Goal: Transaction & Acquisition: Purchase product/service

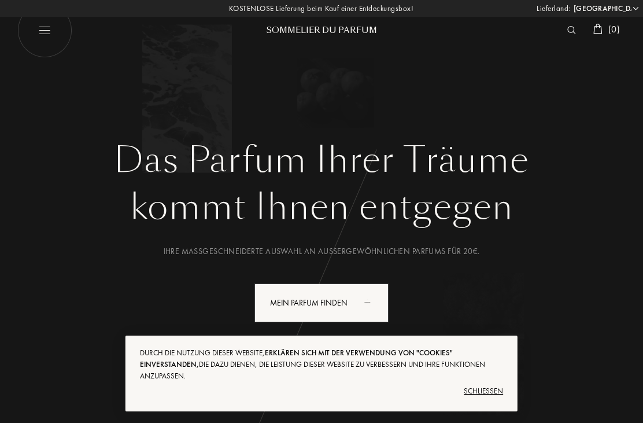
select select "DE"
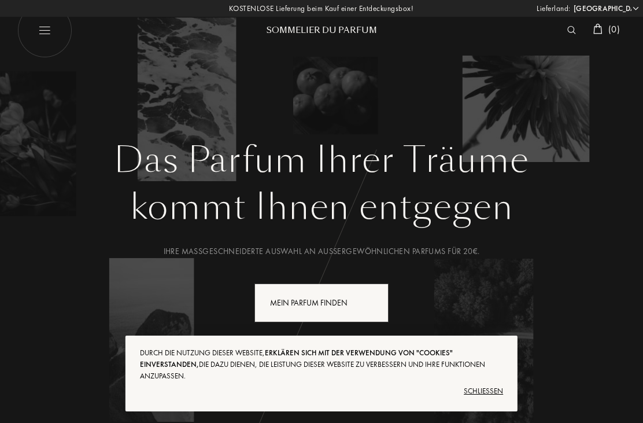
click at [294, 302] on div "Mein Parfum finden" at bounding box center [322, 302] width 134 height 39
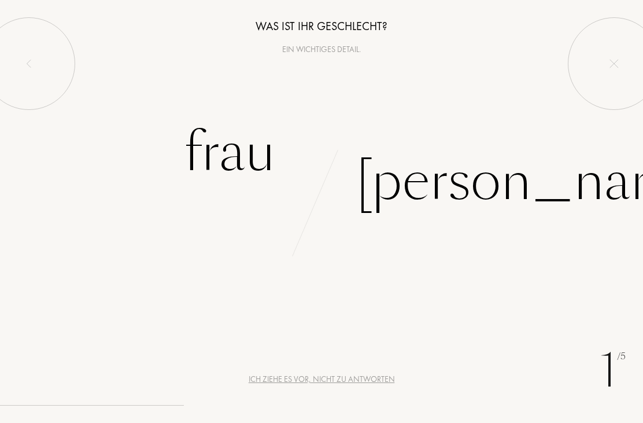
click at [224, 150] on div "Frau" at bounding box center [229, 152] width 91 height 78
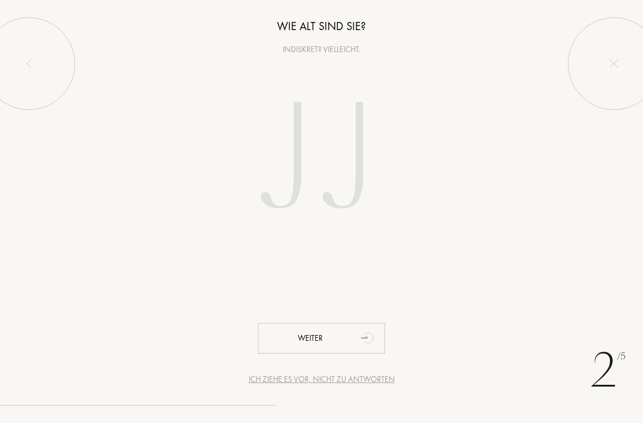
click at [371, 151] on input "number" at bounding box center [321, 161] width 249 height 200
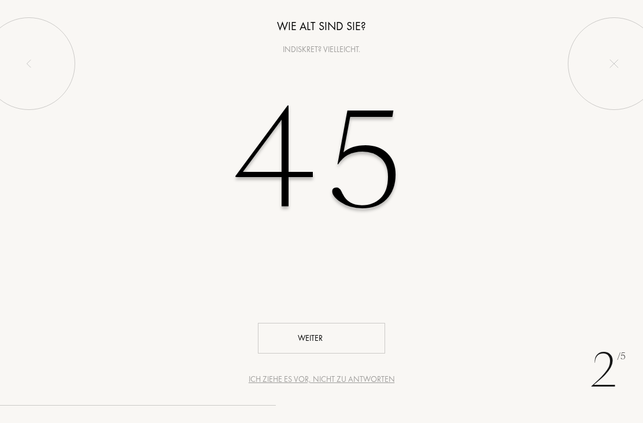
type input "45"
click at [316, 336] on div "Weiter" at bounding box center [321, 338] width 127 height 31
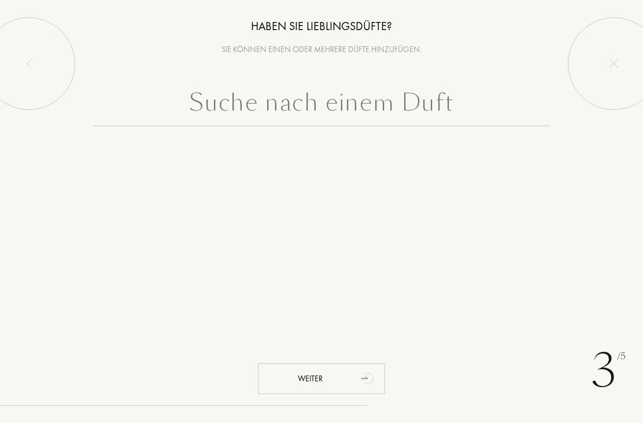
click at [187, 106] on input "text" at bounding box center [322, 105] width 456 height 42
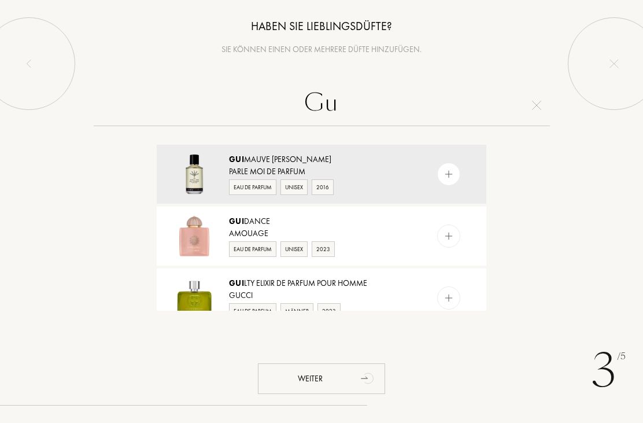
type input "G"
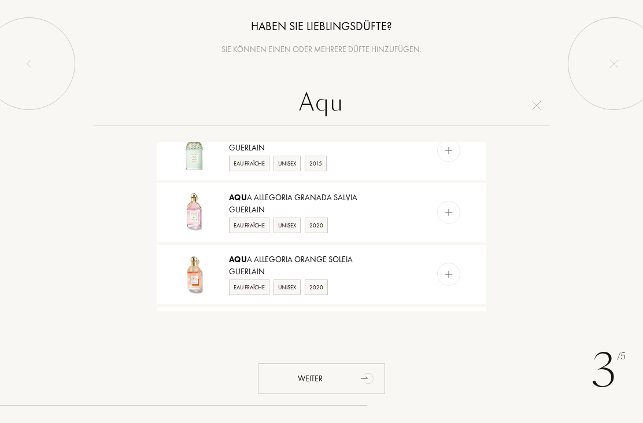
click at [355, 115] on input "Aqu" at bounding box center [322, 105] width 456 height 42
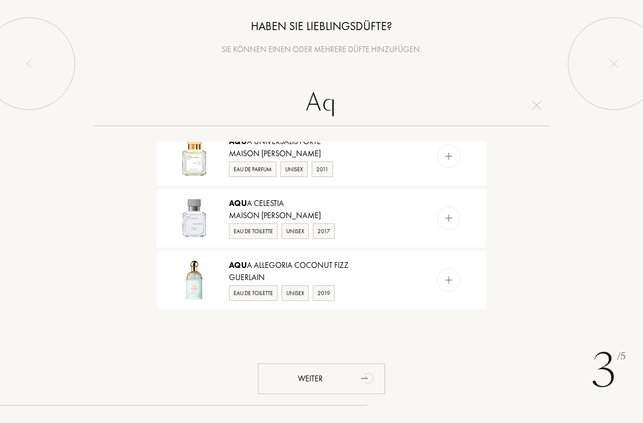
type input "A"
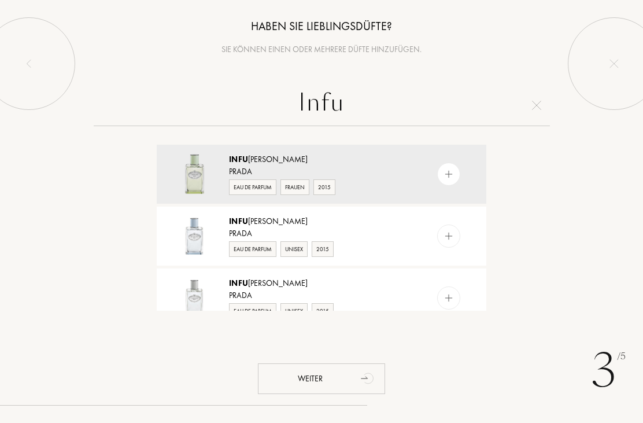
type input "Infu"
click at [373, 160] on div "Infu sion Iris" at bounding box center [321, 159] width 184 height 12
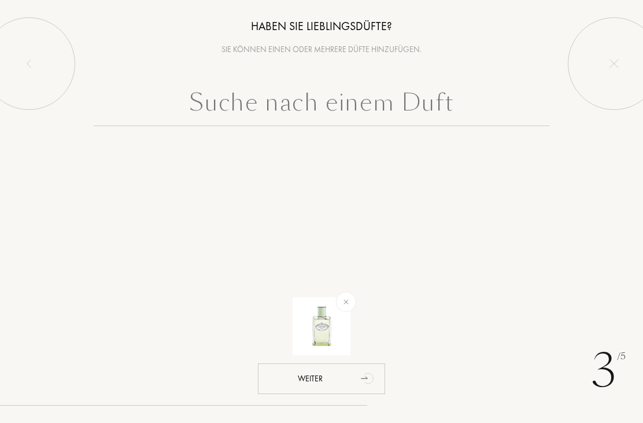
click at [434, 100] on input "text" at bounding box center [322, 105] width 456 height 42
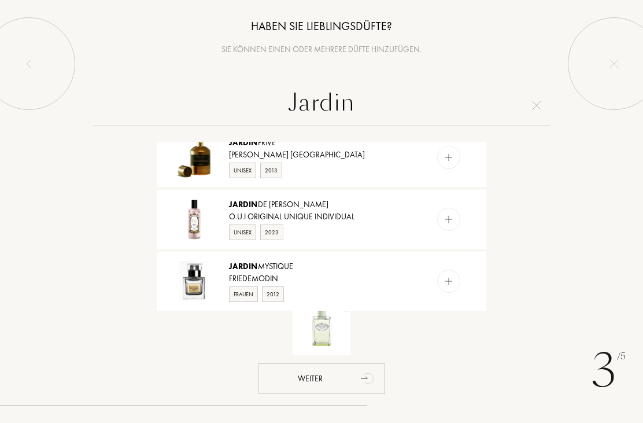
scroll to position [1069, 0]
click at [285, 109] on input "Jardin" at bounding box center [322, 105] width 456 height 42
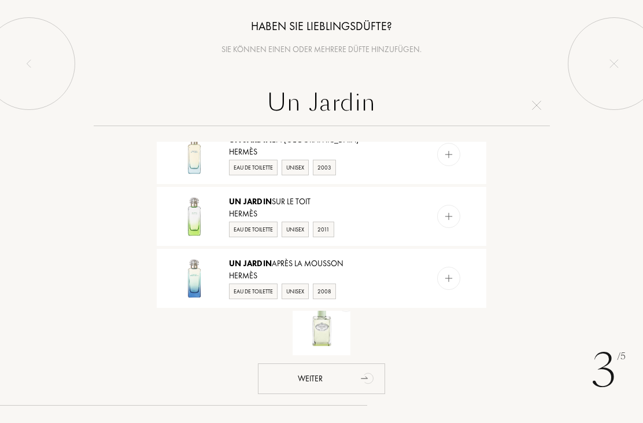
scroll to position [83, 0]
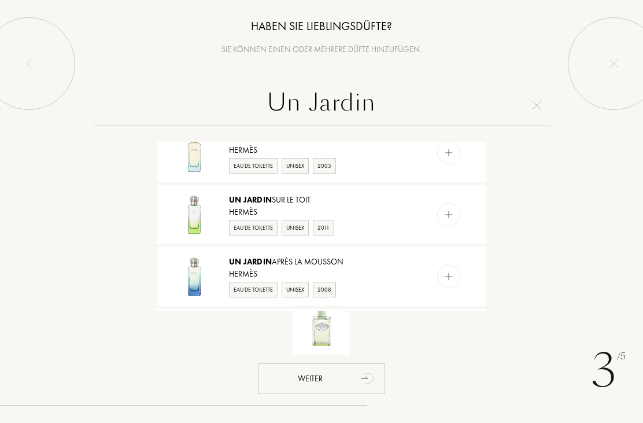
type input "Un Jardin"
click at [375, 216] on div "Hermès" at bounding box center [321, 212] width 184 height 12
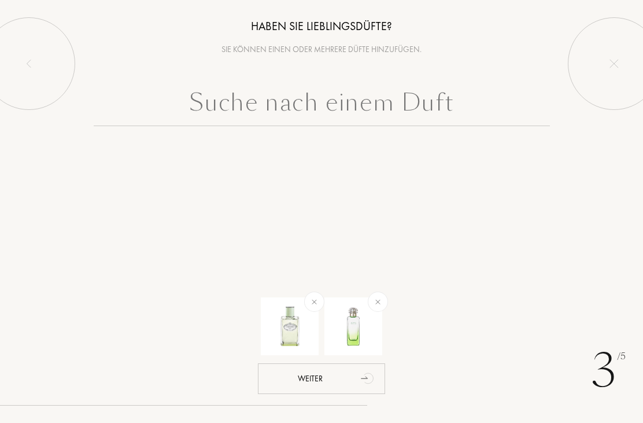
scroll to position [0, 0]
click at [409, 109] on input "text" at bounding box center [322, 105] width 456 height 42
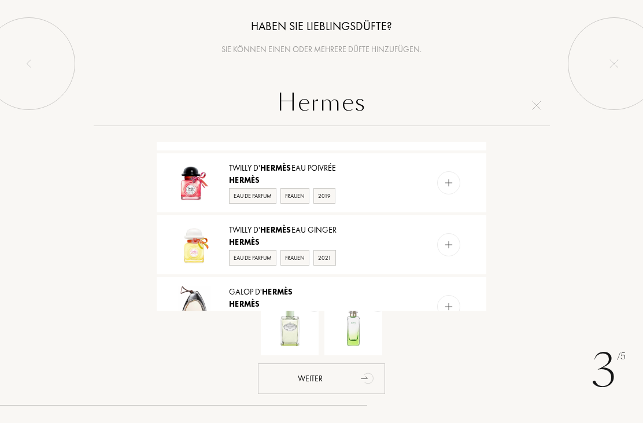
scroll to position [795, 0]
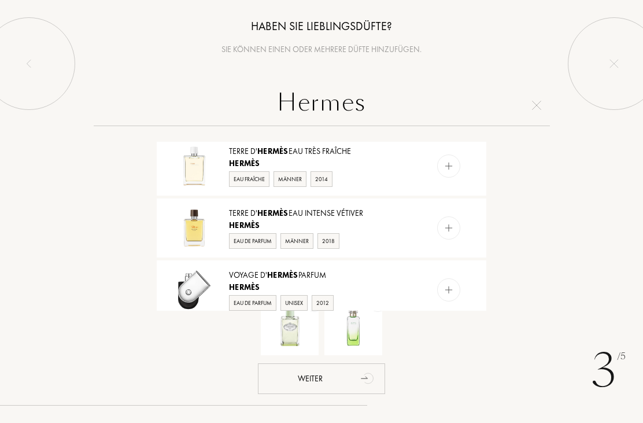
click at [377, 104] on input "Hermes" at bounding box center [322, 105] width 456 height 42
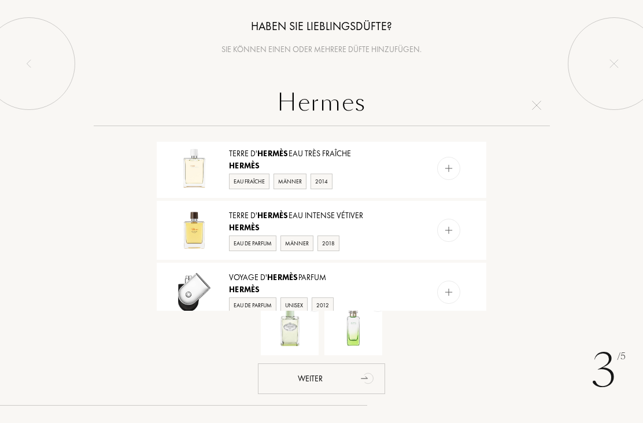
scroll to position [562, 0]
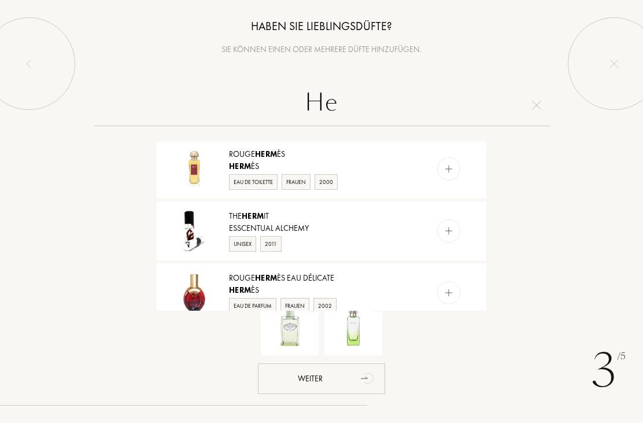
type input "H"
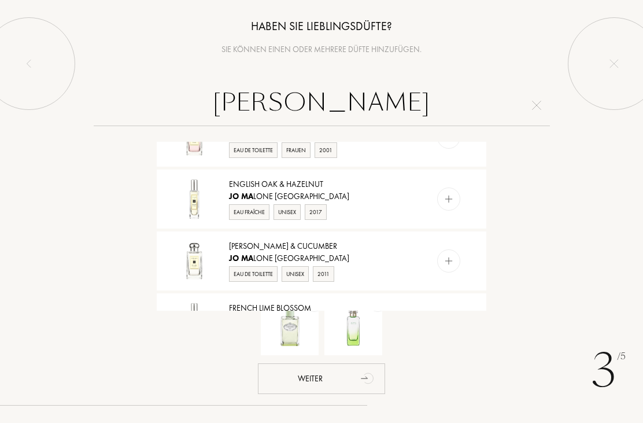
scroll to position [716, 0]
type input "Jo Ma"
click at [263, 276] on div "Eau de Toilette" at bounding box center [253, 276] width 49 height 16
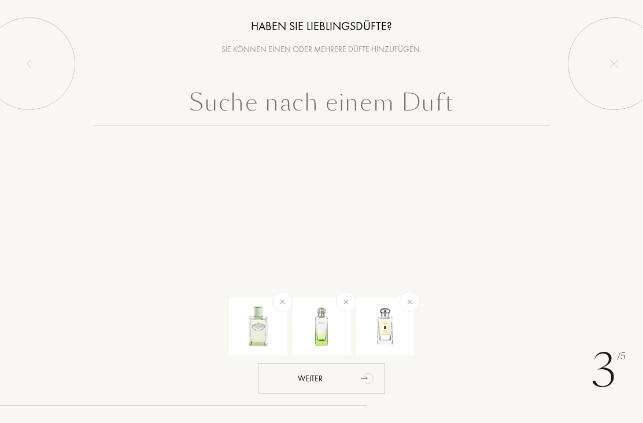
scroll to position [0, 0]
click at [449, 109] on input "text" at bounding box center [322, 105] width 456 height 42
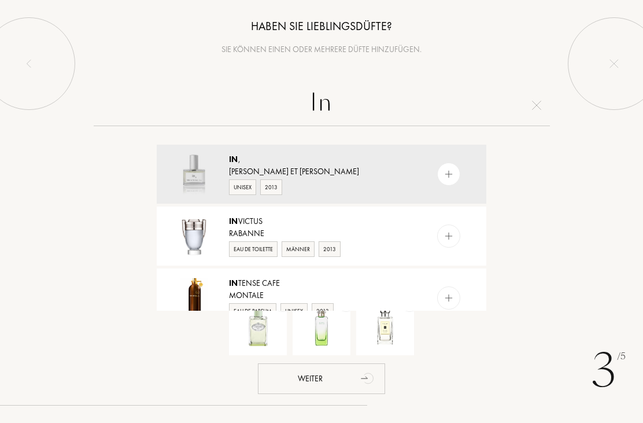
type input "I"
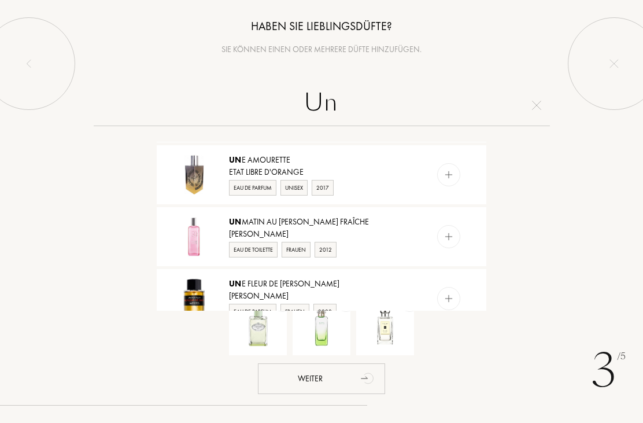
scroll to position [743, 0]
click at [373, 110] on input "Un" at bounding box center [322, 105] width 456 height 42
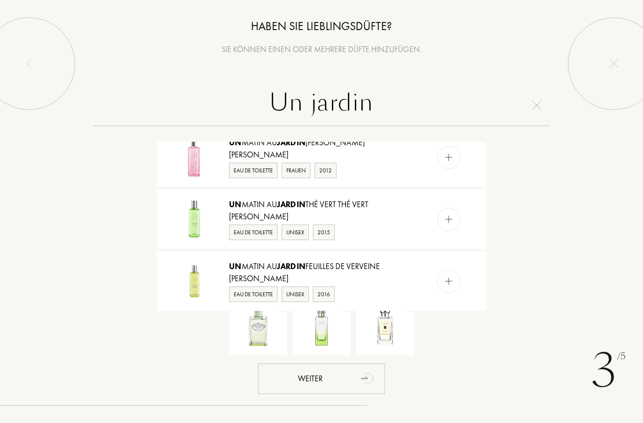
scroll to position [821, 0]
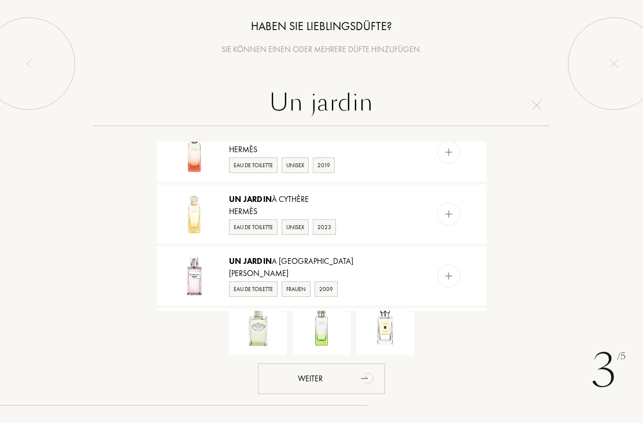
click at [378, 105] on input "Un jardin" at bounding box center [322, 105] width 456 height 42
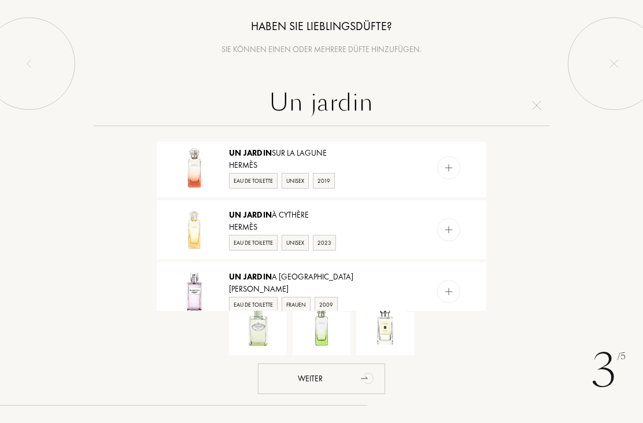
scroll to position [253, 0]
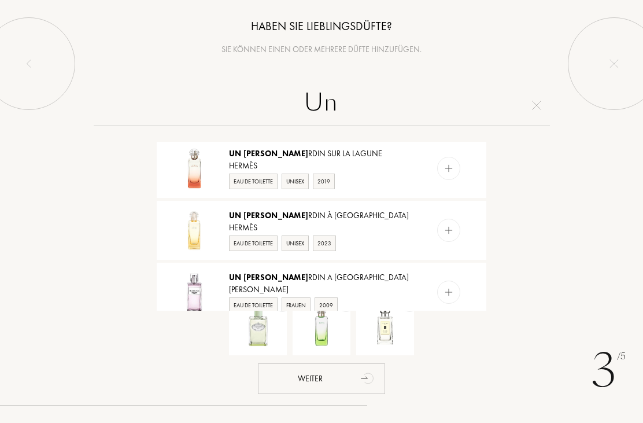
type input "U"
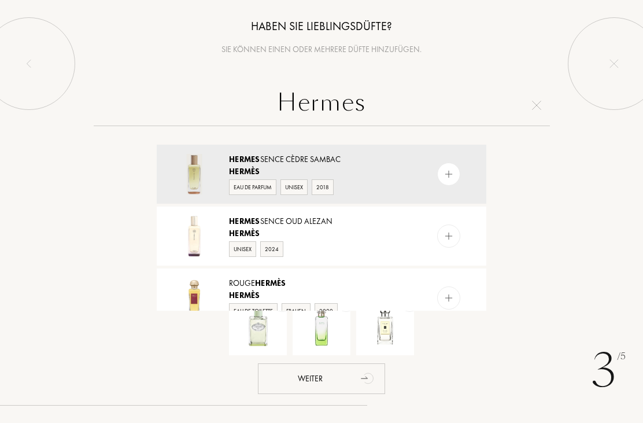
scroll to position [0, 0]
click at [374, 109] on input "Hermes" at bounding box center [322, 105] width 456 height 42
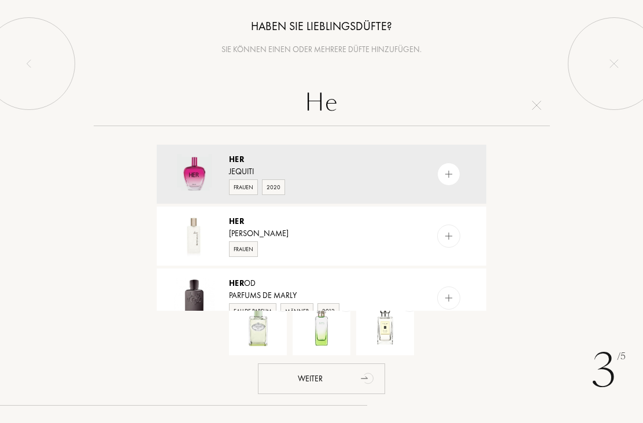
type input "H"
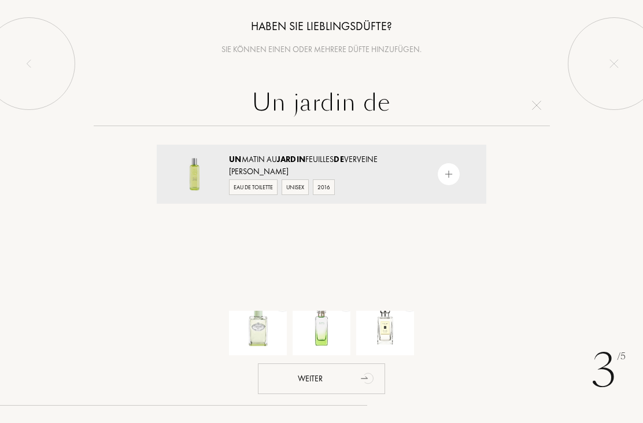
click at [399, 106] on input "Un jardin de" at bounding box center [322, 105] width 456 height 42
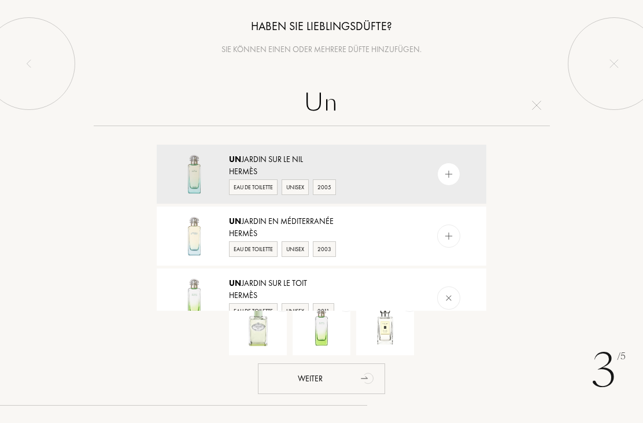
type input "U"
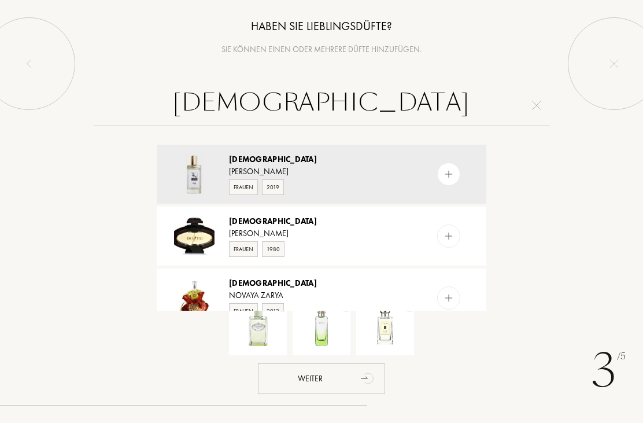
click at [367, 107] on input "Lady" at bounding box center [322, 105] width 456 height 42
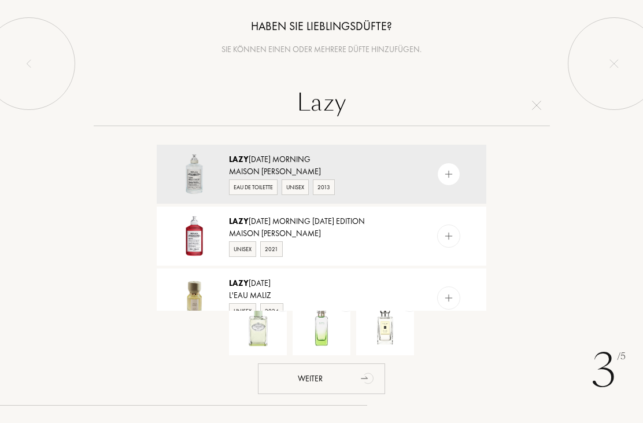
type input "Lazy"
click at [286, 167] on div "Maison Martin Margiela" at bounding box center [321, 171] width 184 height 12
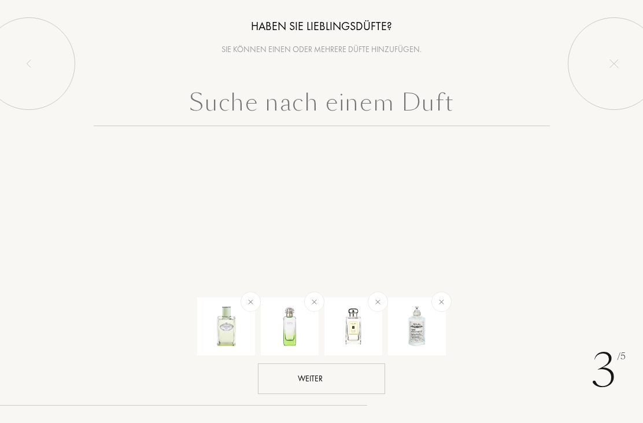
click at [321, 375] on div "Weiter" at bounding box center [321, 378] width 127 height 31
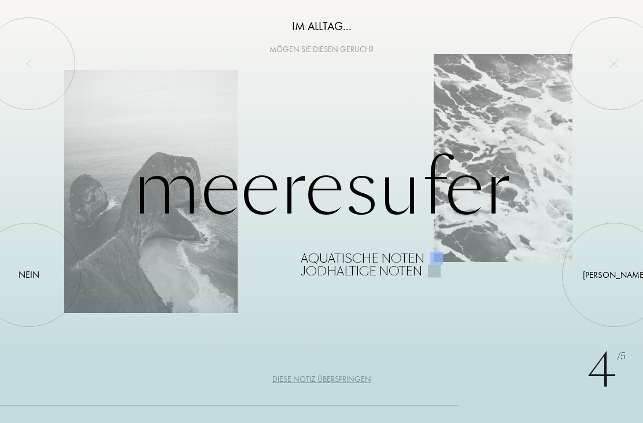
click at [614, 275] on div at bounding box center [614, 275] width 0 height 0
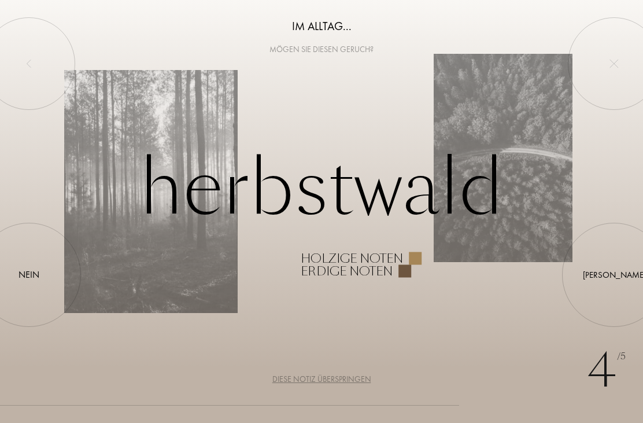
click at [611, 272] on div "Ja" at bounding box center [614, 274] width 63 height 13
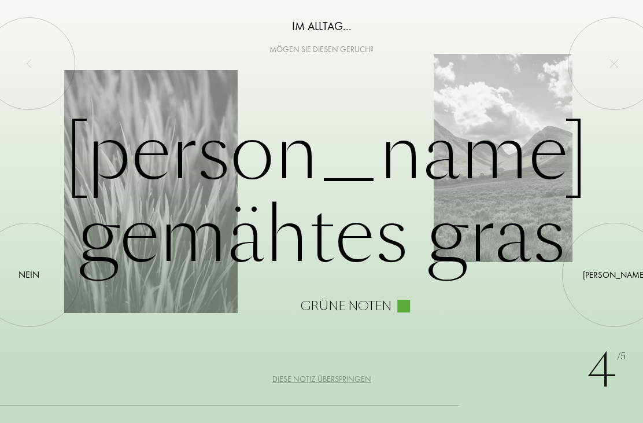
click at [610, 270] on div "Ja" at bounding box center [614, 274] width 63 height 13
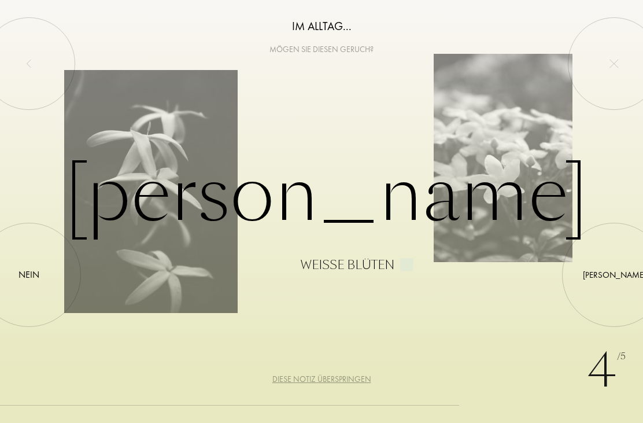
click at [29, 280] on div "Nein" at bounding box center [29, 275] width 21 height 14
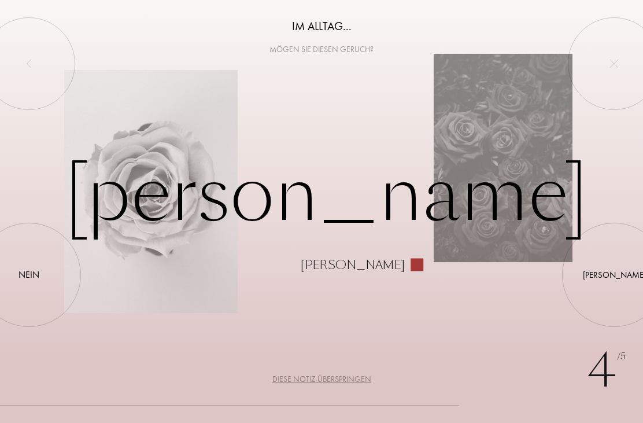
click at [31, 276] on div "Nein" at bounding box center [29, 275] width 21 height 14
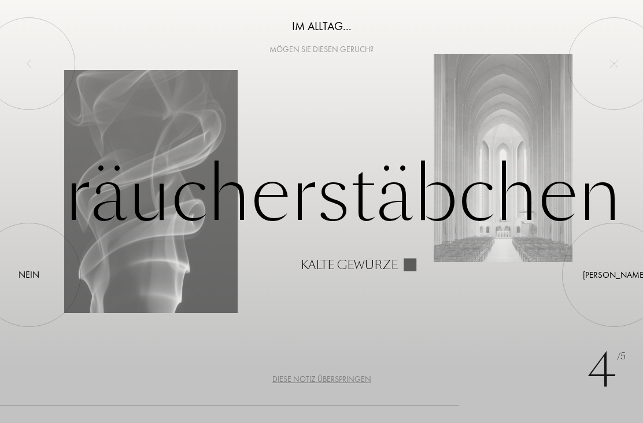
click at [616, 269] on div "Ja" at bounding box center [614, 274] width 63 height 13
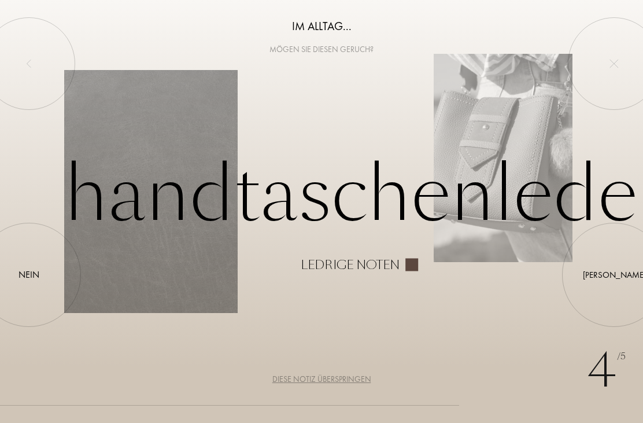
click at [614, 269] on div "Ja" at bounding box center [614, 274] width 63 height 13
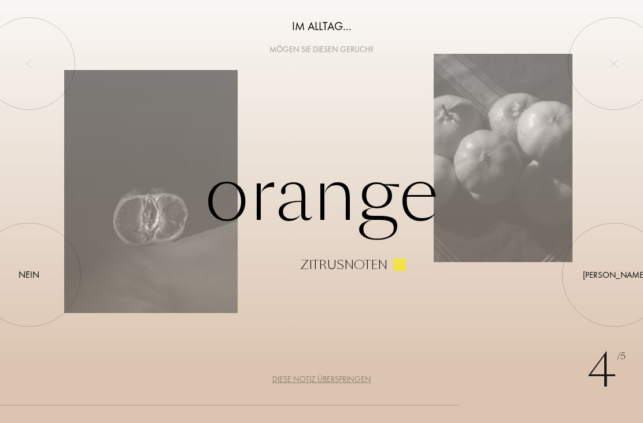
click at [614, 275] on div at bounding box center [614, 275] width 0 height 0
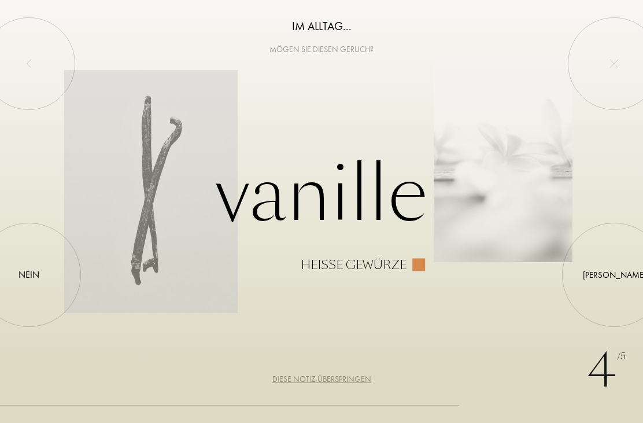
click at [25, 272] on div "Nein" at bounding box center [29, 275] width 21 height 14
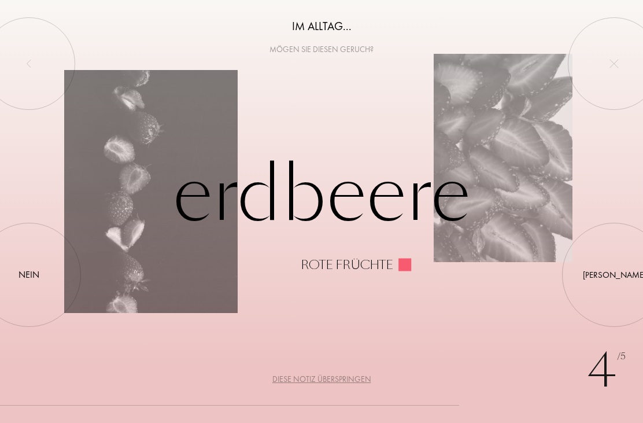
click at [34, 276] on div "Nein" at bounding box center [29, 275] width 21 height 14
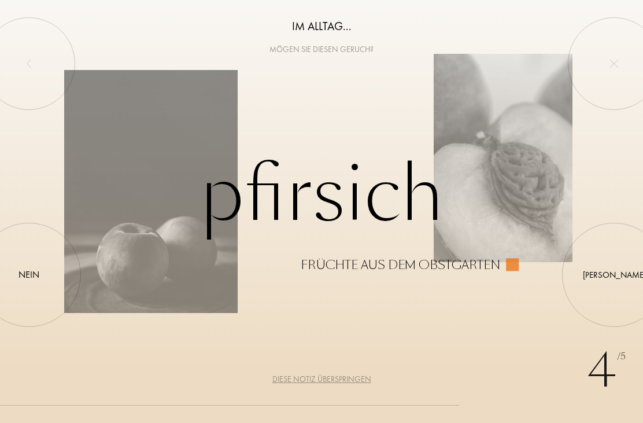
click at [616, 270] on div "Ja" at bounding box center [614, 274] width 63 height 13
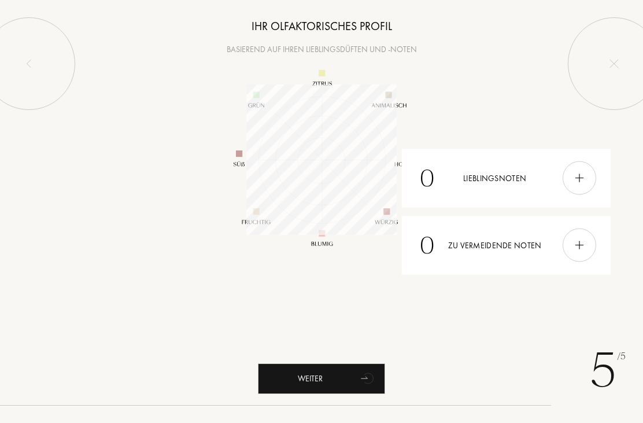
scroll to position [150, 150]
click at [586, 246] on img at bounding box center [579, 245] width 13 height 13
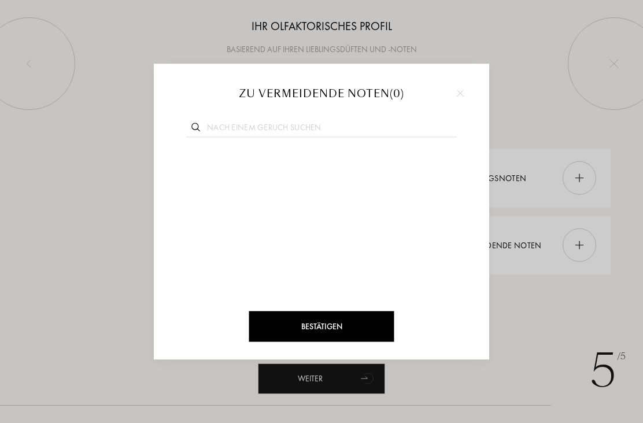
click at [269, 124] on input "text" at bounding box center [321, 129] width 271 height 16
type input "B"
type input "Zu"
click at [428, 163] on img at bounding box center [430, 162] width 6 height 6
click at [248, 164] on span "Zuckerwatte" at bounding box center [223, 162] width 87 height 17
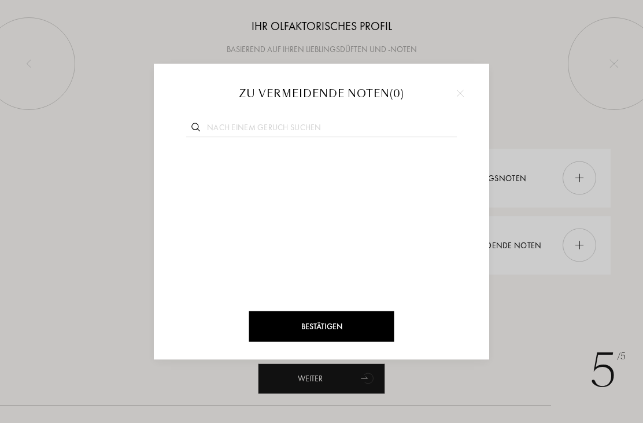
click at [313, 125] on input "text" at bounding box center [321, 129] width 271 height 16
type input "Zu"
click at [433, 161] on img at bounding box center [430, 162] width 6 height 6
click at [318, 124] on input "text" at bounding box center [321, 129] width 271 height 16
click at [540, 104] on div at bounding box center [321, 211] width 643 height 423
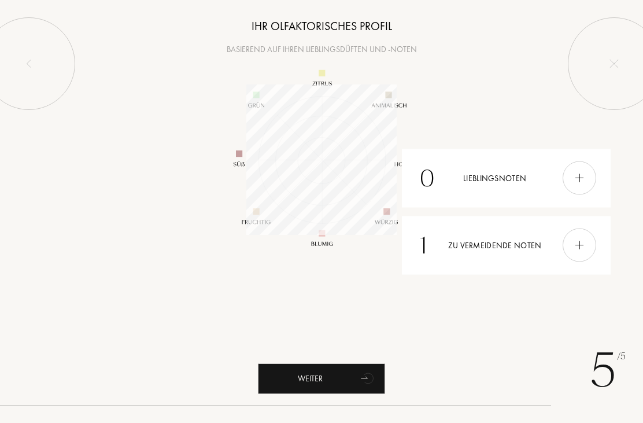
click at [585, 173] on img at bounding box center [579, 178] width 13 height 13
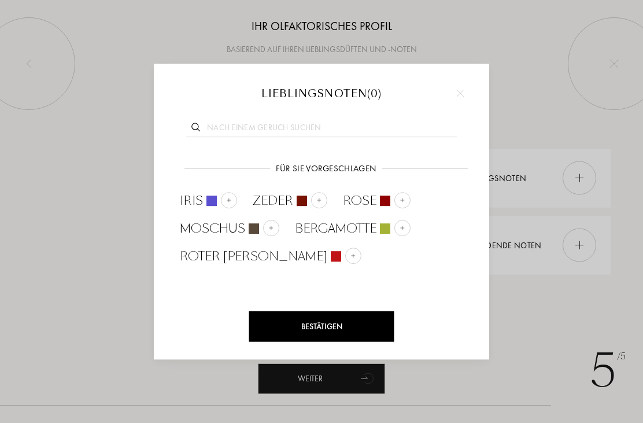
click at [228, 202] on img at bounding box center [229, 200] width 6 height 6
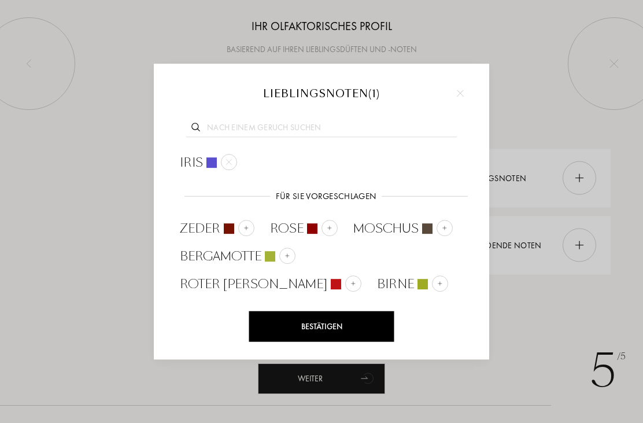
click at [287, 249] on div at bounding box center [287, 256] width 16 height 16
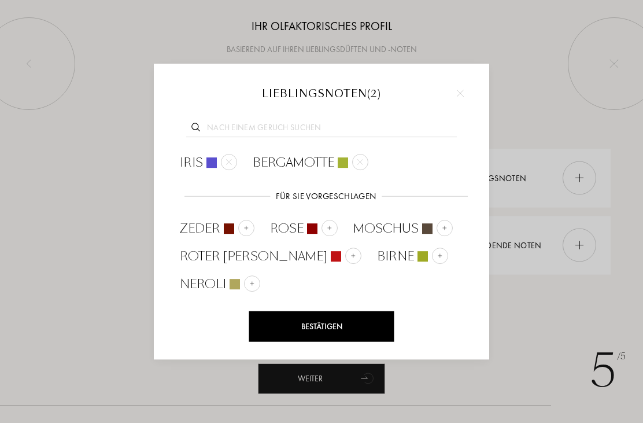
click at [437, 255] on img at bounding box center [440, 255] width 6 height 6
click at [275, 281] on img at bounding box center [273, 283] width 6 height 6
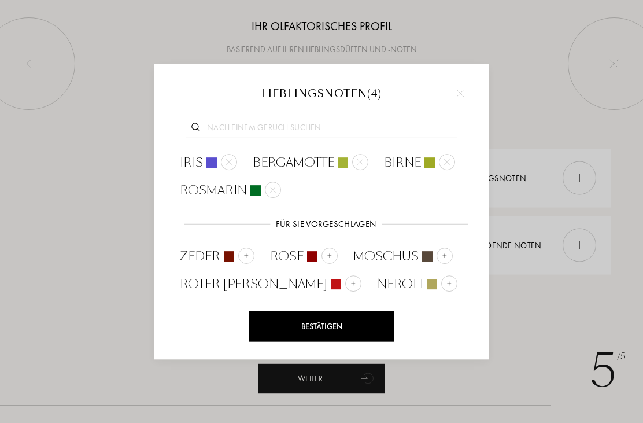
click at [447, 283] on img at bounding box center [450, 283] width 6 height 6
click at [335, 303] on div at bounding box center [327, 311] width 16 height 16
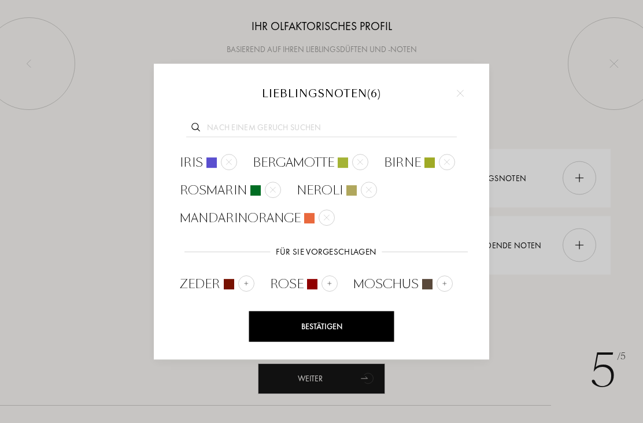
click at [321, 326] on div "Bestätigen" at bounding box center [321, 326] width 145 height 31
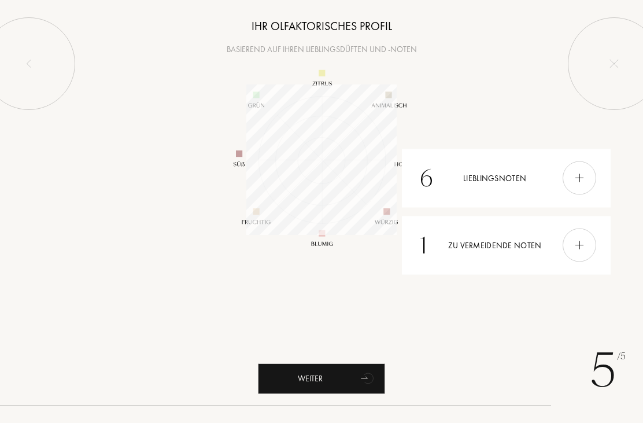
click at [586, 242] on img at bounding box center [579, 245] width 13 height 13
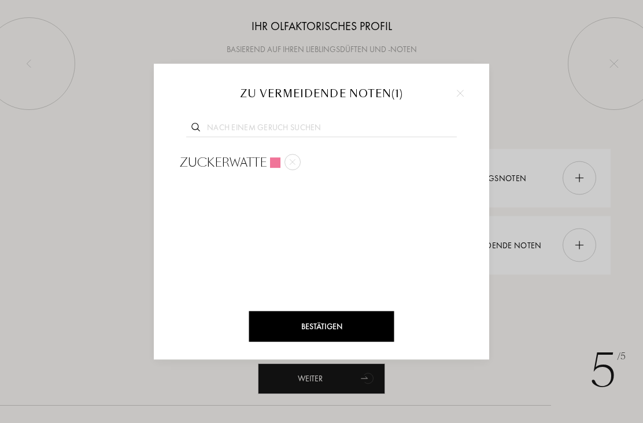
click at [338, 126] on input "text" at bounding box center [321, 129] width 271 height 16
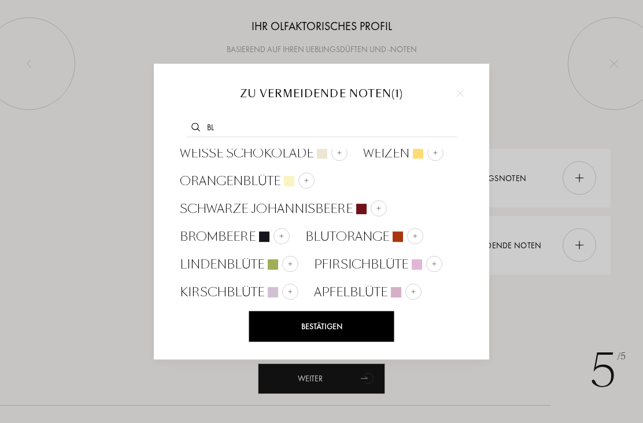
scroll to position [9, 0]
click at [234, 128] on input "Bl" at bounding box center [321, 129] width 271 height 16
type input "B"
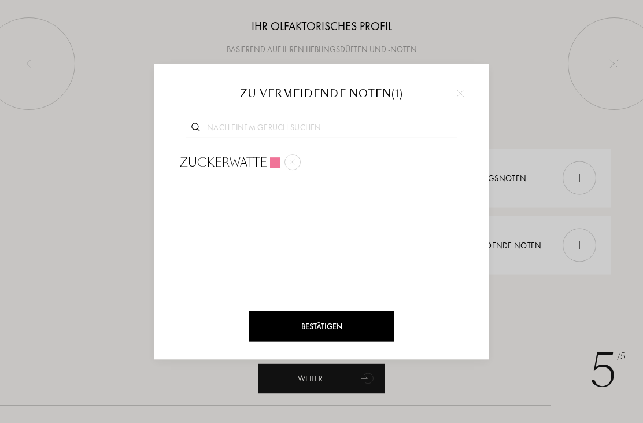
type input "A"
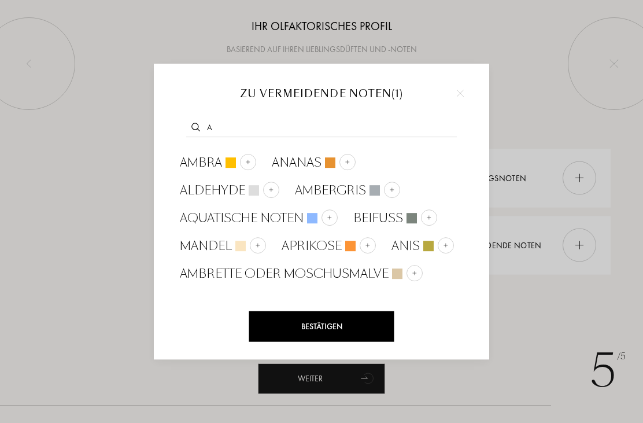
click at [245, 124] on input "A" at bounding box center [321, 129] width 271 height 16
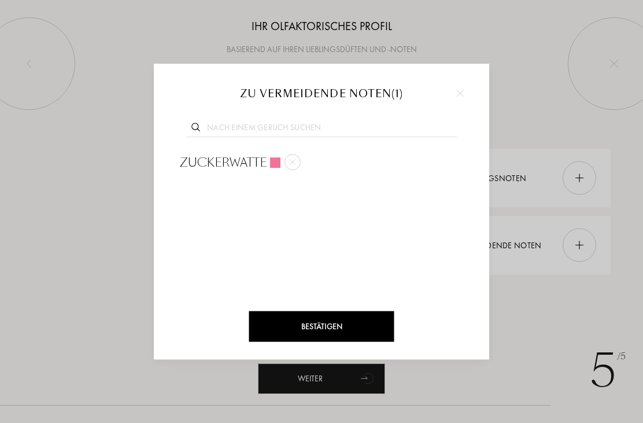
type input "B"
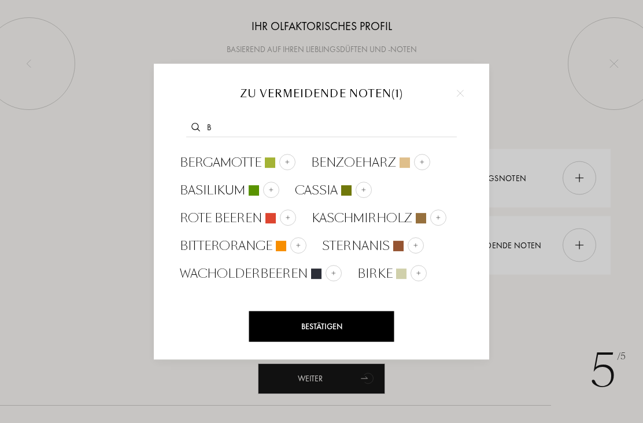
click at [242, 125] on input "B" at bounding box center [321, 129] width 271 height 16
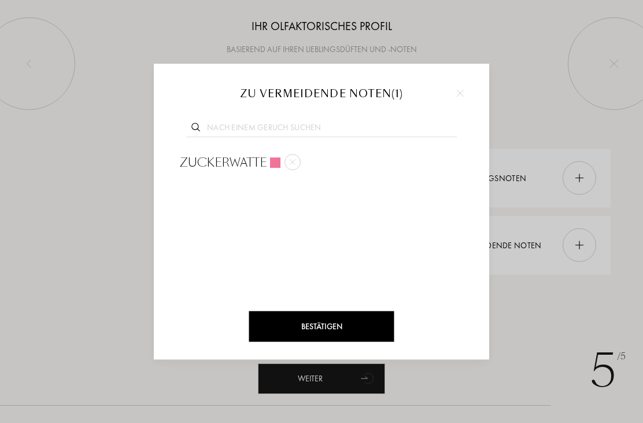
type input "C"
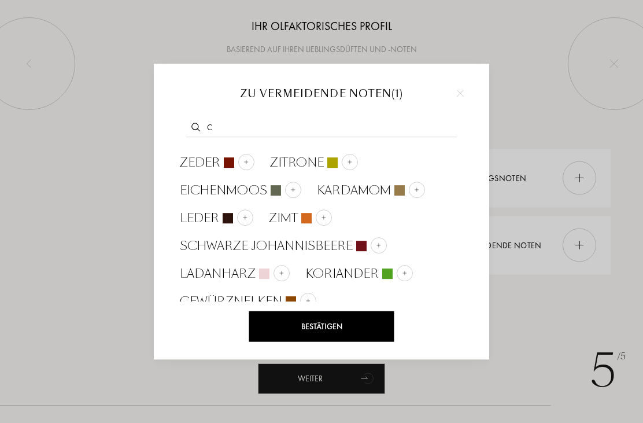
click at [229, 128] on input "C" at bounding box center [321, 129] width 271 height 16
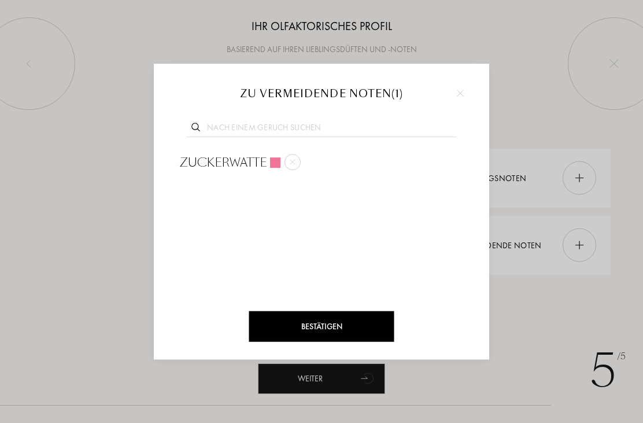
type input "D"
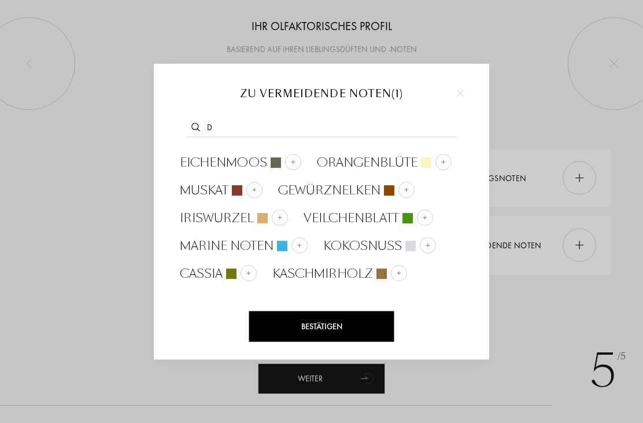
click at [227, 122] on input "D" at bounding box center [321, 129] width 271 height 16
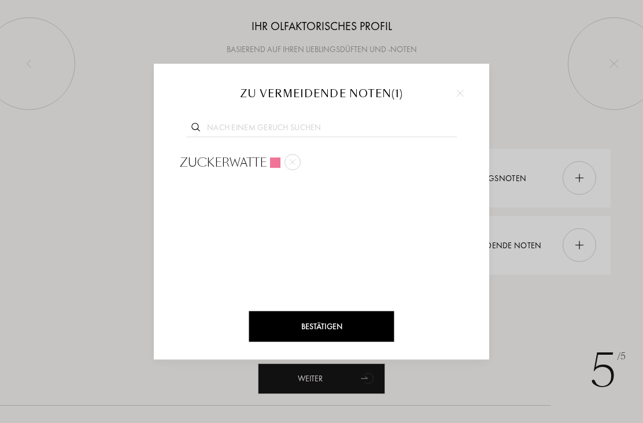
type input "E"
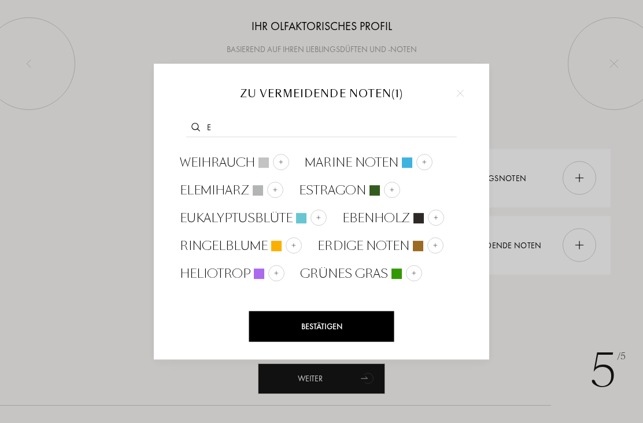
click at [326, 126] on input "E" at bounding box center [321, 129] width 271 height 16
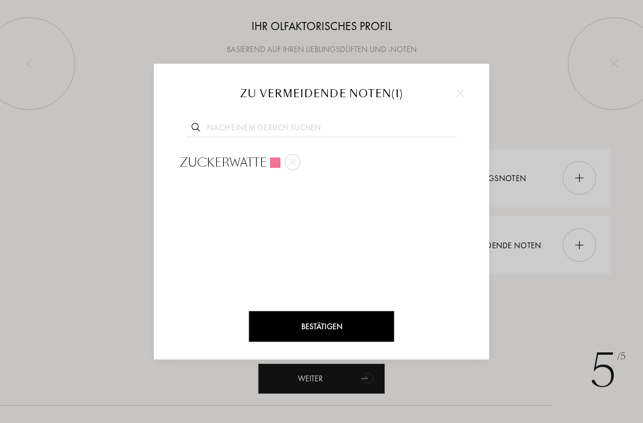
type input "F"
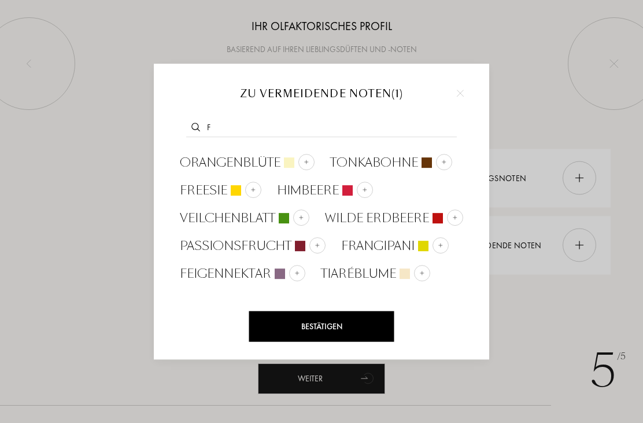
click at [309, 128] on input "F" at bounding box center [321, 129] width 271 height 16
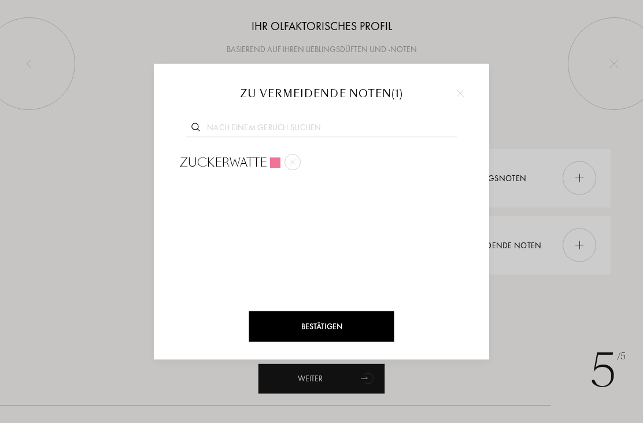
click at [549, 70] on div at bounding box center [321, 211] width 643 height 423
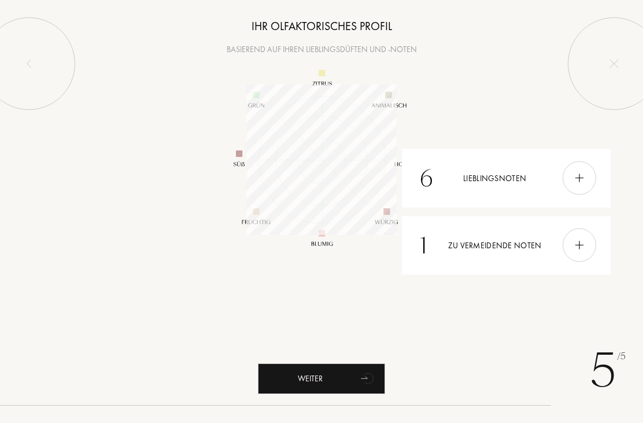
click at [324, 376] on div "Weiter" at bounding box center [321, 378] width 127 height 31
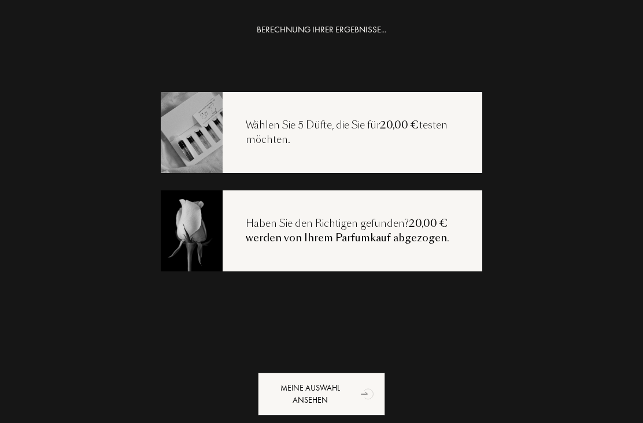
click at [334, 125] on div "Wählen Sie 5 Düfte, die Sie für 20,00 € testen möchten." at bounding box center [353, 132] width 260 height 29
click at [350, 121] on div "Wählen Sie 5 Düfte, die Sie für 20,00 € testen möchten." at bounding box center [353, 132] width 260 height 29
click at [315, 388] on div "Meine Auswahl ansehen" at bounding box center [321, 394] width 127 height 43
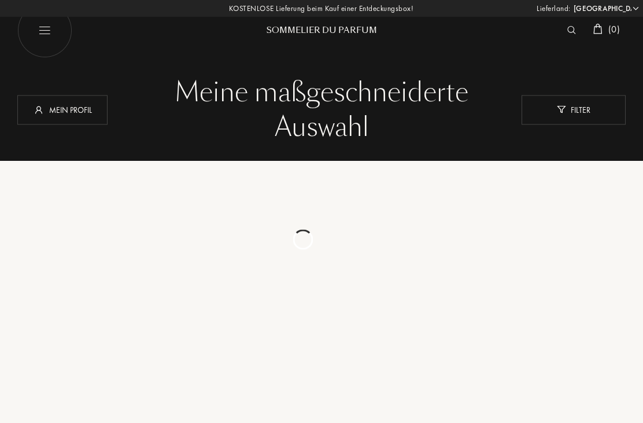
select select "DE"
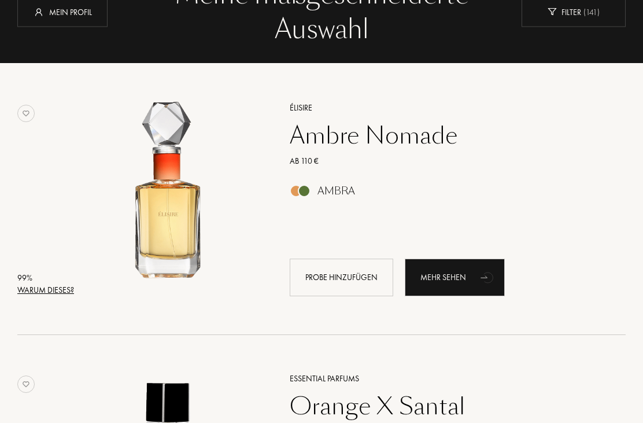
scroll to position [97, 0]
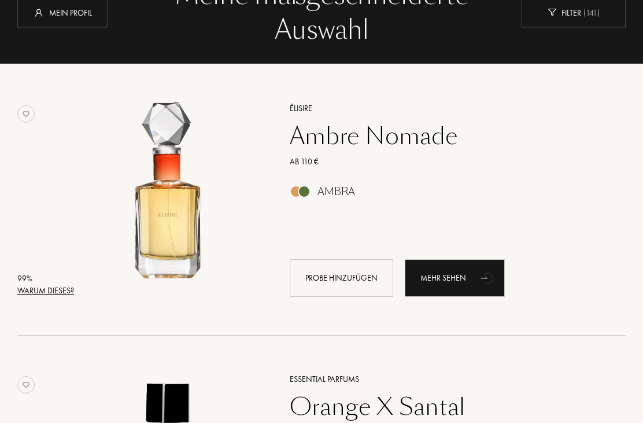
click at [58, 290] on div "Warum dieses?" at bounding box center [45, 291] width 57 height 12
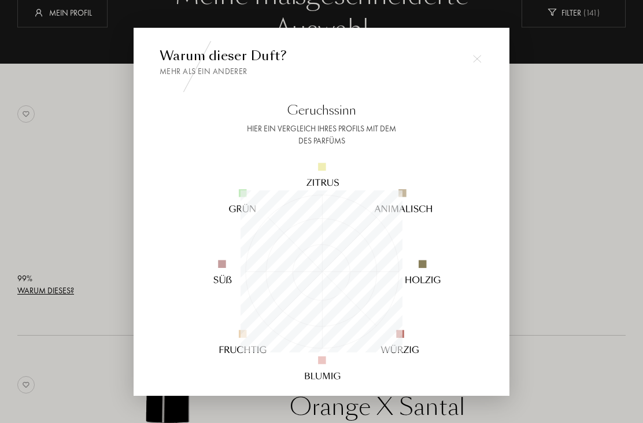
scroll to position [162, 162]
click at [481, 63] on img at bounding box center [477, 59] width 8 height 8
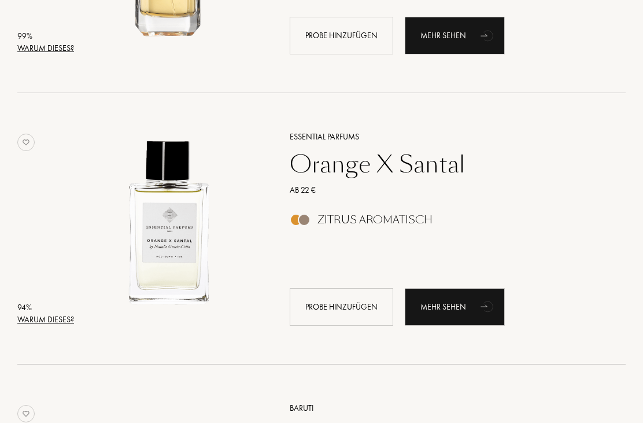
scroll to position [347, 0]
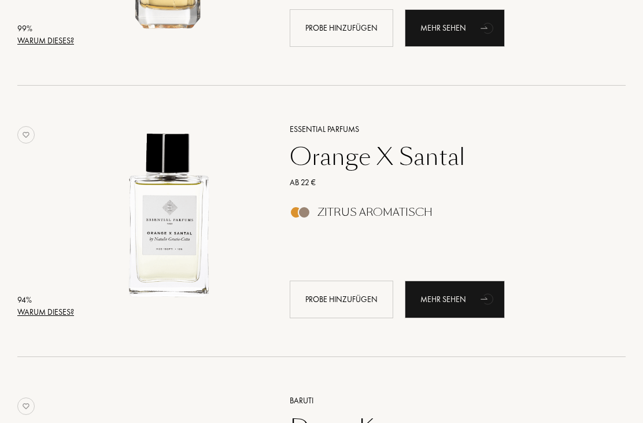
click at [62, 314] on div "Warum dieses?" at bounding box center [45, 312] width 57 height 12
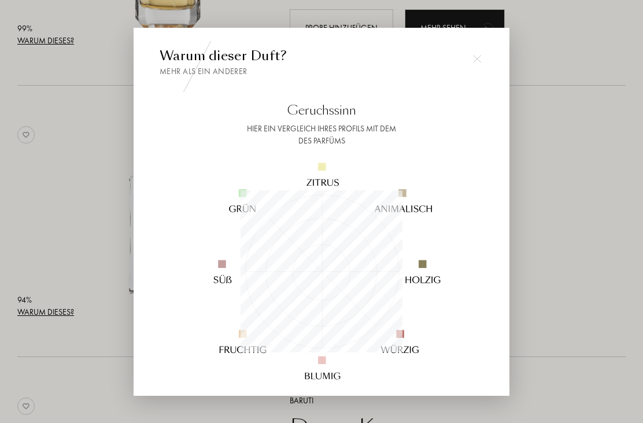
scroll to position [162, 162]
click at [547, 132] on div at bounding box center [321, 230] width 643 height 460
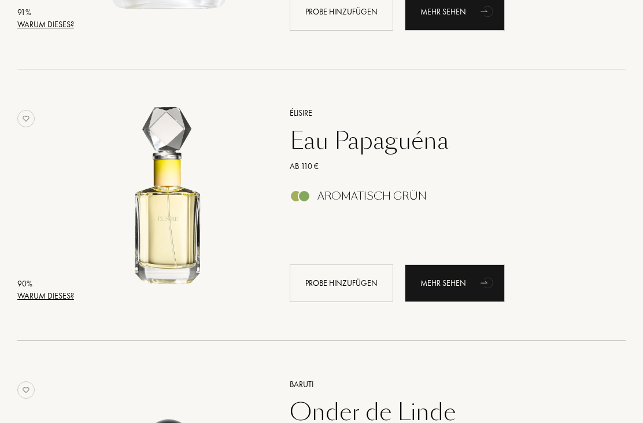
scroll to position [1991, 0]
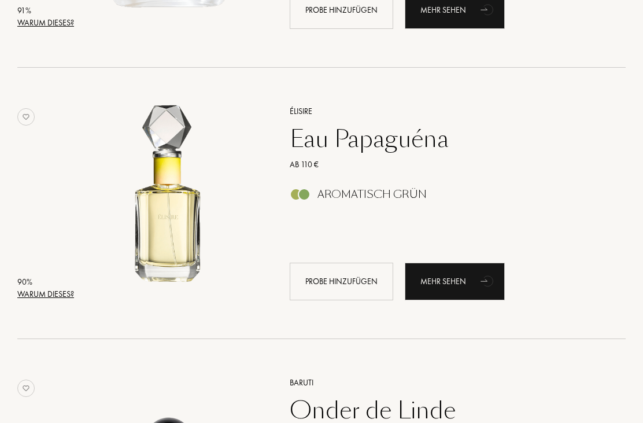
click at [66, 289] on div "Warum dieses?" at bounding box center [45, 295] width 57 height 12
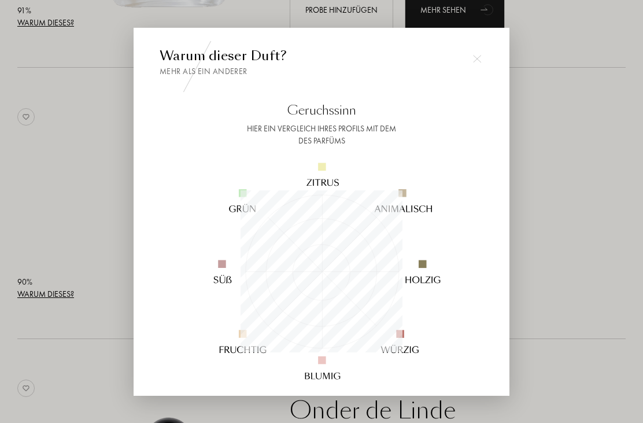
scroll to position [162, 162]
click at [563, 145] on div at bounding box center [321, 230] width 643 height 460
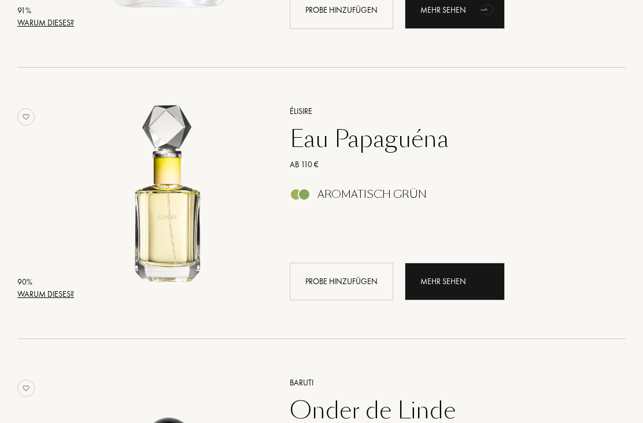
click at [459, 282] on div "Mehr sehen" at bounding box center [455, 282] width 100 height 38
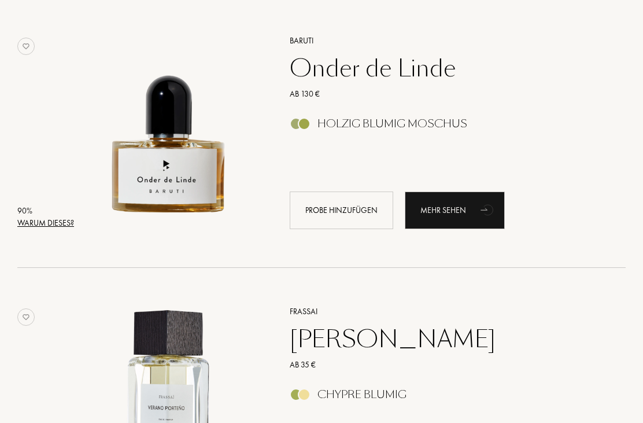
scroll to position [2333, 0]
click at [463, 206] on div "Mehr sehen" at bounding box center [455, 210] width 100 height 38
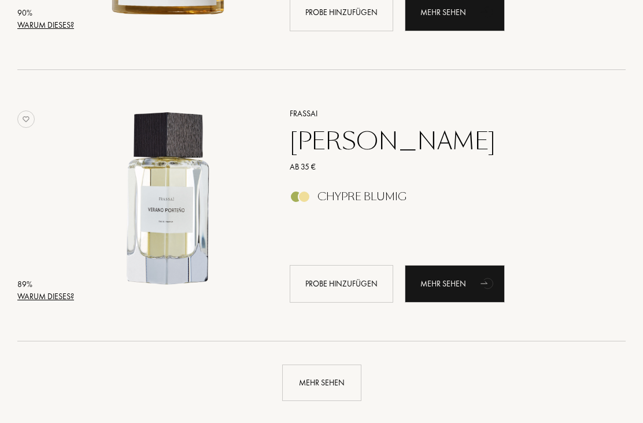
scroll to position [2531, 0]
click at [466, 278] on div "Mehr sehen" at bounding box center [455, 284] width 100 height 38
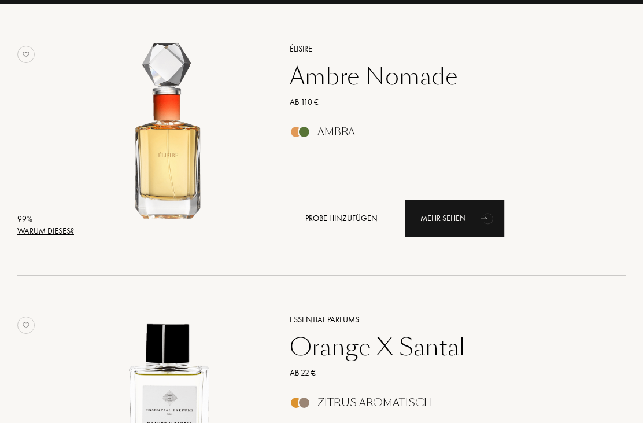
scroll to position [157, 0]
click at [463, 214] on div "Mehr sehen" at bounding box center [455, 219] width 100 height 38
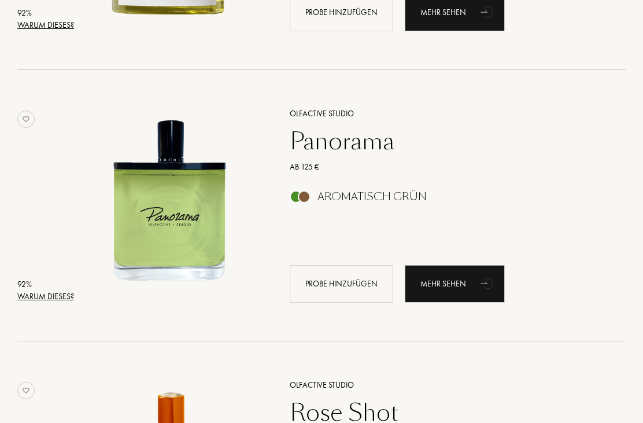
scroll to position [1178, 0]
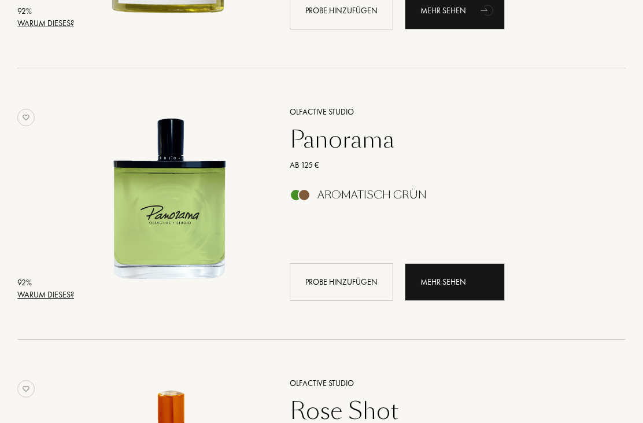
click at [466, 279] on div "Mehr sehen" at bounding box center [455, 282] width 100 height 38
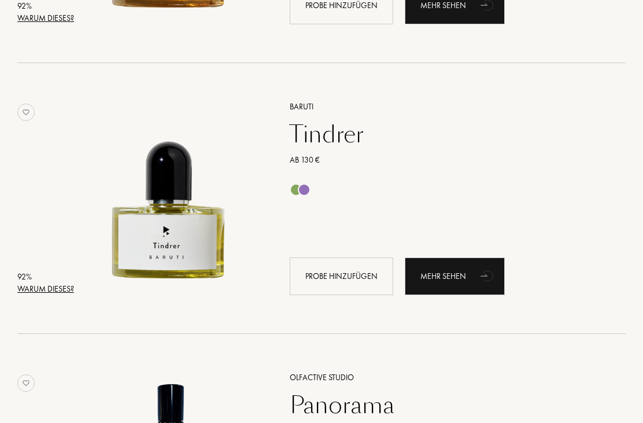
scroll to position [912, 0]
click at [462, 272] on div "Mehr sehen" at bounding box center [455, 276] width 100 height 38
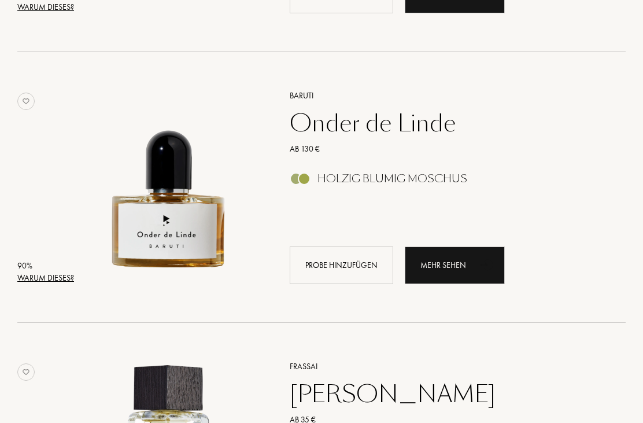
scroll to position [2278, 0]
click at [462, 262] on div "Mehr sehen" at bounding box center [455, 265] width 100 height 38
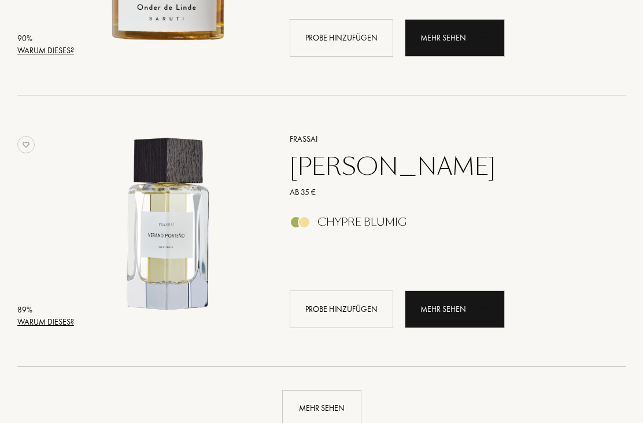
scroll to position [2506, 0]
click at [449, 305] on div "Mehr sehen" at bounding box center [455, 309] width 100 height 38
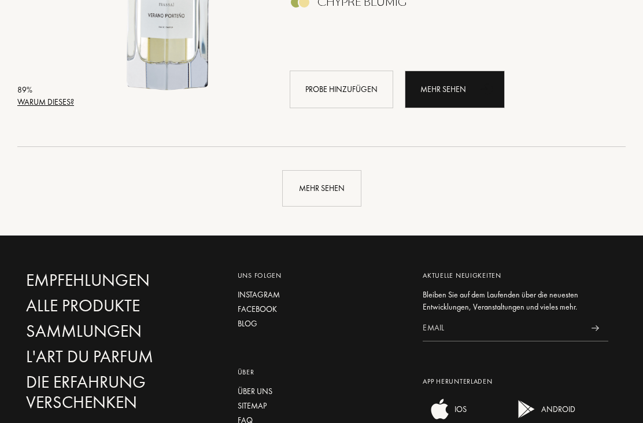
scroll to position [2715, 0]
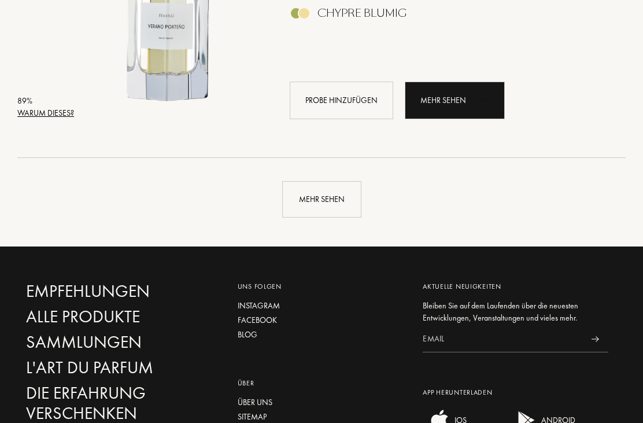
click at [326, 198] on div "Mehr sehen" at bounding box center [321, 199] width 79 height 36
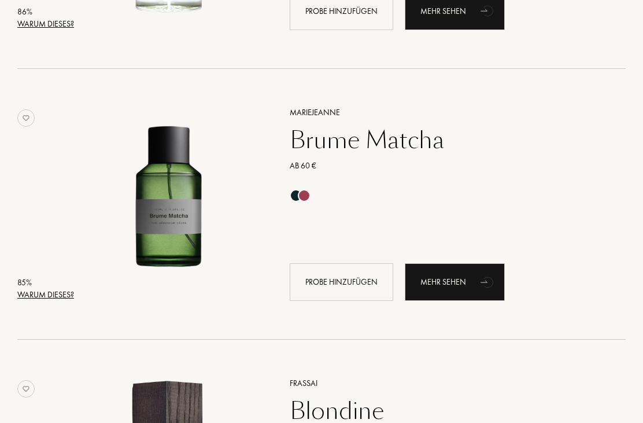
scroll to position [4978, 0]
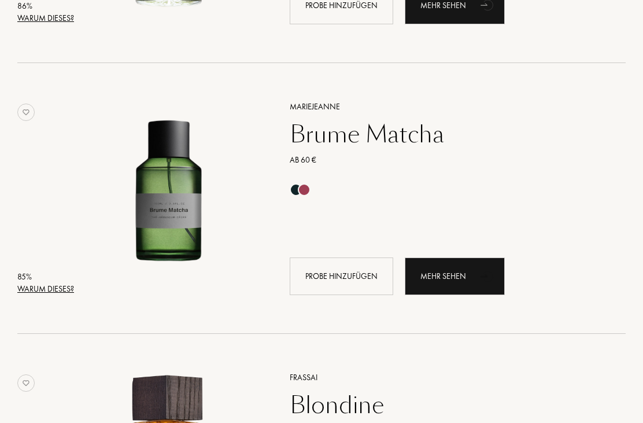
click at [460, 277] on div "Mehr sehen" at bounding box center [455, 276] width 100 height 38
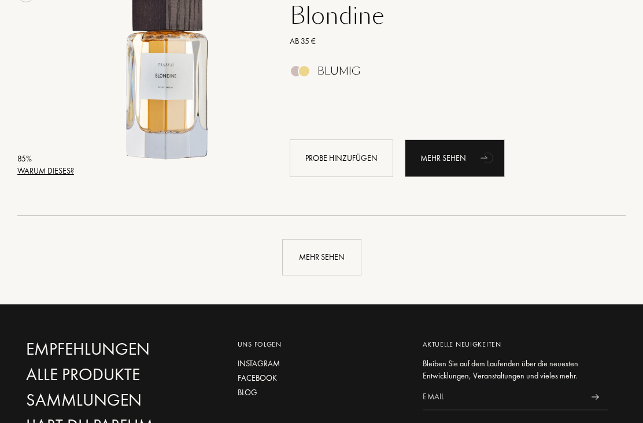
scroll to position [5357, 0]
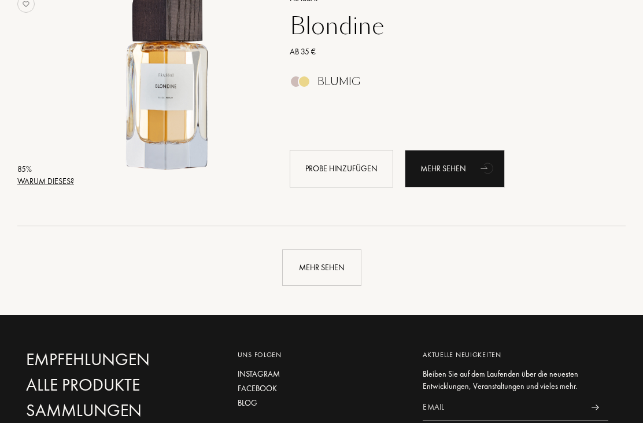
click at [339, 265] on div "Mehr sehen" at bounding box center [321, 267] width 79 height 36
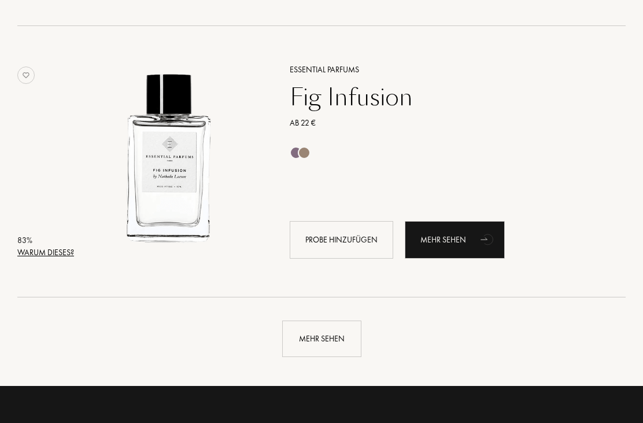
scroll to position [7996, 0]
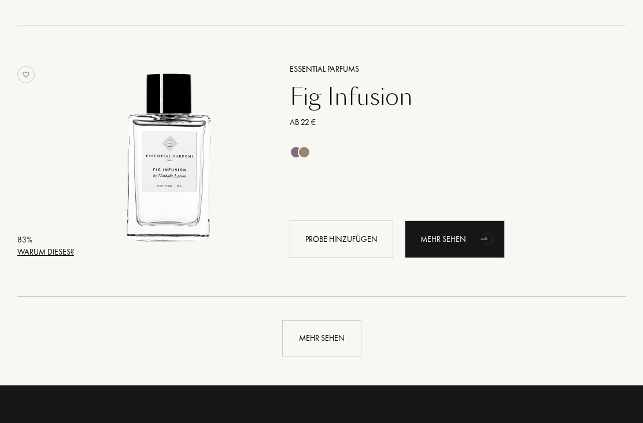
click at [326, 338] on div "Mehr sehen" at bounding box center [321, 338] width 79 height 36
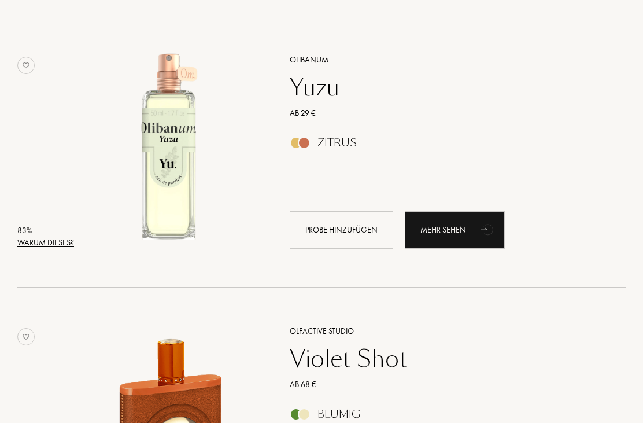
scroll to position [8278, 0]
click at [457, 229] on div "Mehr sehen" at bounding box center [455, 230] width 100 height 38
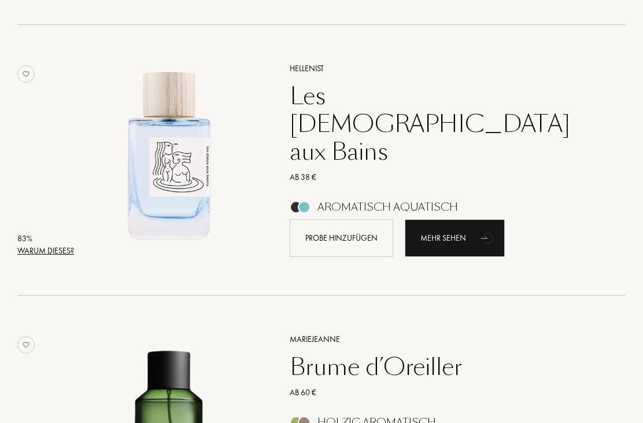
scroll to position [9082, 0]
click at [456, 237] on div "Mehr sehen" at bounding box center [455, 238] width 100 height 38
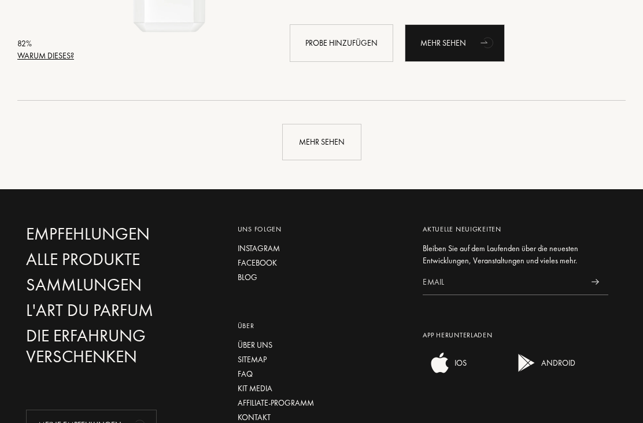
scroll to position [10874, 0]
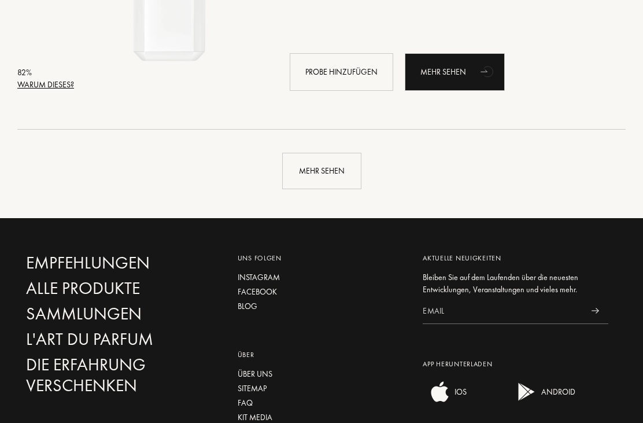
click at [331, 172] on div "Mehr sehen" at bounding box center [321, 171] width 79 height 36
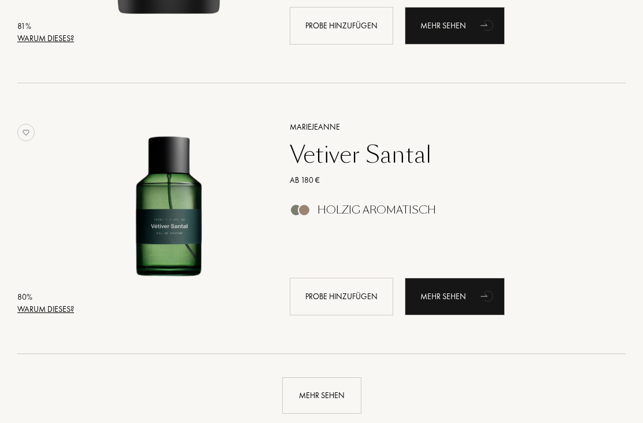
scroll to position [13394, 0]
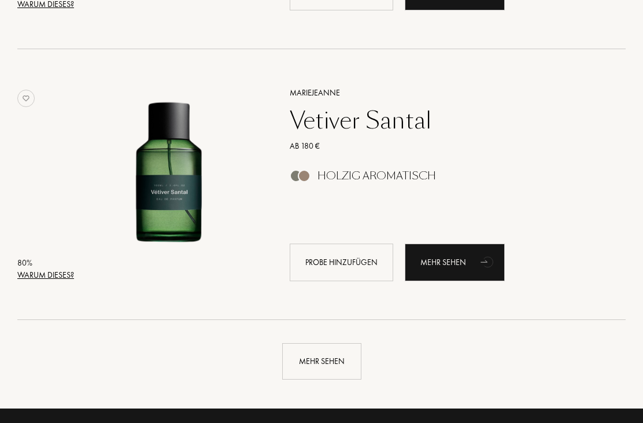
click at [331, 359] on div "Mehr sehen" at bounding box center [321, 362] width 79 height 36
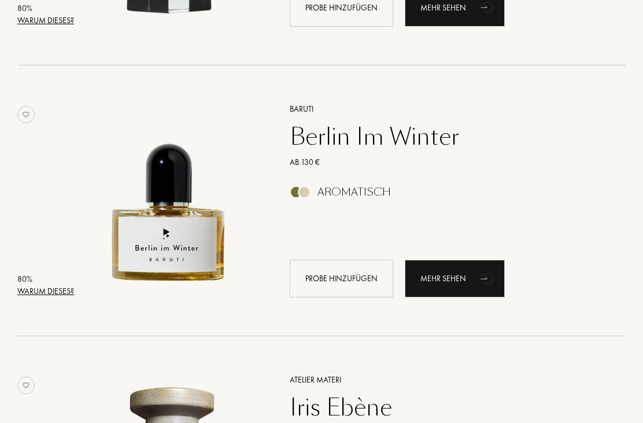
scroll to position [13920, 0]
click at [464, 272] on div "Mehr sehen" at bounding box center [455, 279] width 100 height 38
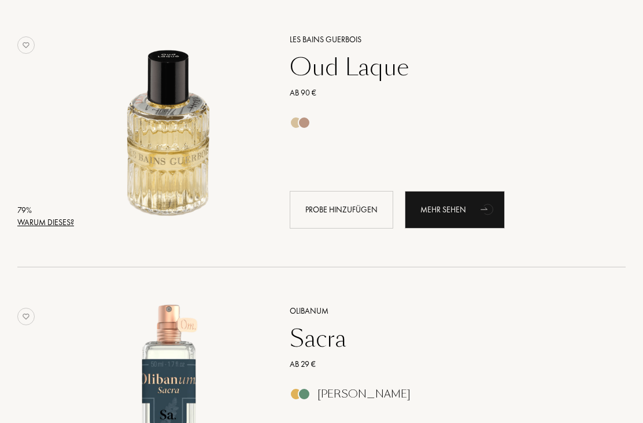
scroll to position [15616, 0]
click at [471, 201] on div "Mehr sehen" at bounding box center [455, 210] width 100 height 38
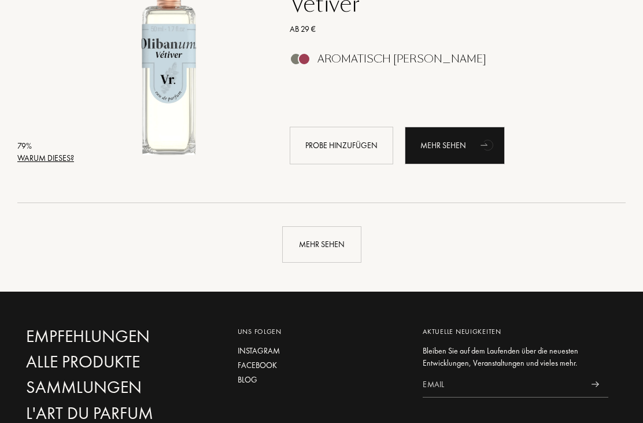
scroll to position [16266, 0]
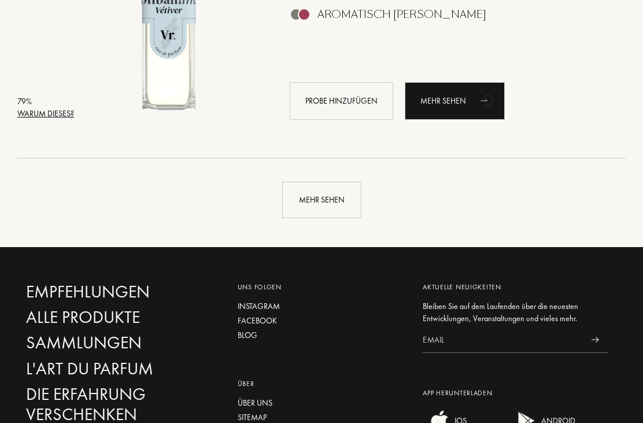
click at [332, 200] on div "Mehr sehen" at bounding box center [321, 200] width 79 height 36
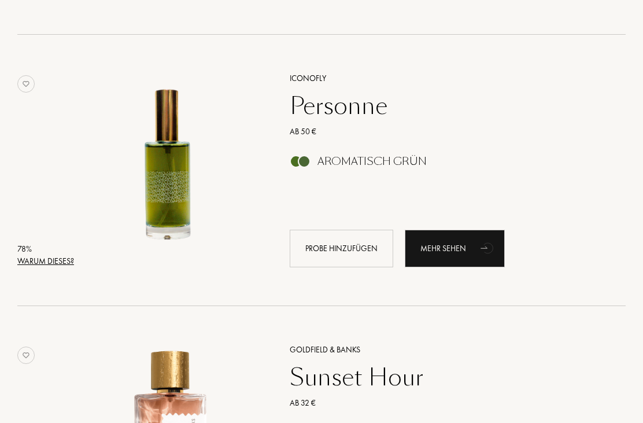
scroll to position [17203, 0]
click at [456, 248] on div "Mehr sehen" at bounding box center [455, 249] width 100 height 38
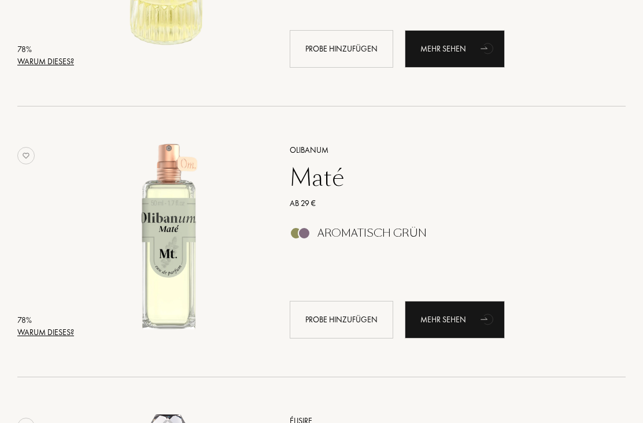
scroll to position [18223, 0]
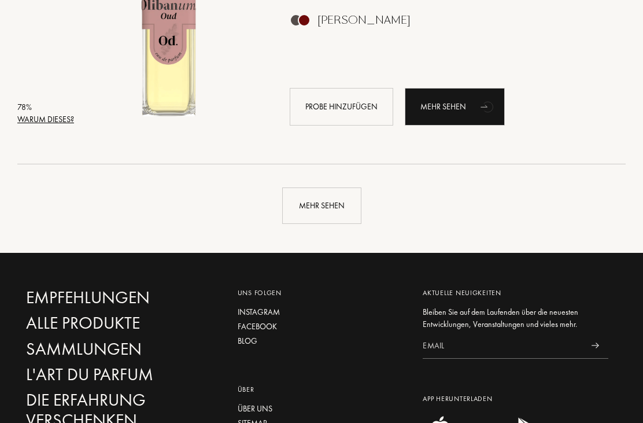
click at [337, 209] on div "Mehr sehen" at bounding box center [321, 206] width 79 height 36
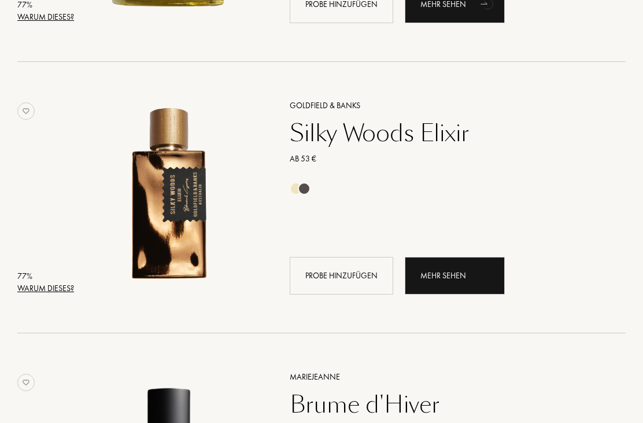
scroll to position [20700, 0]
click at [457, 272] on div "Mehr sehen" at bounding box center [455, 276] width 100 height 38
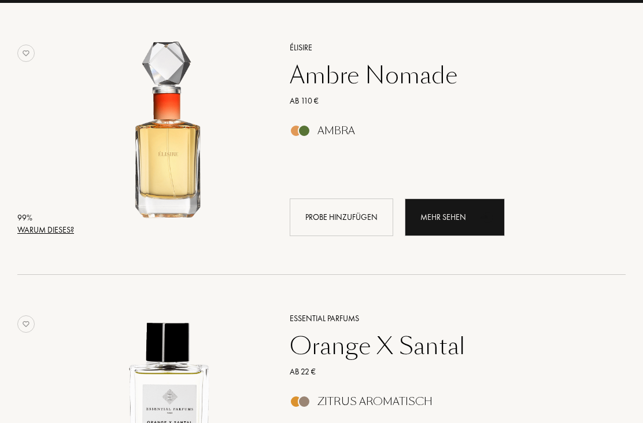
scroll to position [158, 0]
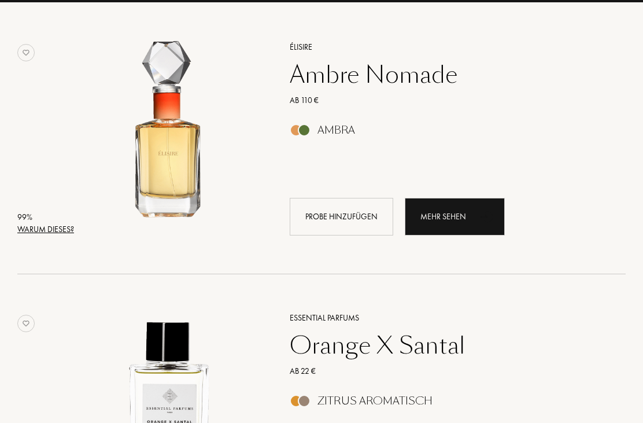
click at [467, 212] on div "Mehr sehen" at bounding box center [455, 217] width 100 height 38
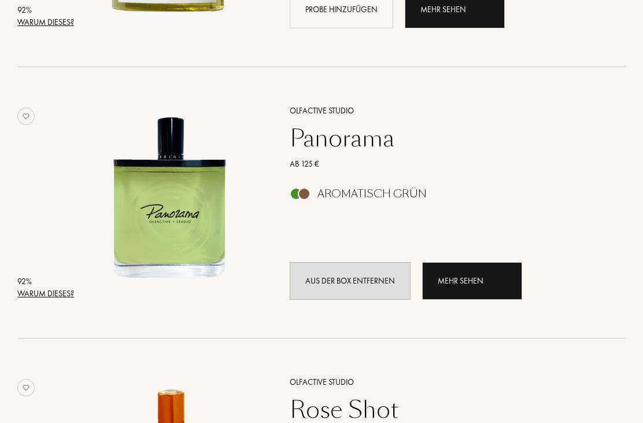
scroll to position [1179, 0]
click at [330, 110] on div "Olfactive Studio" at bounding box center [444, 111] width 327 height 12
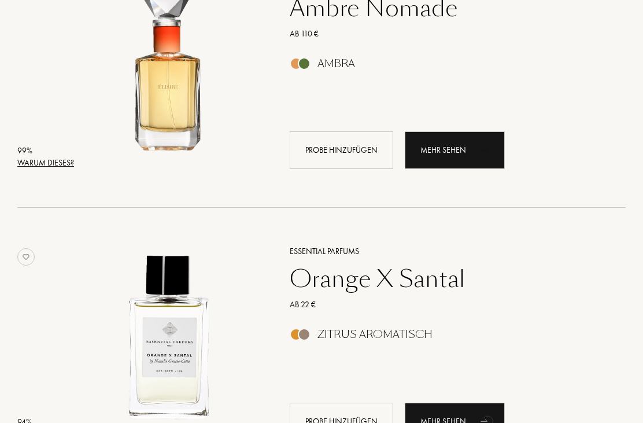
scroll to position [0, 0]
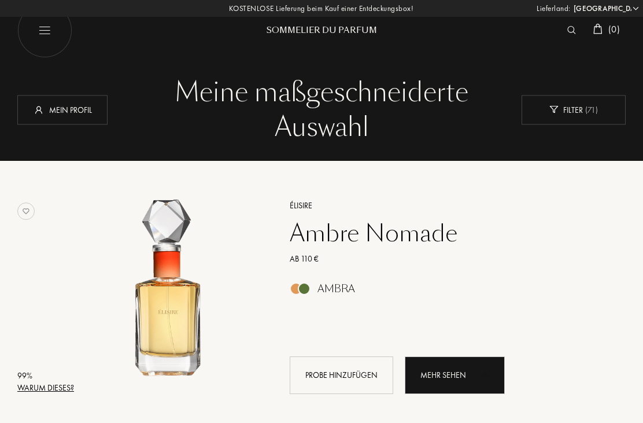
click at [385, 94] on div "Meine maßgeschneiderte" at bounding box center [321, 92] width 591 height 35
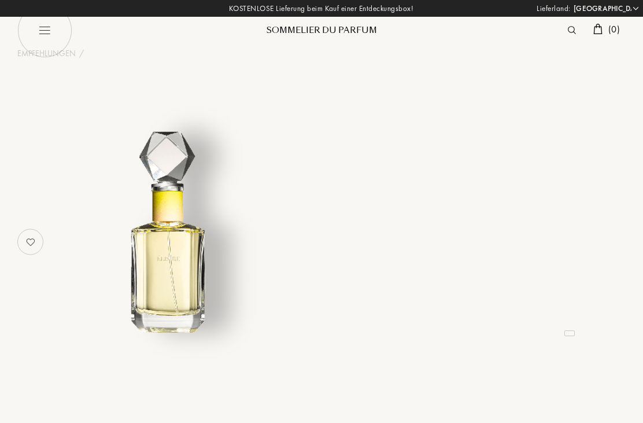
select select "DE"
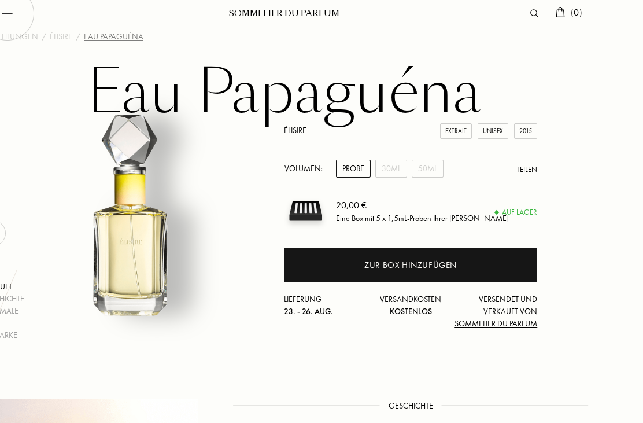
scroll to position [17, 38]
click at [395, 267] on div "Zur Box hinzufügen" at bounding box center [410, 265] width 93 height 13
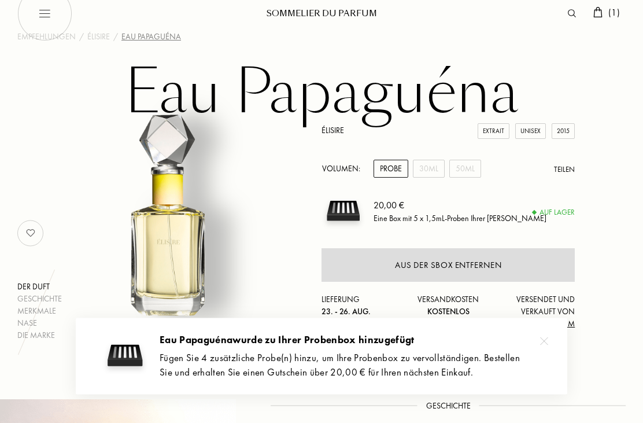
scroll to position [17, 0]
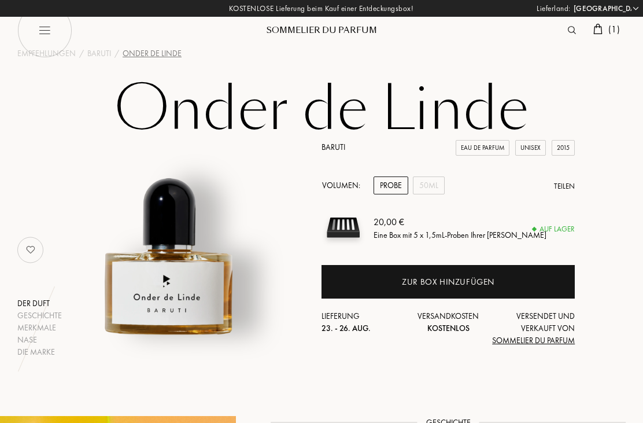
select select "DE"
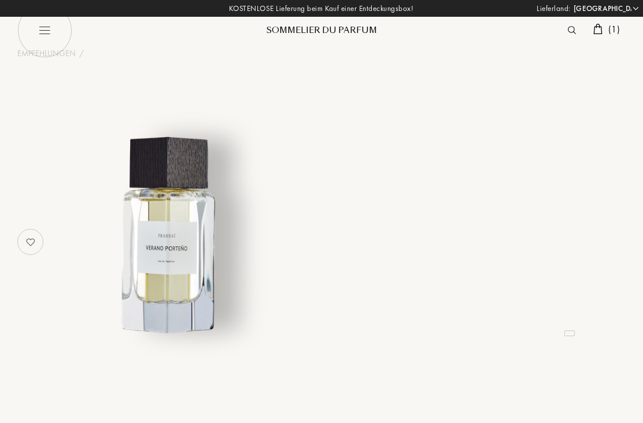
select select "DE"
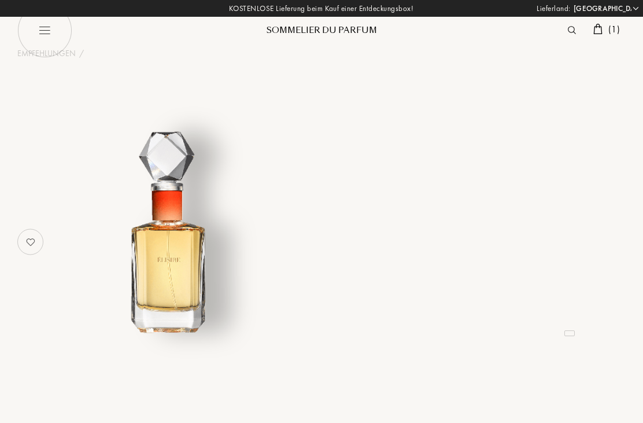
select select "DE"
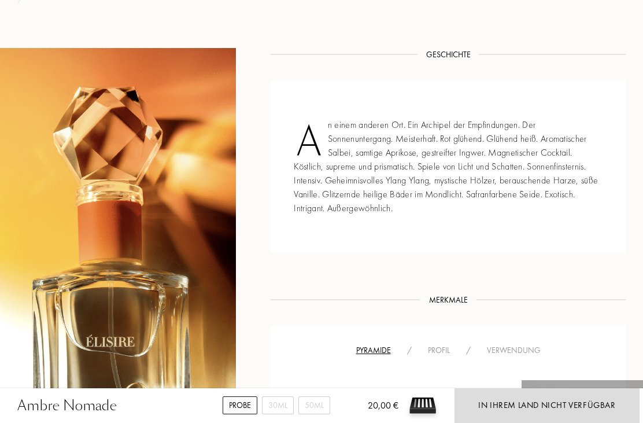
scroll to position [355, 0]
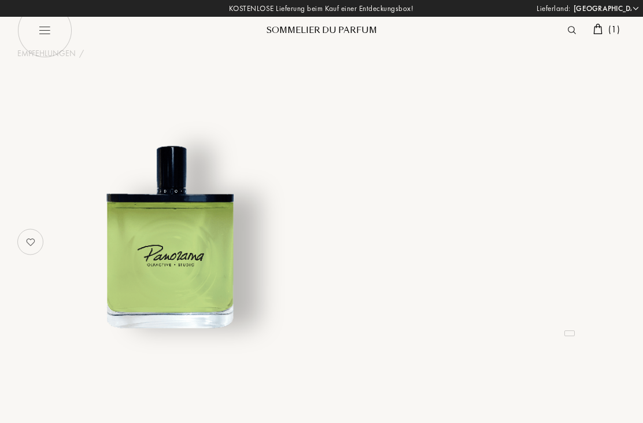
select select "DE"
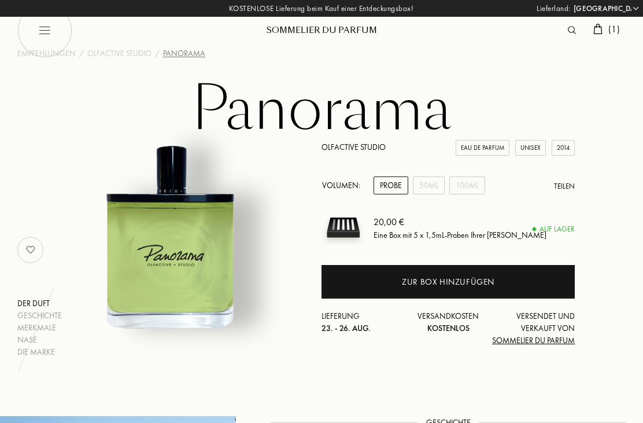
click at [470, 277] on div "Zur Box hinzufügen" at bounding box center [448, 281] width 93 height 13
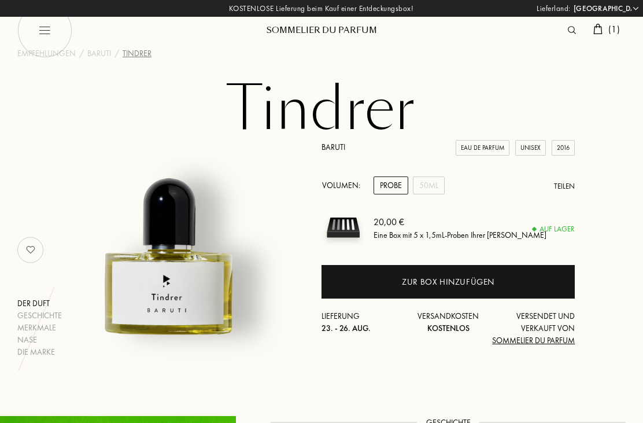
select select "DE"
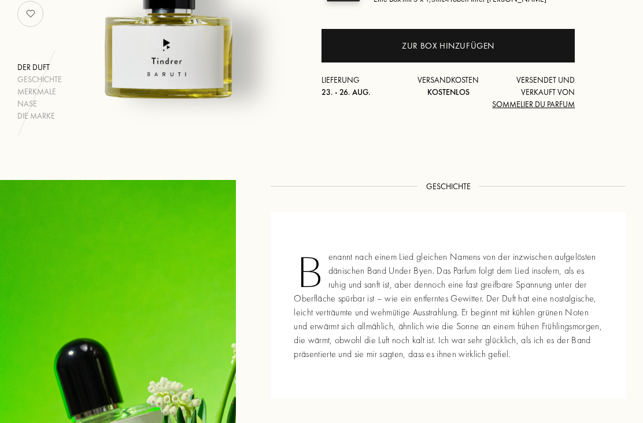
scroll to position [223, 0]
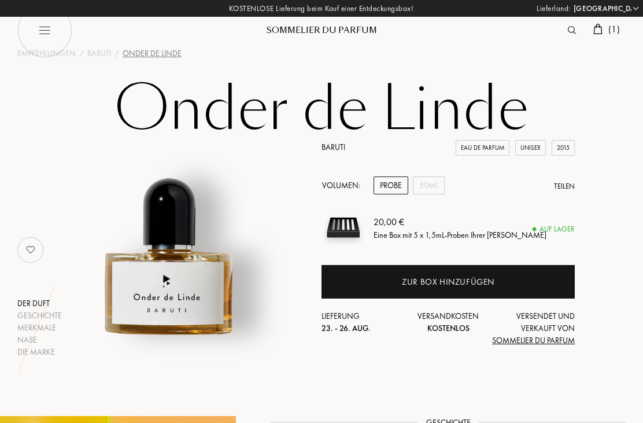
select select "DE"
click at [463, 277] on div "Zur Box hinzufügen" at bounding box center [448, 281] width 93 height 13
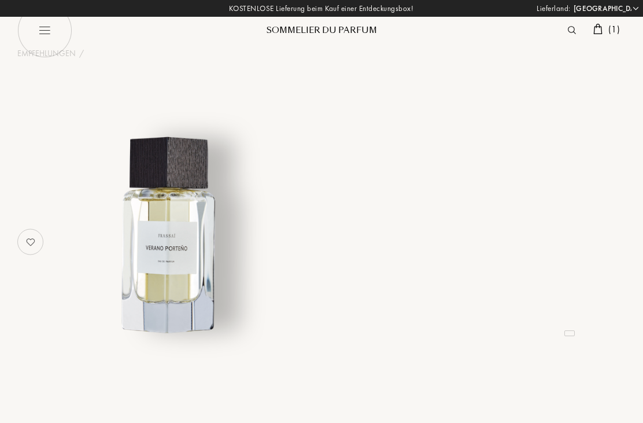
select select "DE"
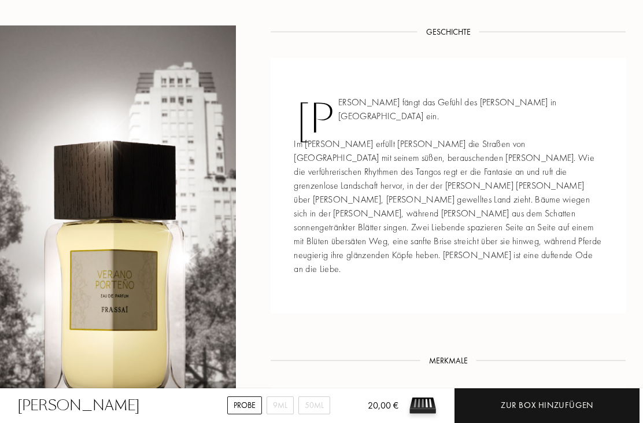
scroll to position [377, 0]
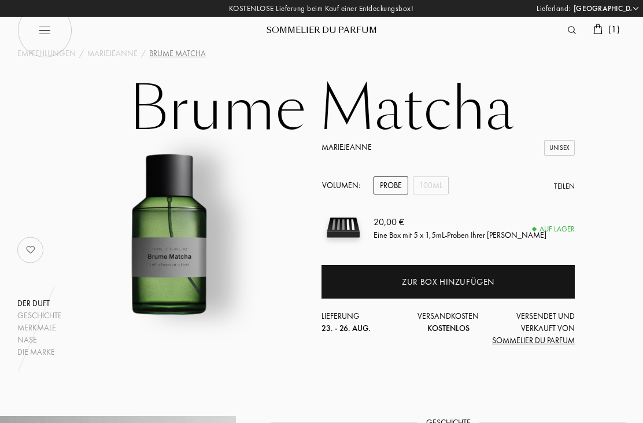
select select "DE"
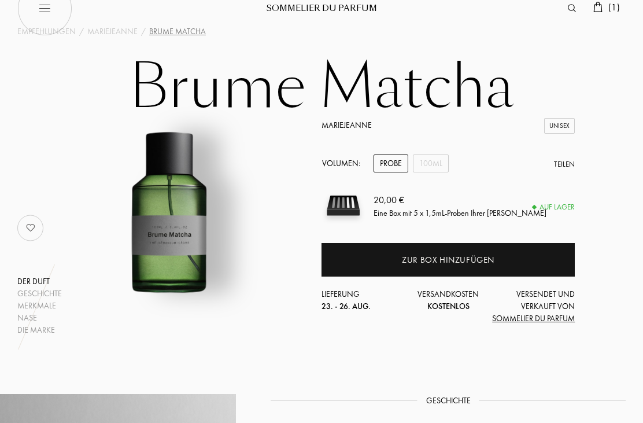
scroll to position [21, 0]
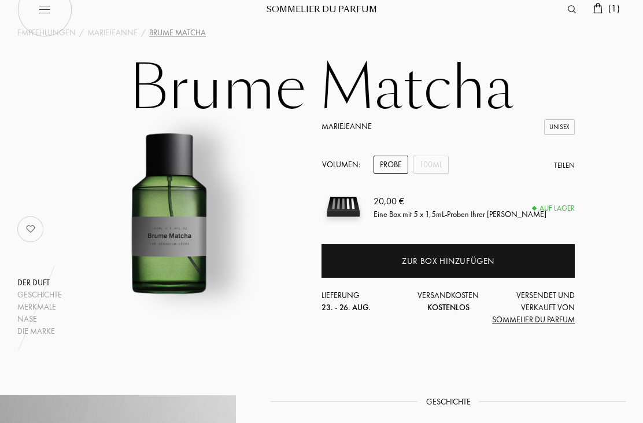
click at [492, 258] on div "Zur Box hinzufügen" at bounding box center [448, 261] width 93 height 13
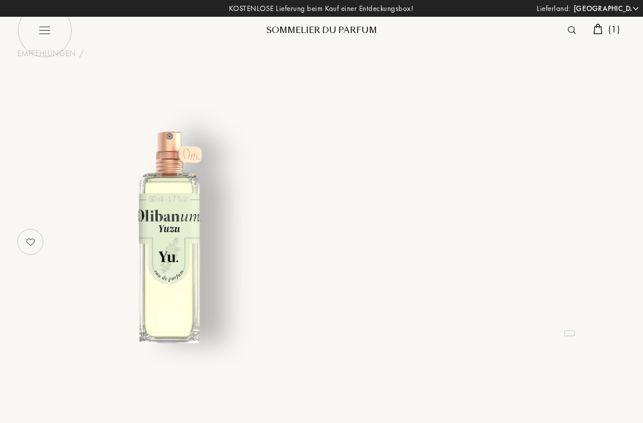
select select "DE"
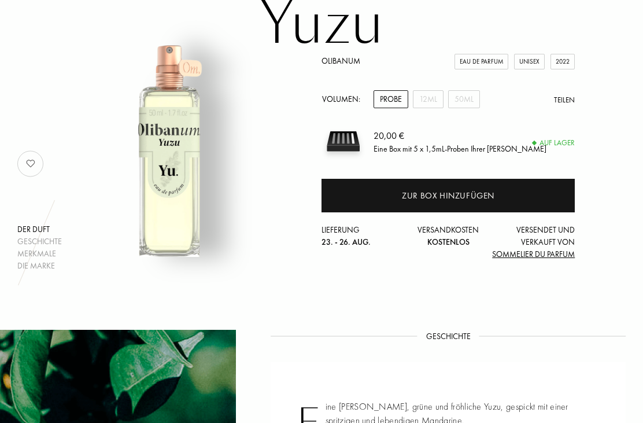
scroll to position [72, 0]
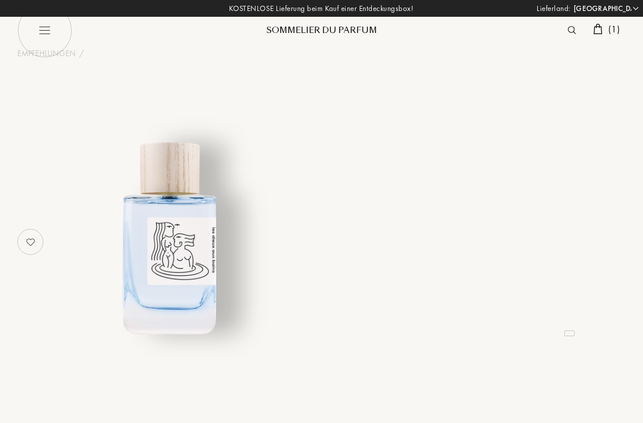
select select "DE"
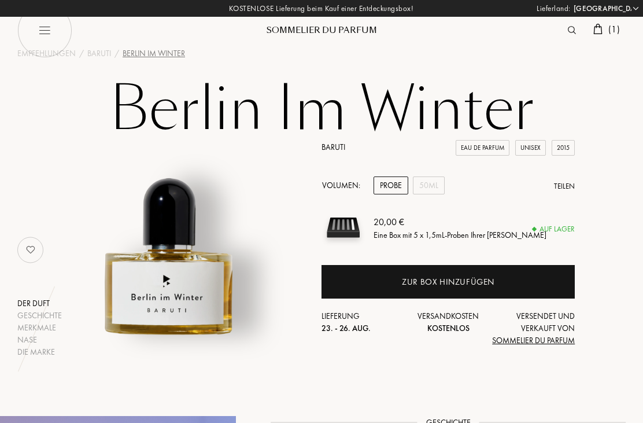
select select "DE"
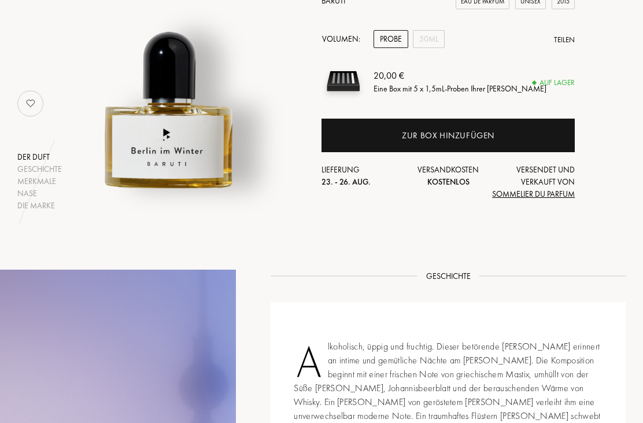
scroll to position [113, 0]
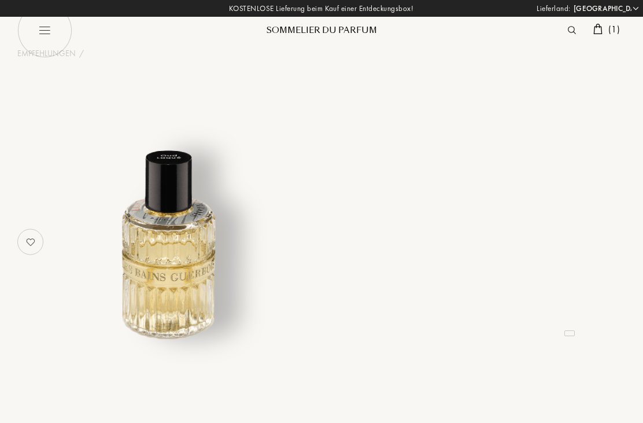
select select "DE"
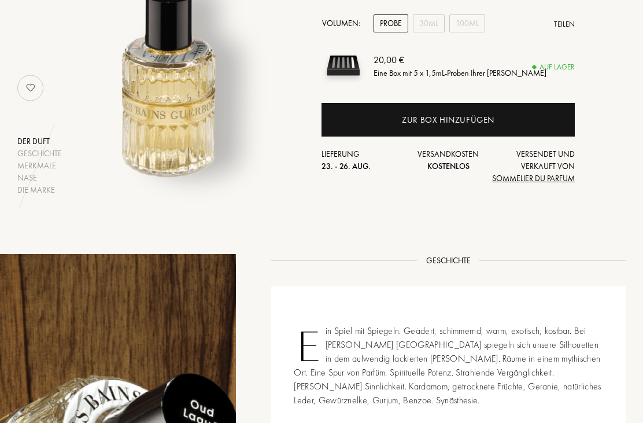
scroll to position [152, 0]
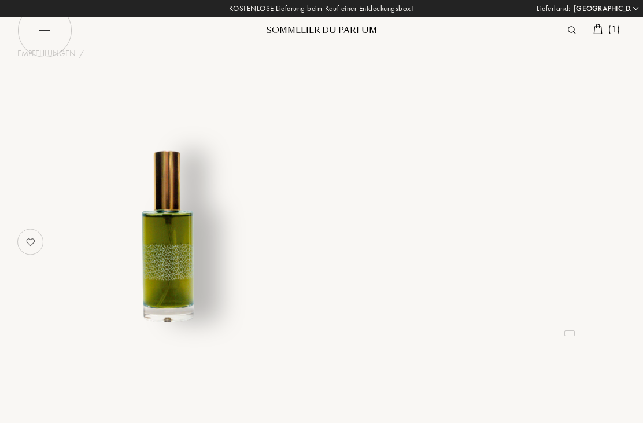
select select "DE"
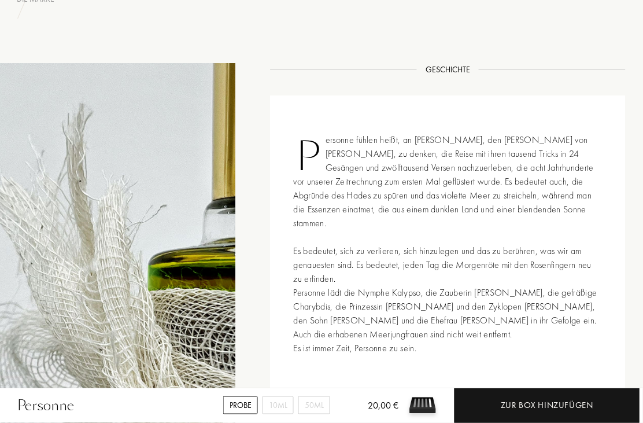
scroll to position [333, 0]
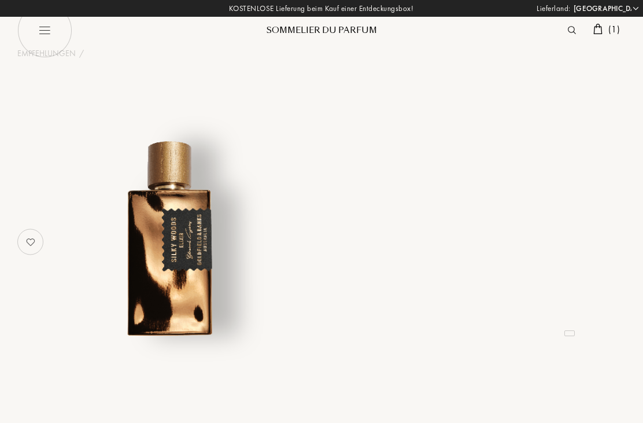
select select "DE"
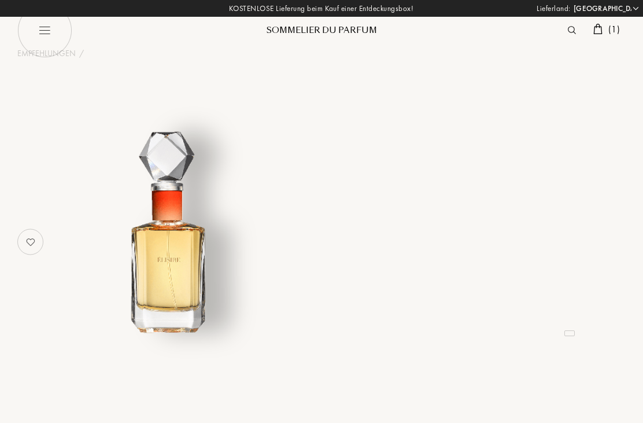
select select "DE"
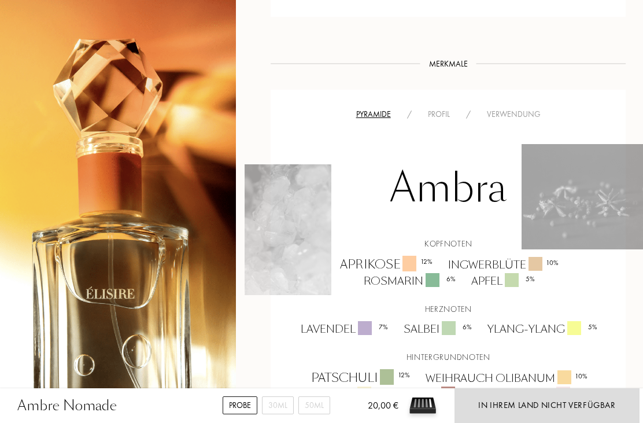
scroll to position [603, 0]
click at [442, 112] on div "Profil" at bounding box center [439, 115] width 38 height 12
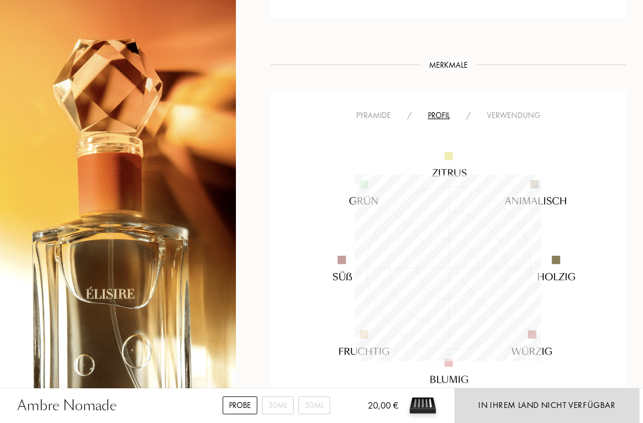
scroll to position [186, 187]
click at [518, 112] on div "Verwendung" at bounding box center [514, 115] width 70 height 12
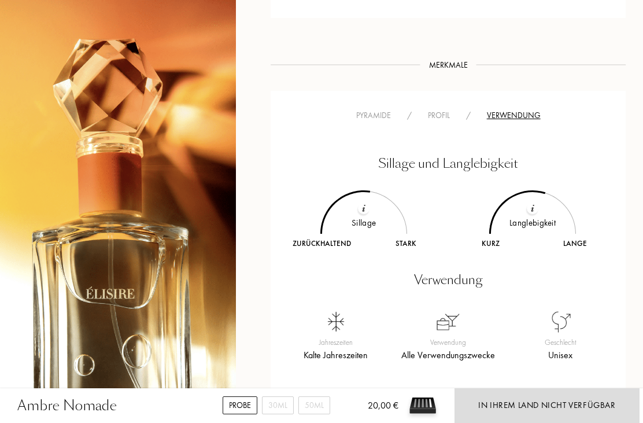
click at [371, 116] on div "Pyramide" at bounding box center [373, 115] width 51 height 12
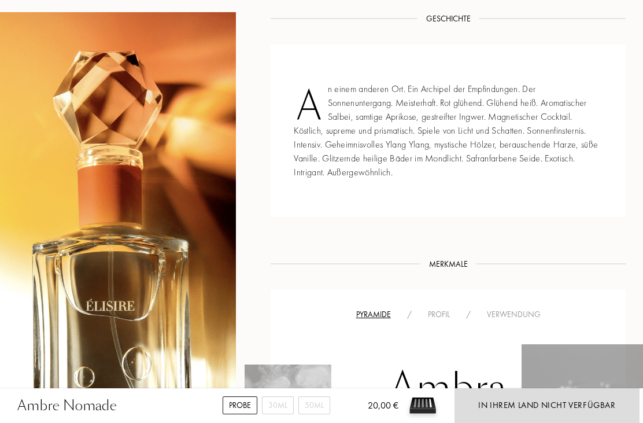
scroll to position [394, 0]
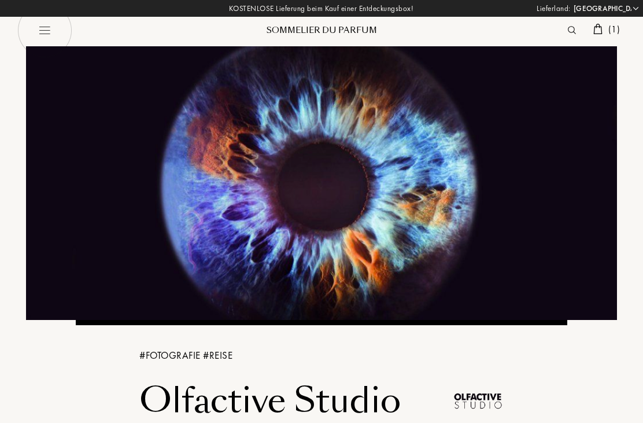
select select "DE"
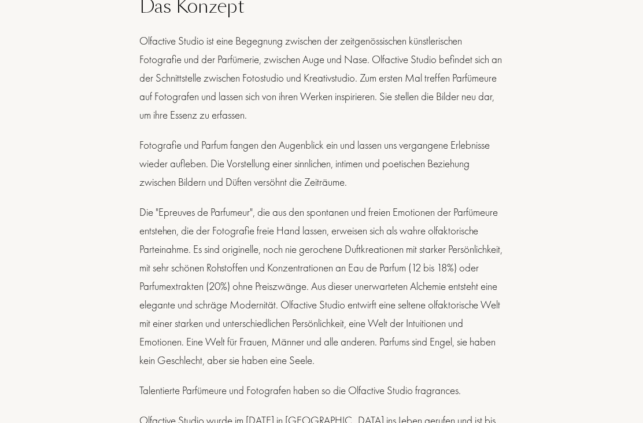
scroll to position [399, 0]
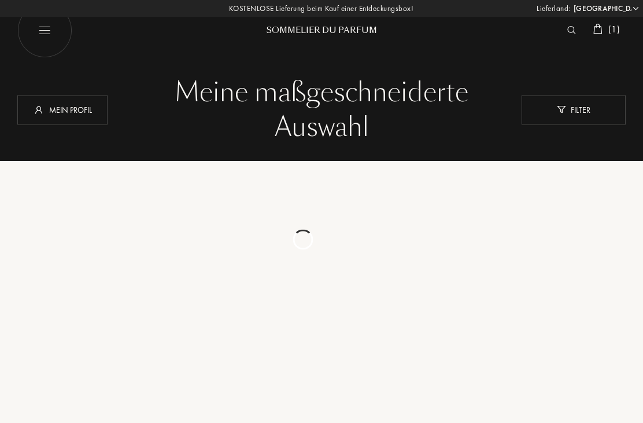
select select "DE"
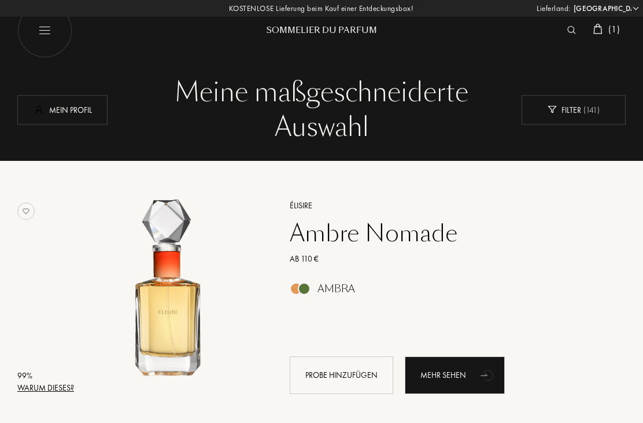
click at [69, 113] on div "Mein Profil" at bounding box center [62, 109] width 90 height 29
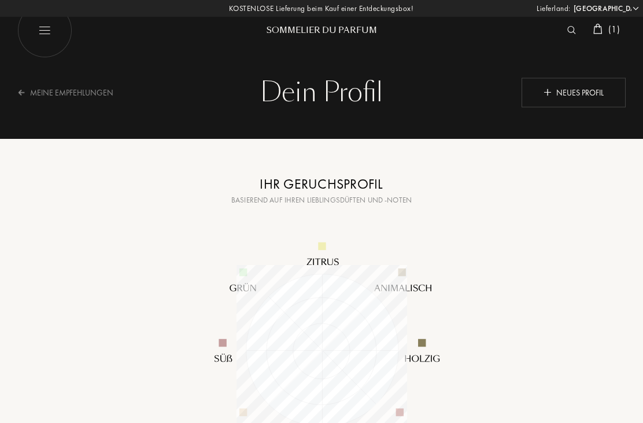
select select "DE"
click at [47, 94] on div "Meine Empfehlungen" at bounding box center [72, 92] width 111 height 28
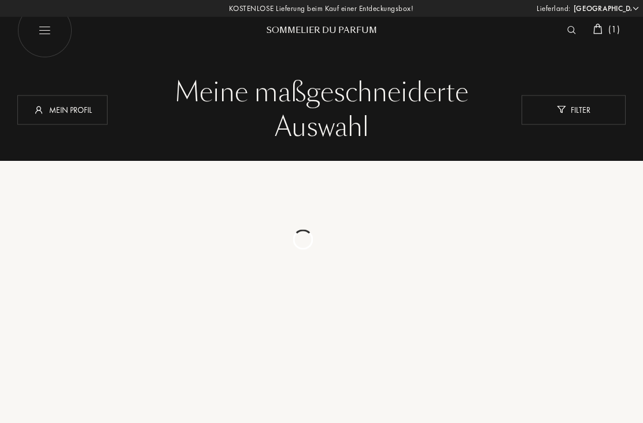
select select "DE"
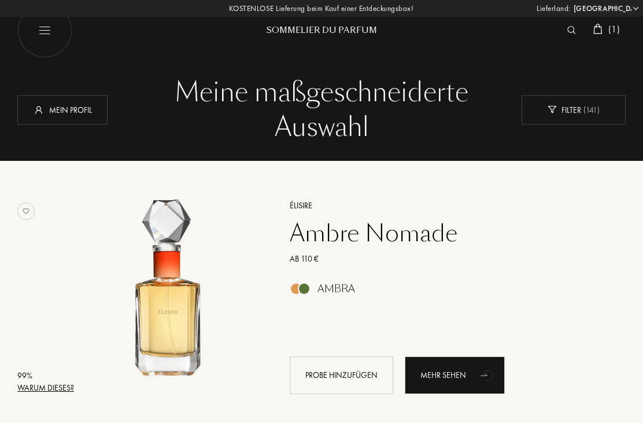
click at [599, 24] on img at bounding box center [597, 29] width 9 height 10
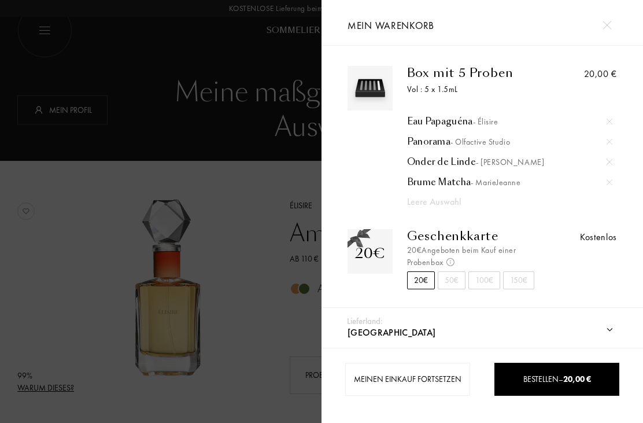
click at [423, 381] on div "Meinen Einkauf fortsetzen" at bounding box center [408, 379] width 126 height 33
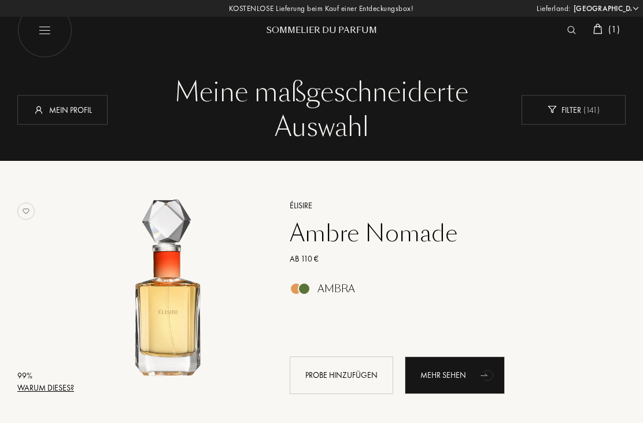
click at [47, 29] on img at bounding box center [44, 30] width 55 height 55
select select "DE"
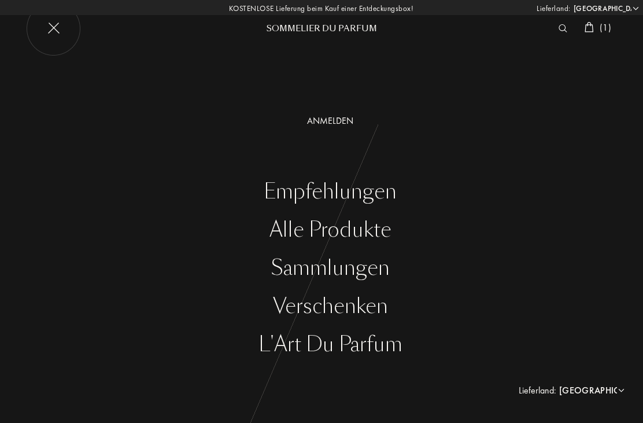
click at [54, 25] on img at bounding box center [53, 28] width 55 height 55
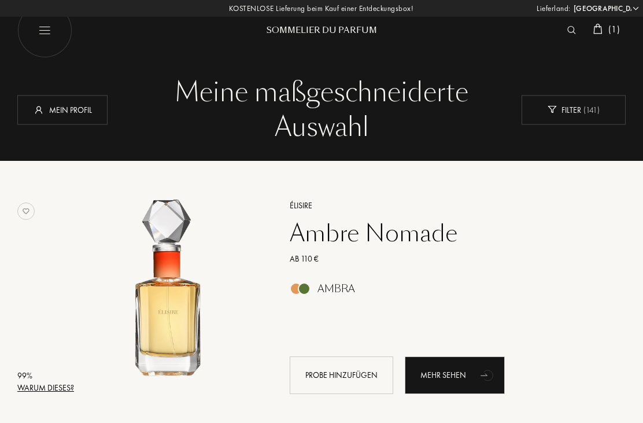
click at [600, 24] on img at bounding box center [597, 29] width 9 height 10
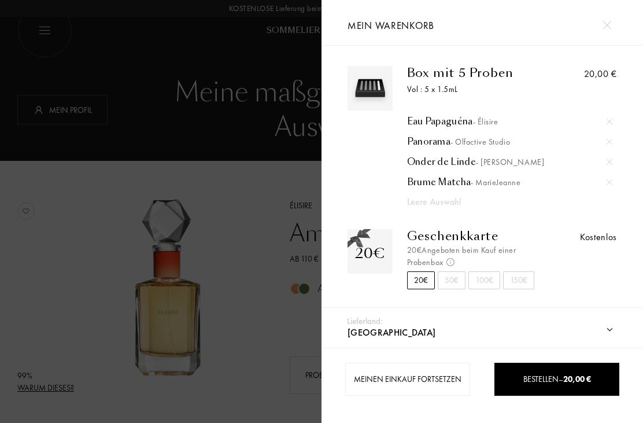
click at [610, 23] on img at bounding box center [607, 25] width 9 height 9
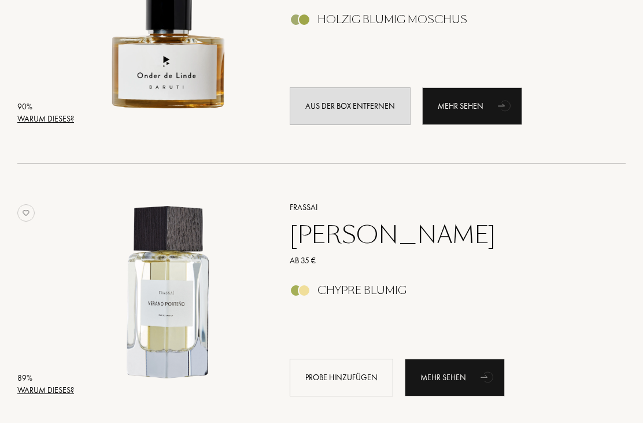
scroll to position [2437, 0]
click at [453, 377] on div "Mehr sehen" at bounding box center [455, 378] width 100 height 38
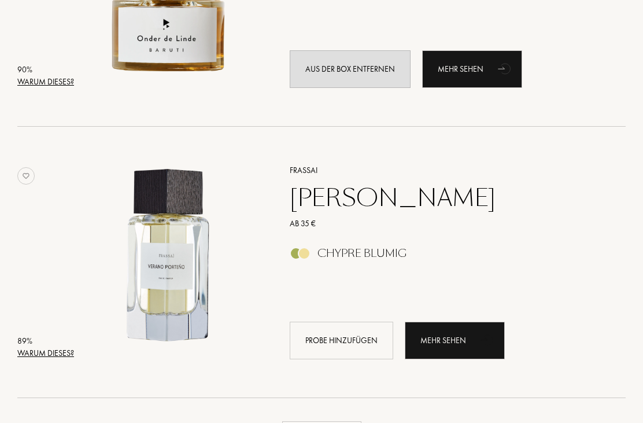
click at [309, 169] on div "Frassai" at bounding box center [444, 170] width 327 height 12
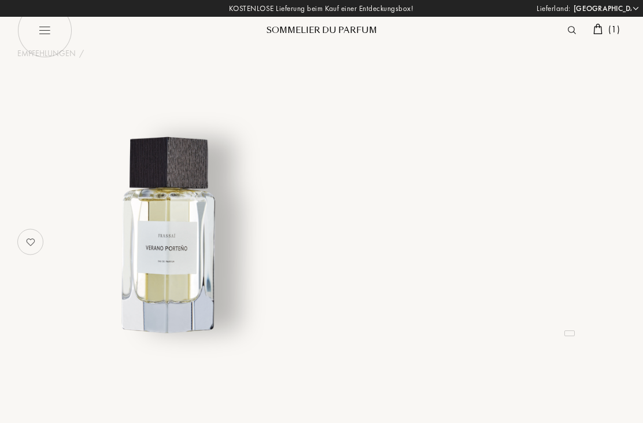
select select "DE"
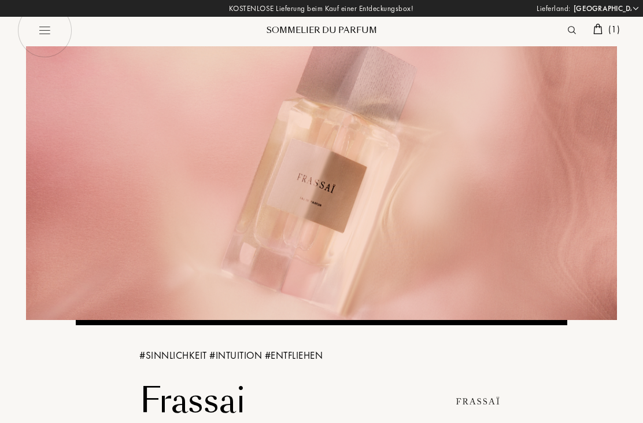
select select "DE"
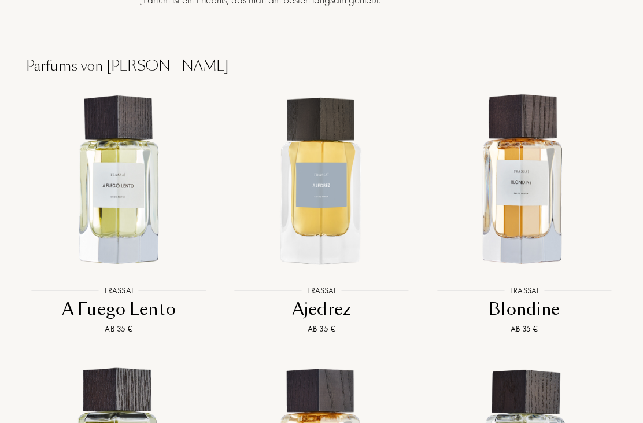
scroll to position [909, 0]
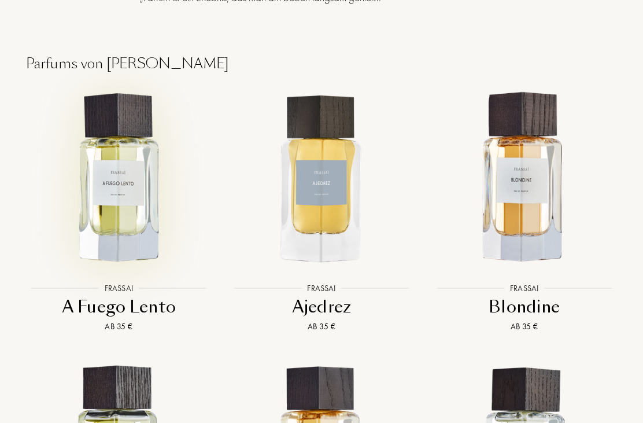
click at [129, 220] on img at bounding box center [119, 178] width 183 height 183
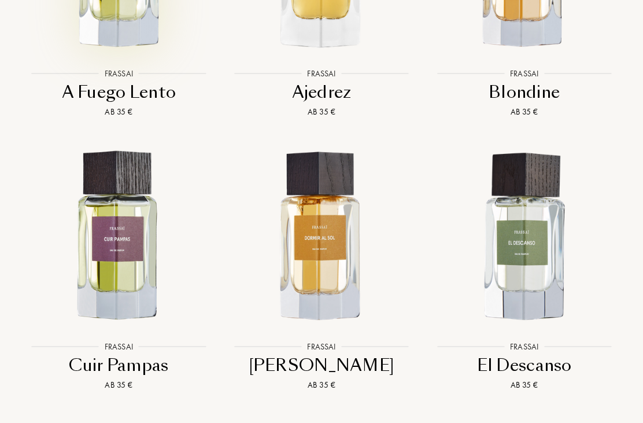
scroll to position [1126, 0]
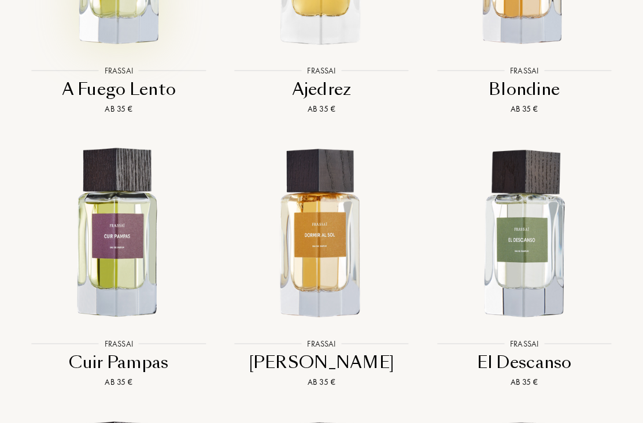
click at [529, 261] on img at bounding box center [524, 233] width 183 height 183
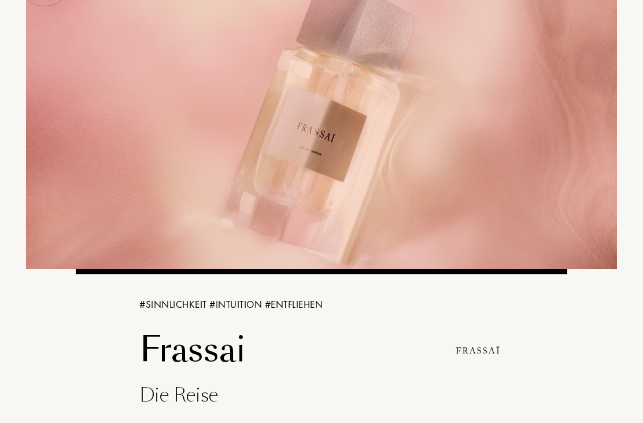
scroll to position [0, 0]
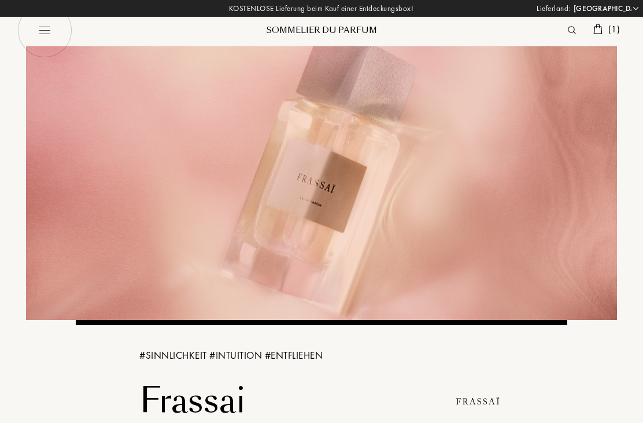
click at [600, 32] on img at bounding box center [597, 29] width 9 height 10
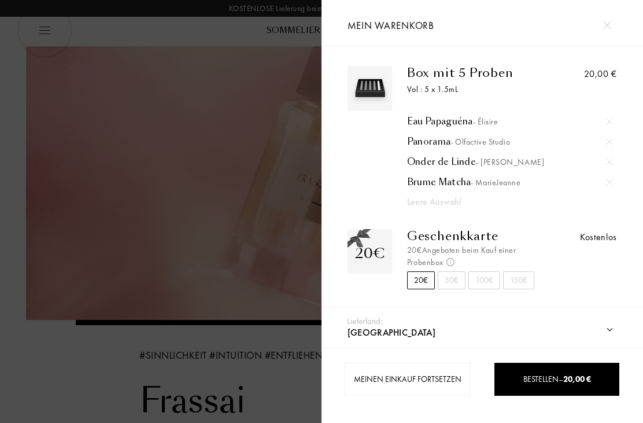
click at [430, 379] on div "Meinen Einkauf fortsetzen" at bounding box center [408, 379] width 126 height 33
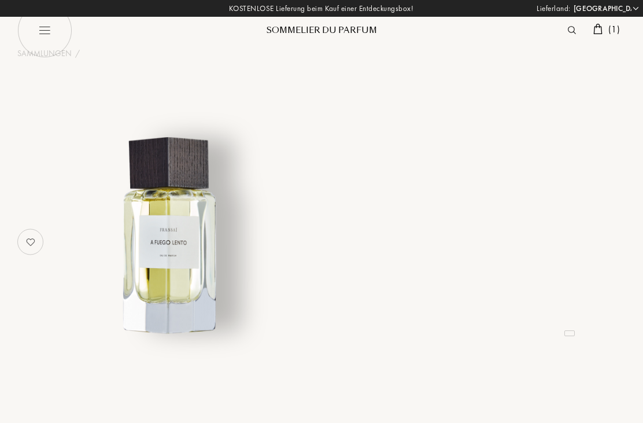
select select "DE"
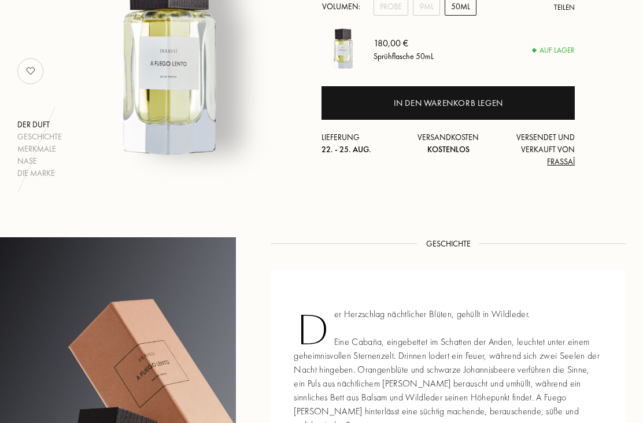
scroll to position [164, 0]
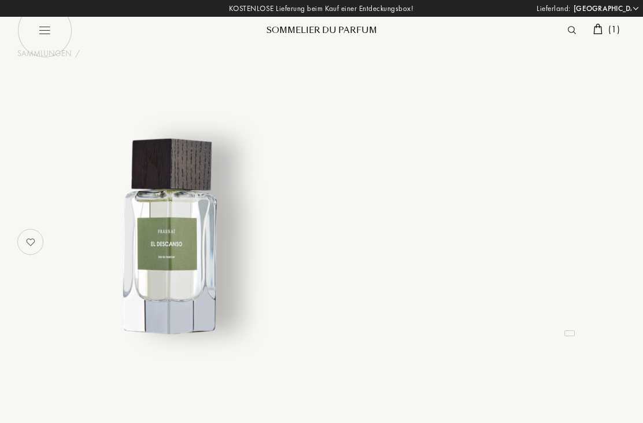
select select "DE"
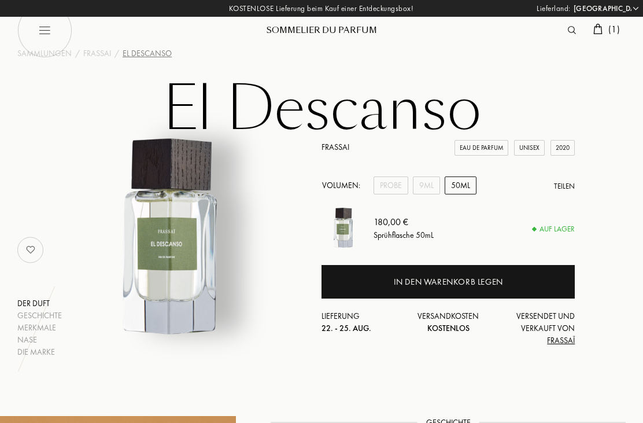
click at [390, 185] on div "Probe" at bounding box center [391, 185] width 35 height 18
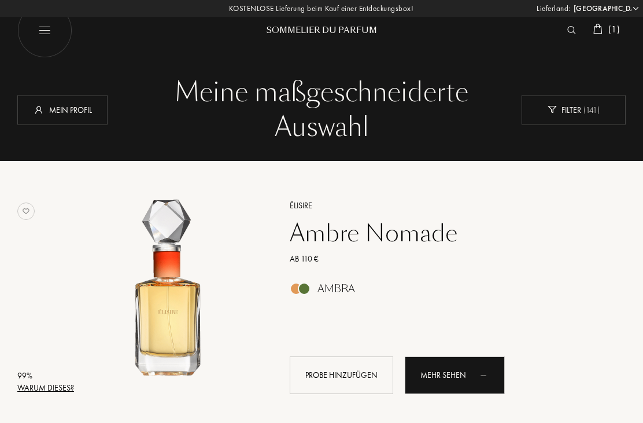
select select "DE"
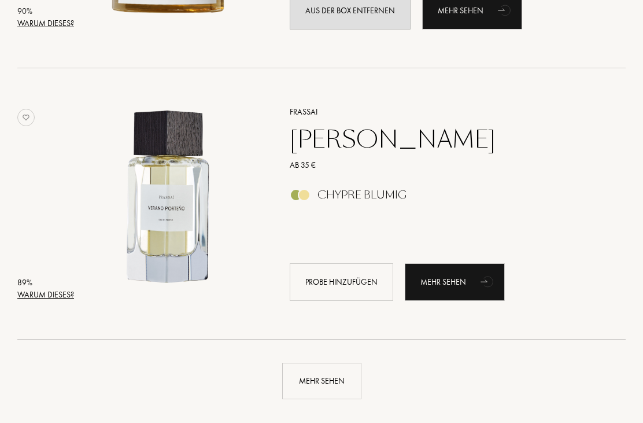
scroll to position [2536, 0]
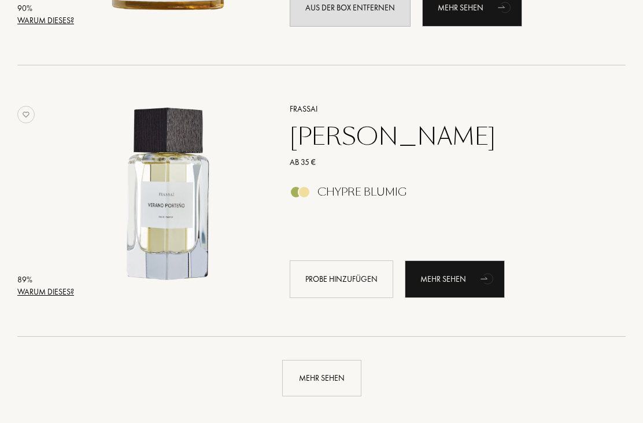
click at [332, 378] on div "Mehr sehen" at bounding box center [321, 378] width 79 height 36
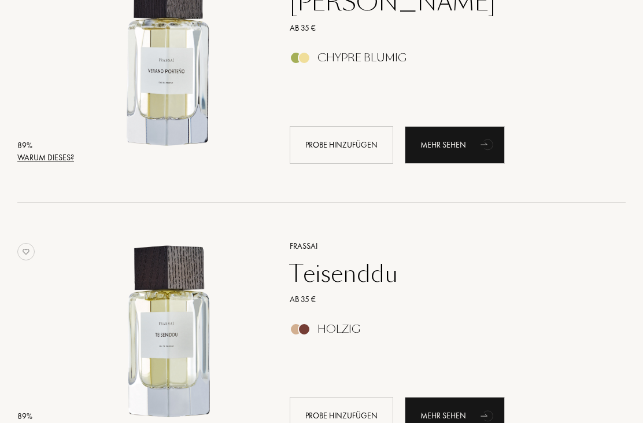
scroll to position [2704, 0]
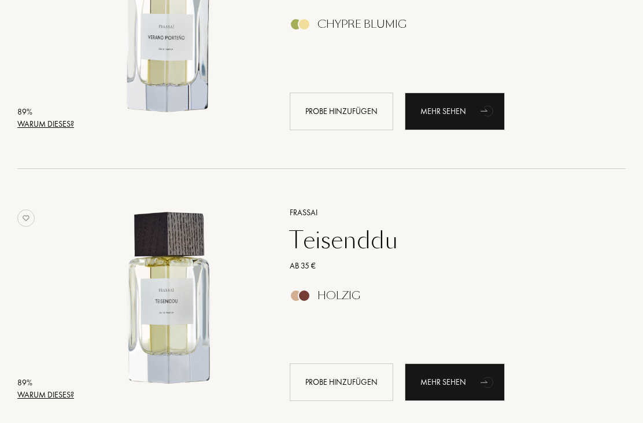
click at [460, 383] on div "Mehr sehen" at bounding box center [455, 382] width 100 height 38
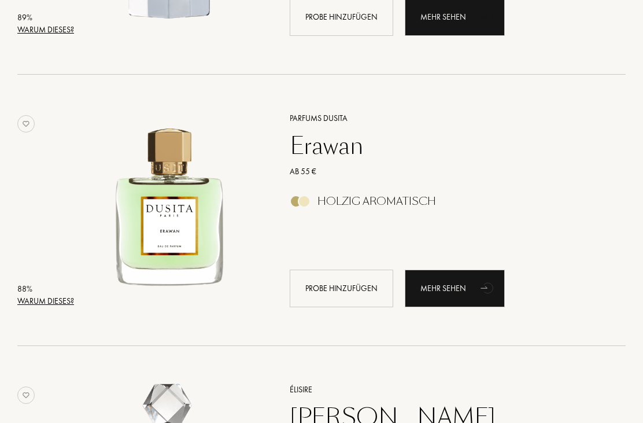
scroll to position [3070, 0]
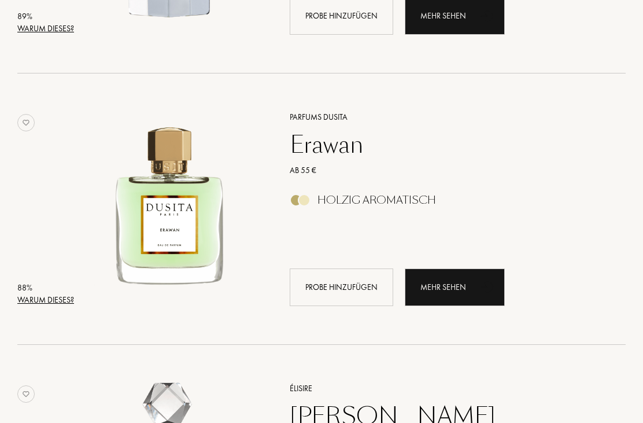
click at [458, 285] on div "Mehr sehen" at bounding box center [455, 287] width 100 height 38
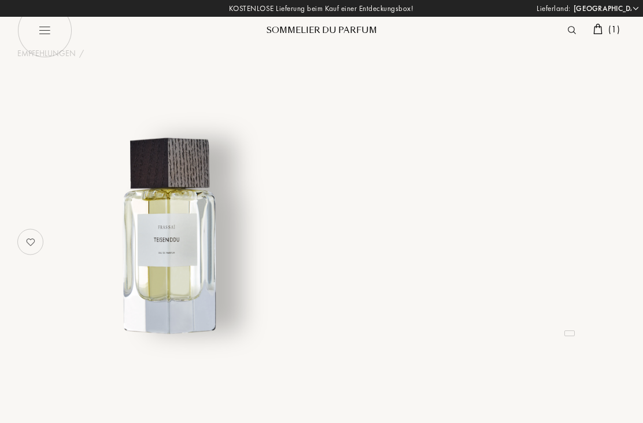
select select "DE"
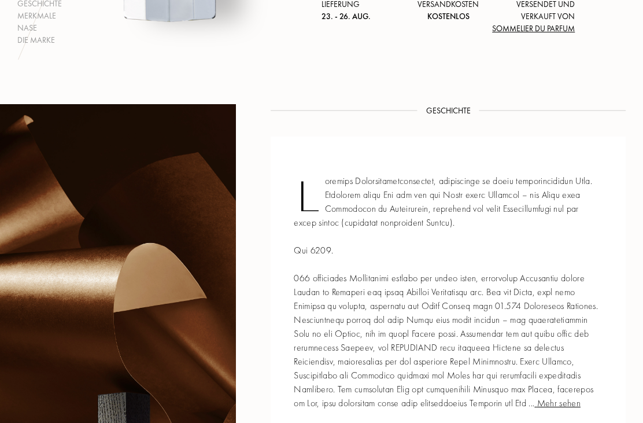
scroll to position [304, 0]
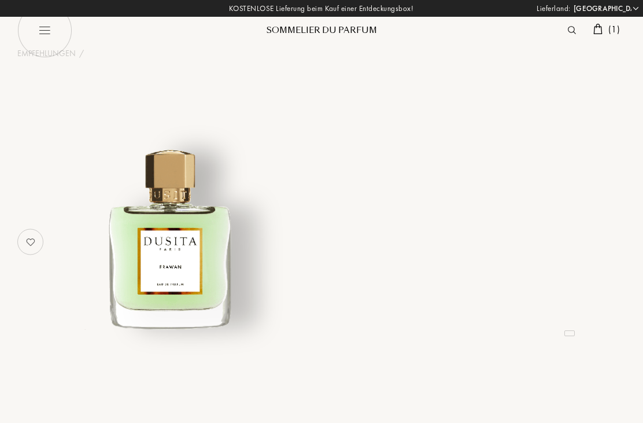
select select "DE"
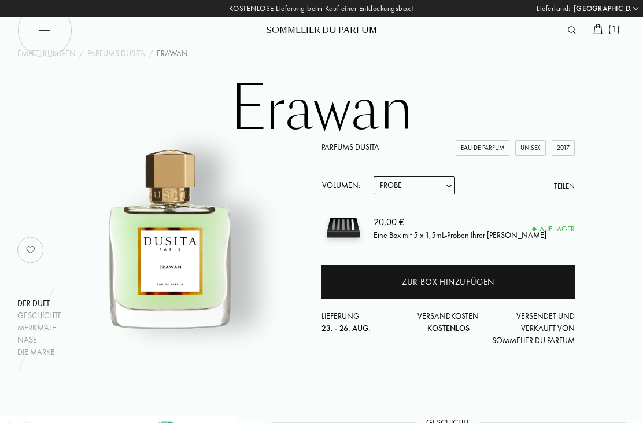
click at [356, 152] on link "Parfums Dusita" at bounding box center [351, 147] width 58 height 10
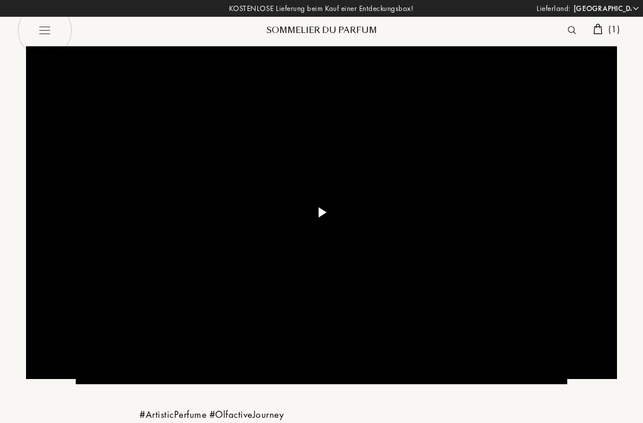
select select "DE"
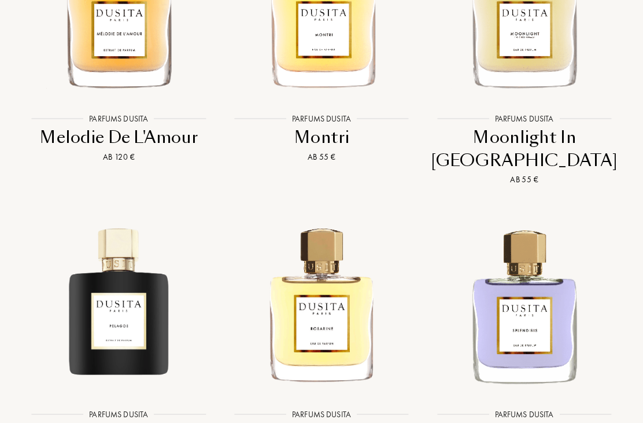
scroll to position [2562, 0]
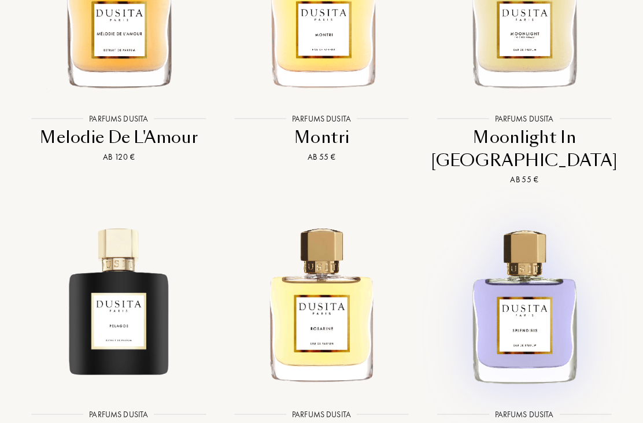
click at [531, 263] on img at bounding box center [524, 304] width 183 height 183
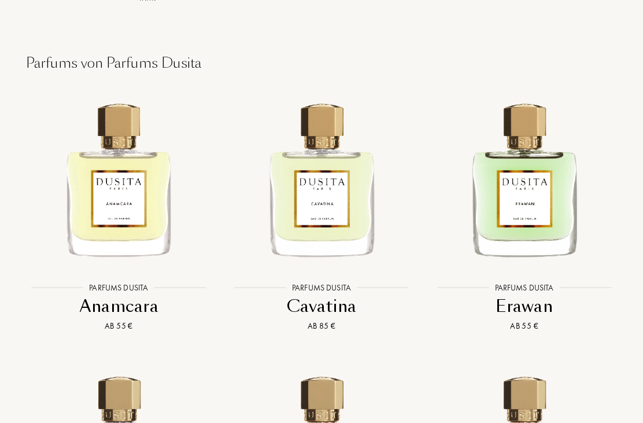
scroll to position [1574, 0]
click at [340, 175] on img at bounding box center [321, 177] width 183 height 183
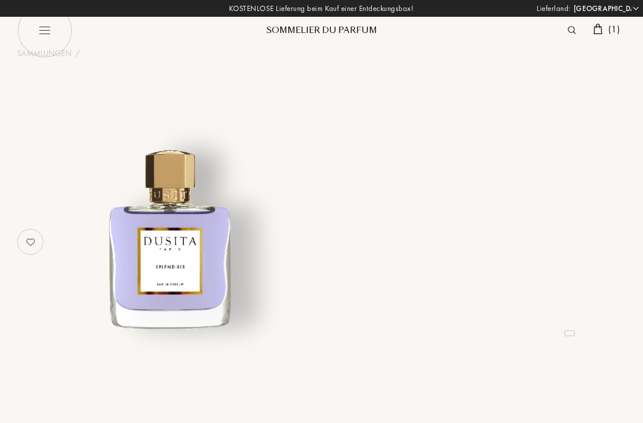
select select "DE"
select select "3"
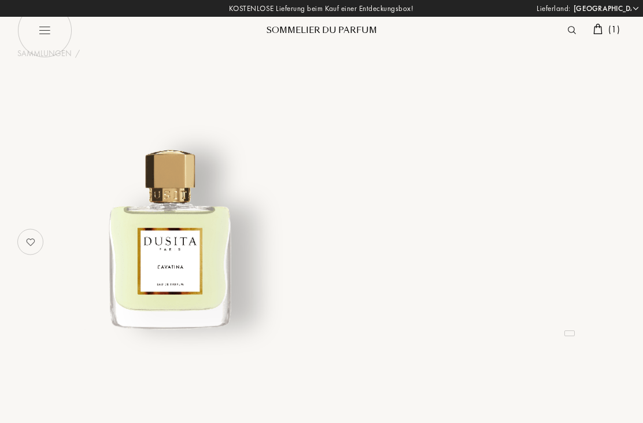
select select "DE"
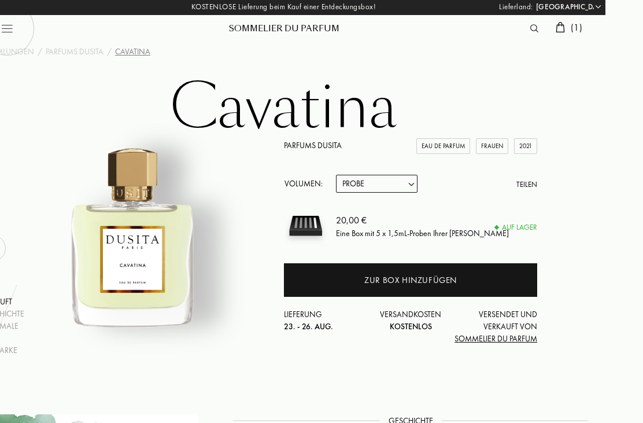
scroll to position [0, 38]
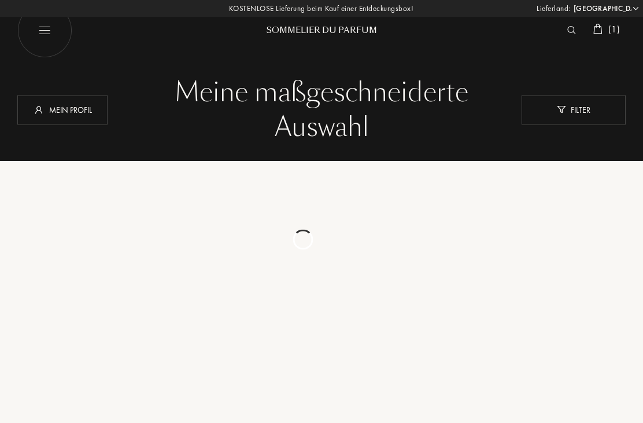
select select "DE"
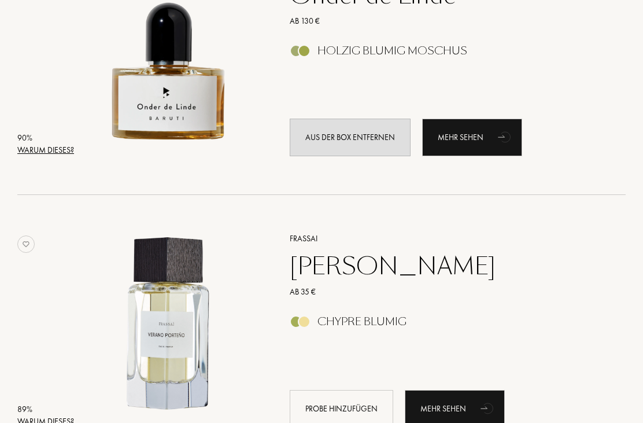
scroll to position [2506, 0]
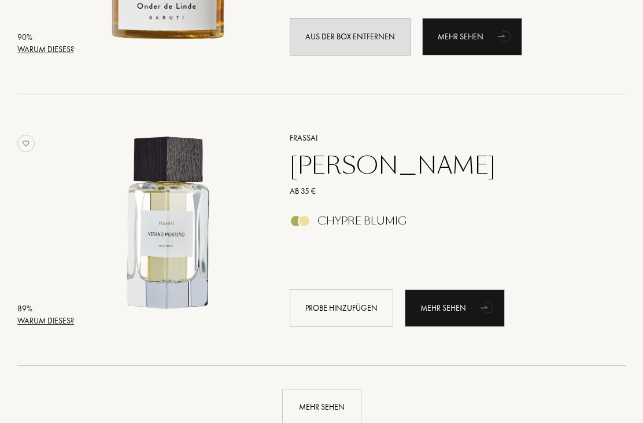
click at [357, 307] on div "Probe hinzufügen" at bounding box center [342, 309] width 104 height 38
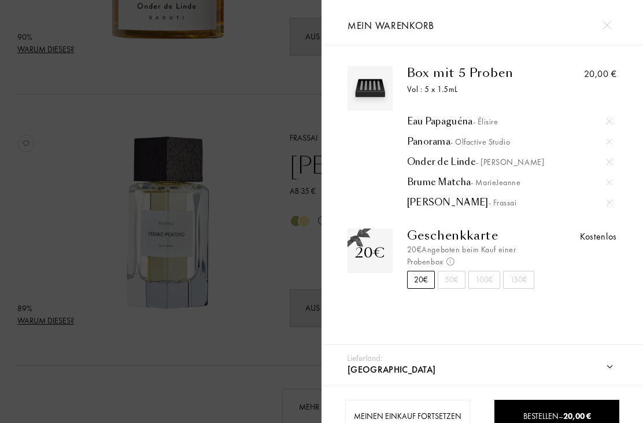
click at [429, 415] on div "Meinen Einkauf fortsetzen" at bounding box center [408, 416] width 126 height 33
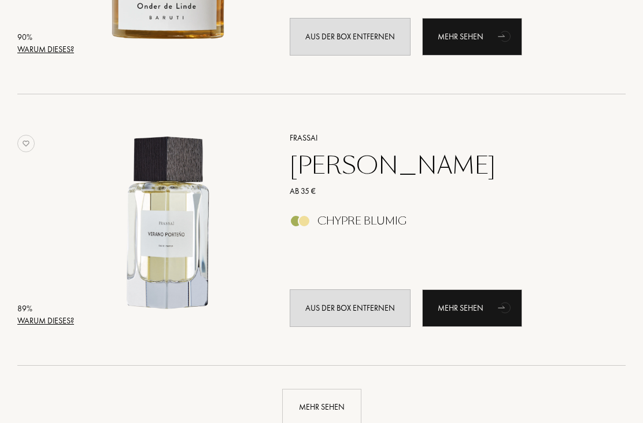
click at [346, 407] on div "Mehr sehen" at bounding box center [321, 407] width 79 height 36
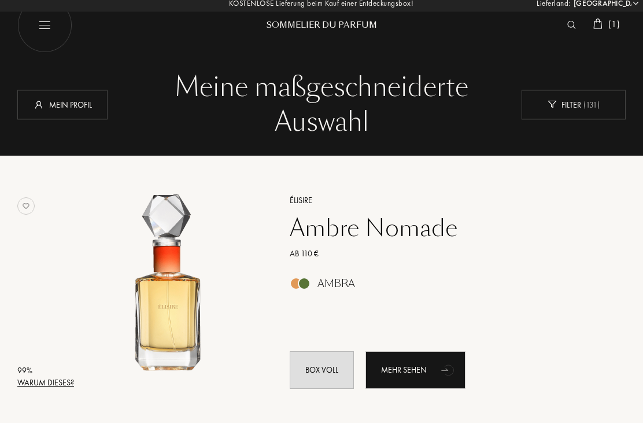
scroll to position [0, 0]
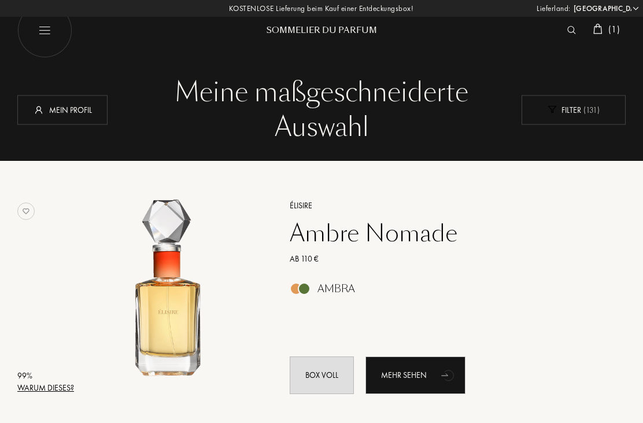
click at [582, 106] on span "( 131 )" at bounding box center [590, 109] width 19 height 10
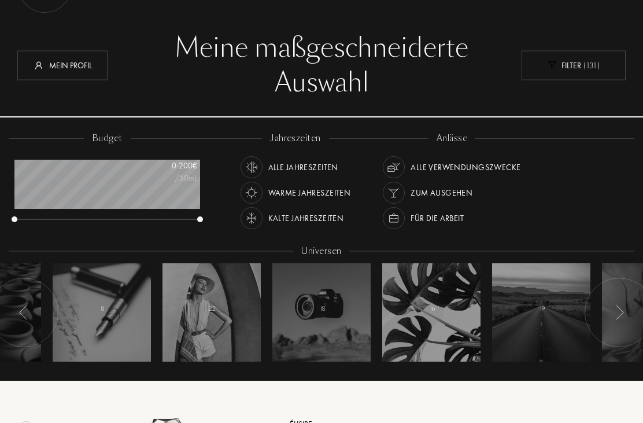
scroll to position [45, 0]
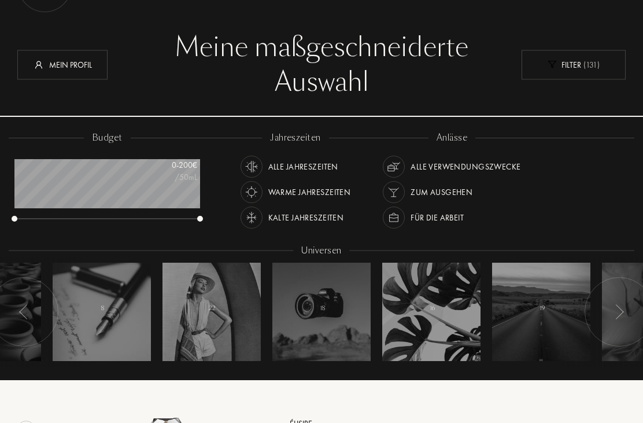
click at [622, 307] on img at bounding box center [619, 311] width 9 height 15
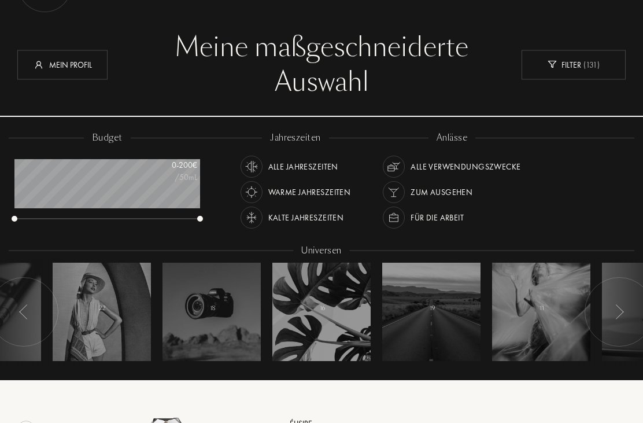
click at [618, 311] on img at bounding box center [619, 311] width 9 height 15
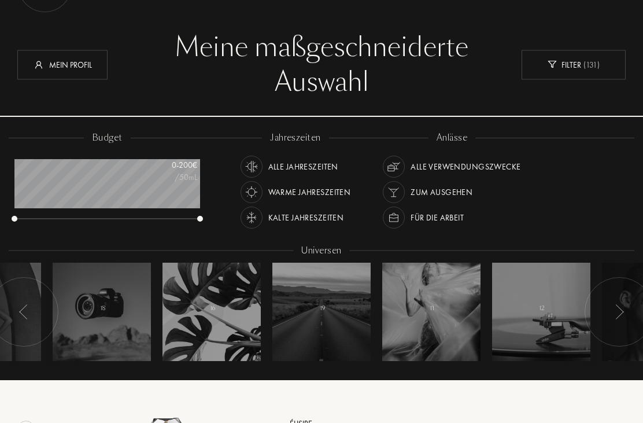
click at [625, 303] on div at bounding box center [619, 311] width 69 height 69
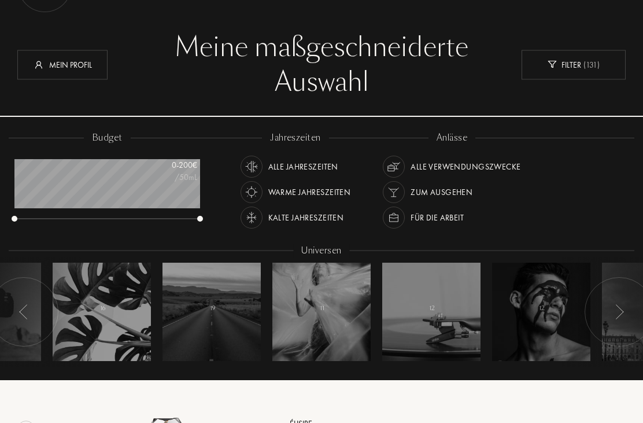
click at [622, 305] on img at bounding box center [619, 311] width 9 height 15
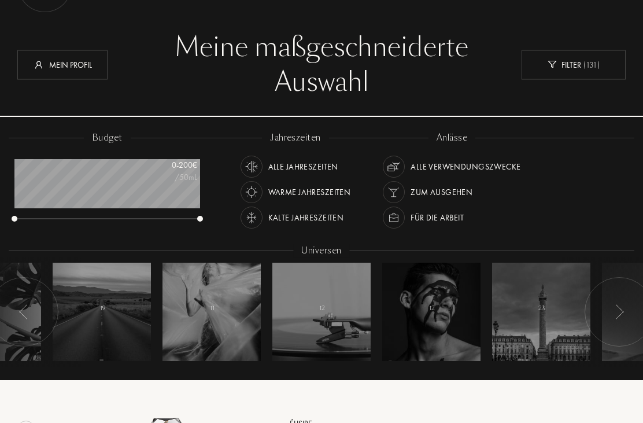
click at [625, 306] on div at bounding box center [619, 311] width 69 height 69
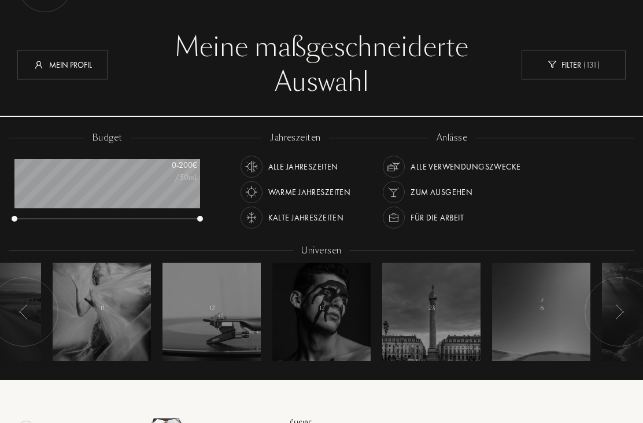
click at [622, 306] on img at bounding box center [619, 311] width 9 height 15
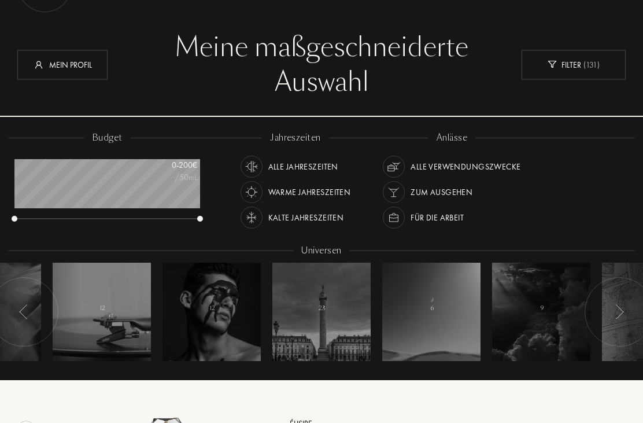
click at [617, 307] on img at bounding box center [619, 311] width 9 height 15
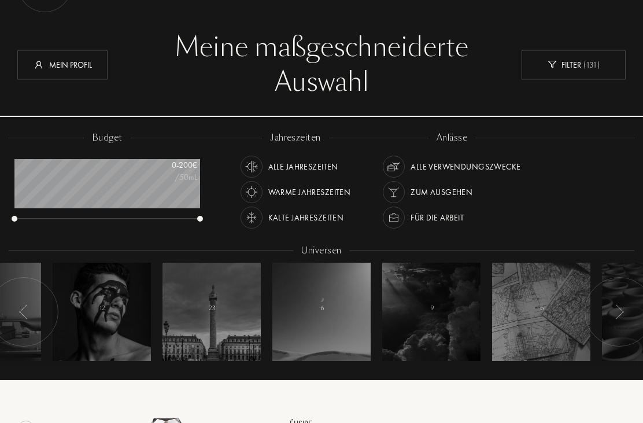
click at [621, 302] on div at bounding box center [619, 311] width 69 height 69
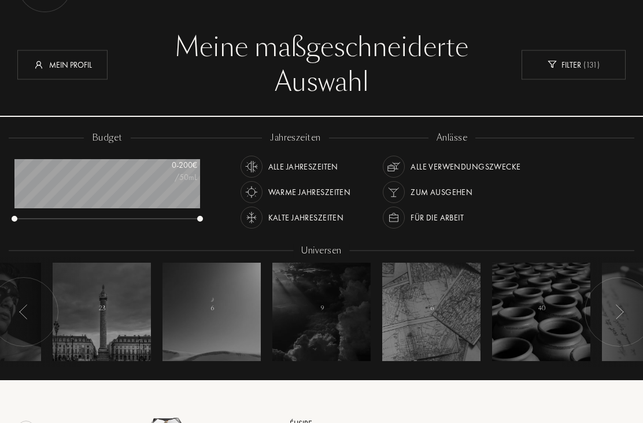
click at [621, 304] on img at bounding box center [619, 311] width 9 height 15
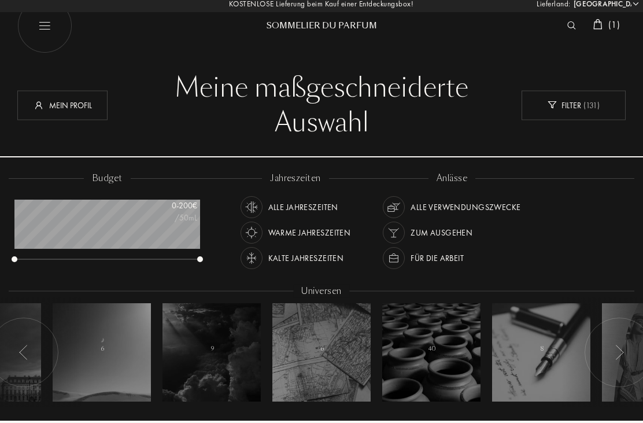
scroll to position [0, 0]
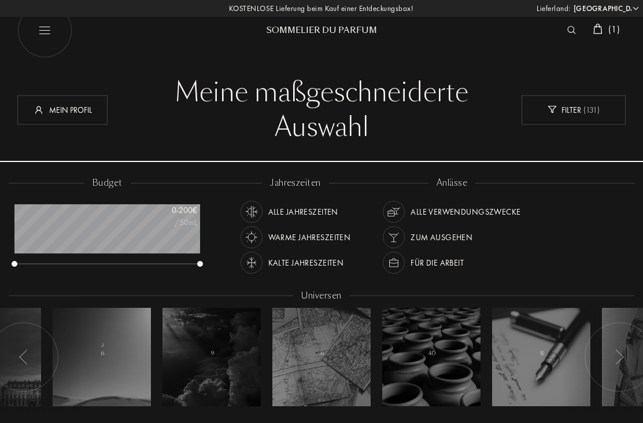
click at [41, 34] on img at bounding box center [44, 30] width 55 height 55
select select "DE"
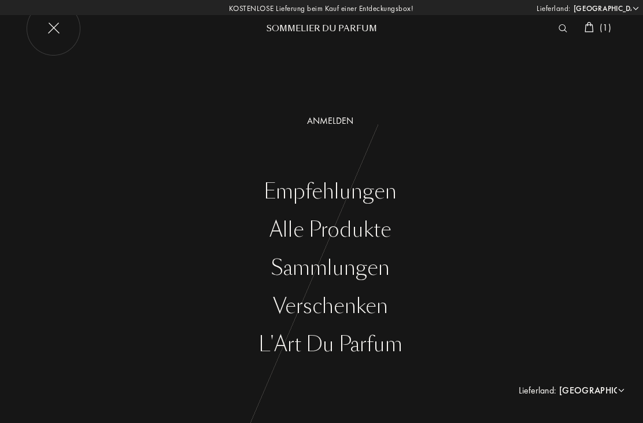
click at [382, 234] on div "Alle Produkte" at bounding box center [330, 230] width 626 height 24
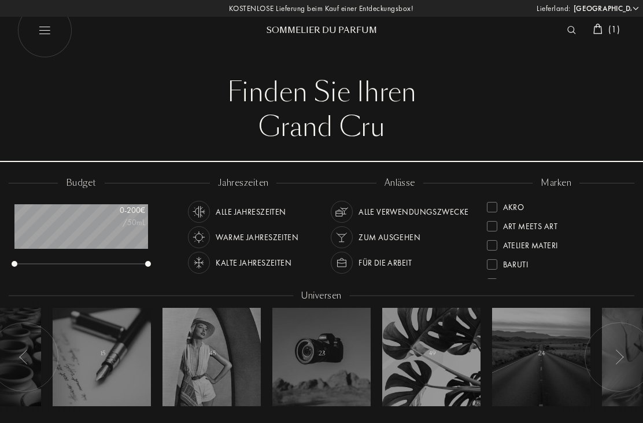
select select "DE"
click at [194, 237] on img at bounding box center [199, 237] width 16 height 16
click at [350, 265] on img at bounding box center [342, 263] width 16 height 16
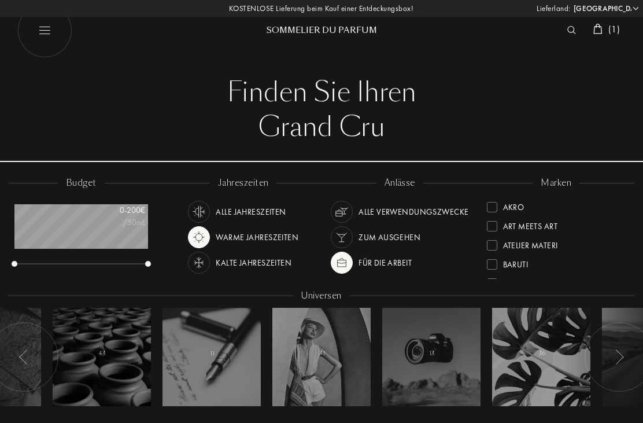
click at [224, 348] on div at bounding box center [212, 357] width 98 height 98
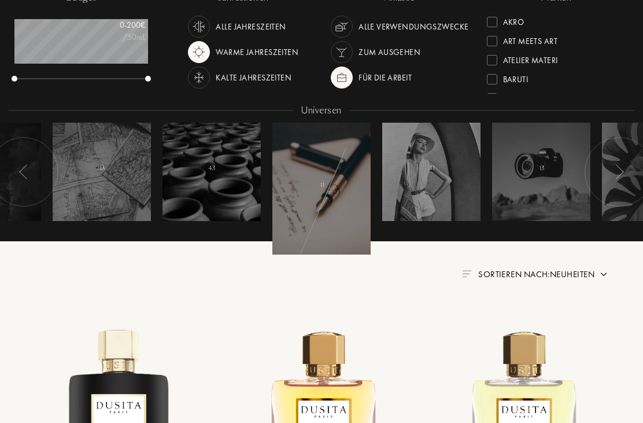
scroll to position [185, 0]
click at [445, 169] on div at bounding box center [431, 172] width 98 height 98
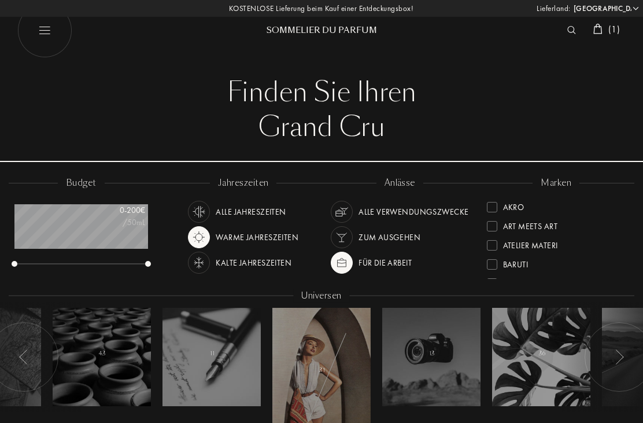
click at [600, 28] on img at bounding box center [597, 29] width 9 height 10
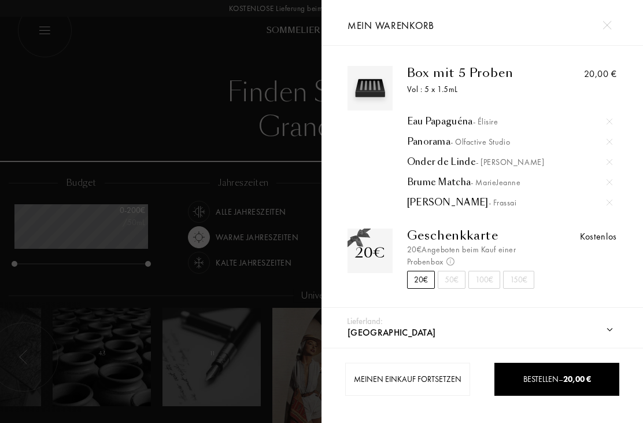
click at [496, 165] on span "- [PERSON_NAME]" at bounding box center [510, 162] width 68 height 10
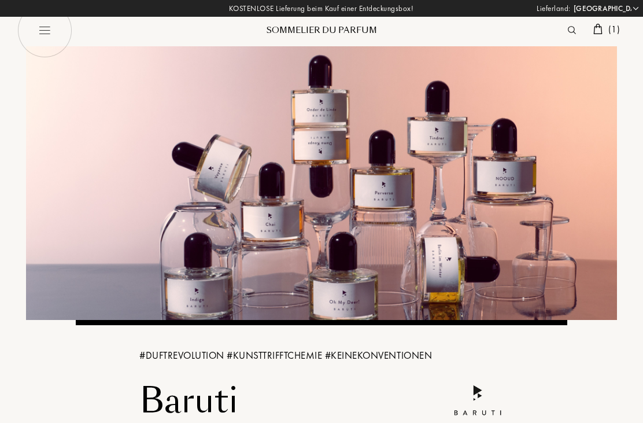
select select "DE"
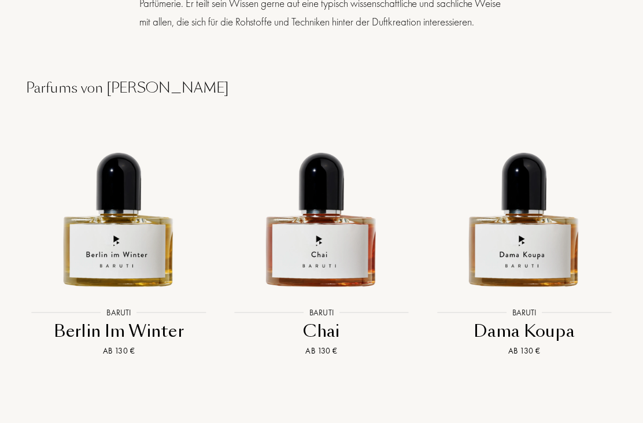
scroll to position [1185, 0]
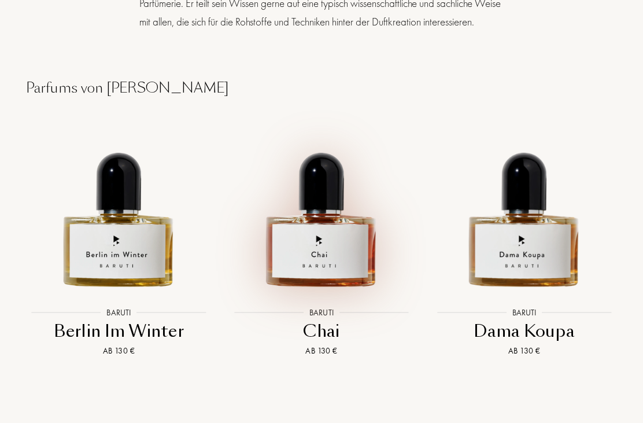
click at [334, 208] on img at bounding box center [321, 202] width 183 height 183
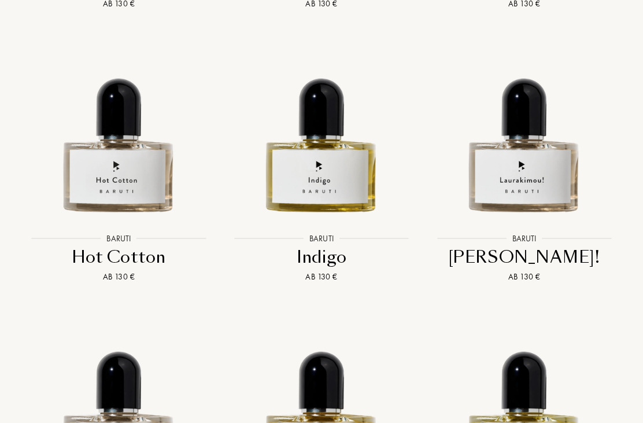
scroll to position [1532, 0]
click at [112, 141] on img at bounding box center [119, 128] width 183 height 183
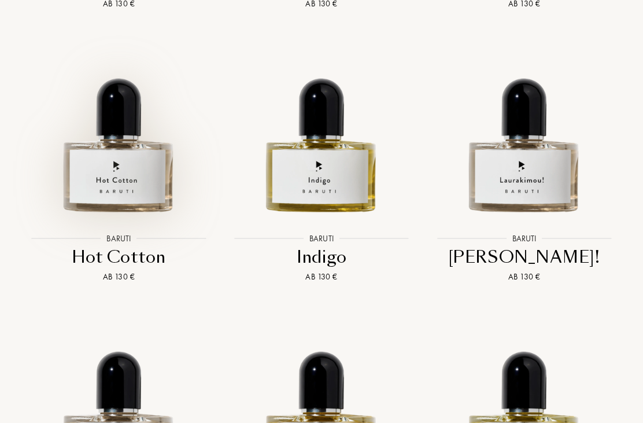
scroll to position [1570, 0]
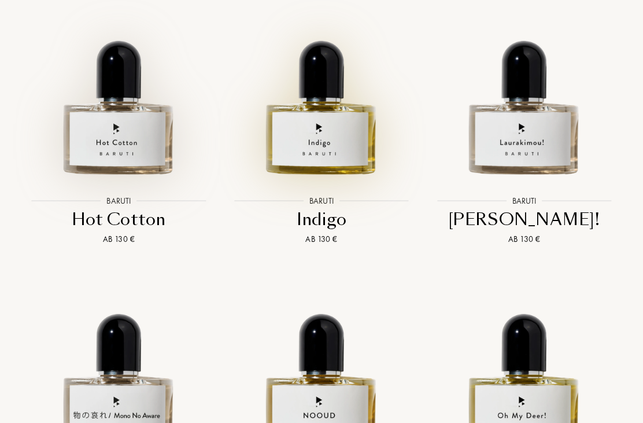
click at [348, 103] on img at bounding box center [321, 90] width 183 height 183
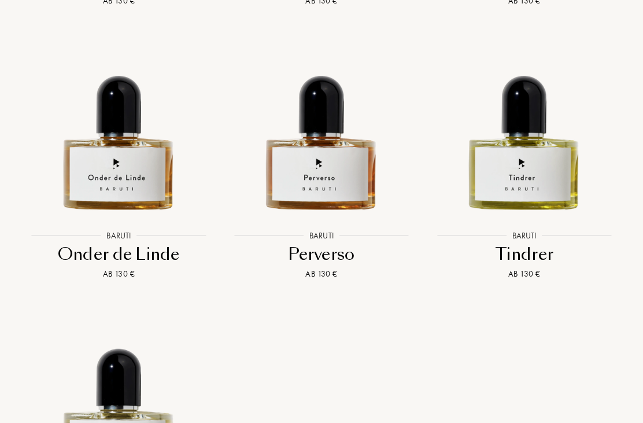
scroll to position [2081, 0]
click at [550, 140] on img at bounding box center [524, 125] width 183 height 183
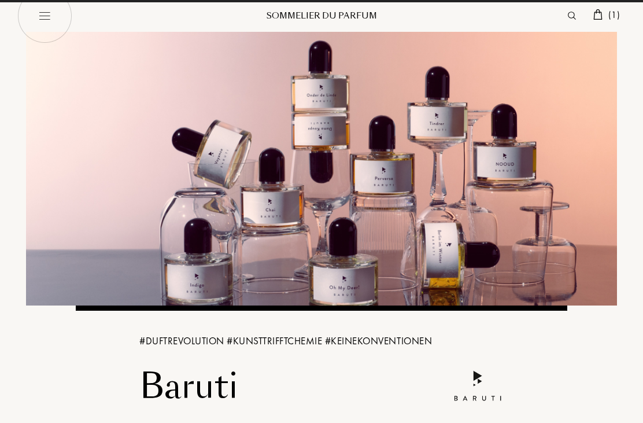
scroll to position [0, 0]
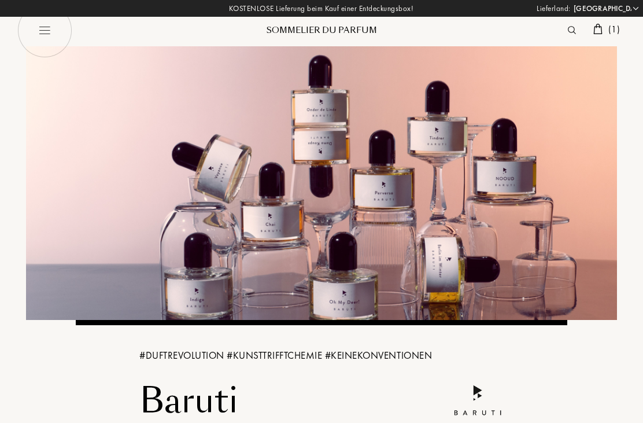
click at [608, 32] on span "( 1 )" at bounding box center [614, 29] width 12 height 12
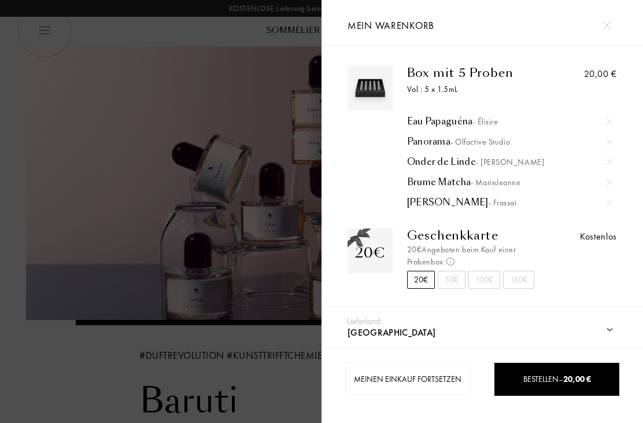
click at [560, 376] on span "Bestellen – 20,00 €" at bounding box center [557, 379] width 68 height 10
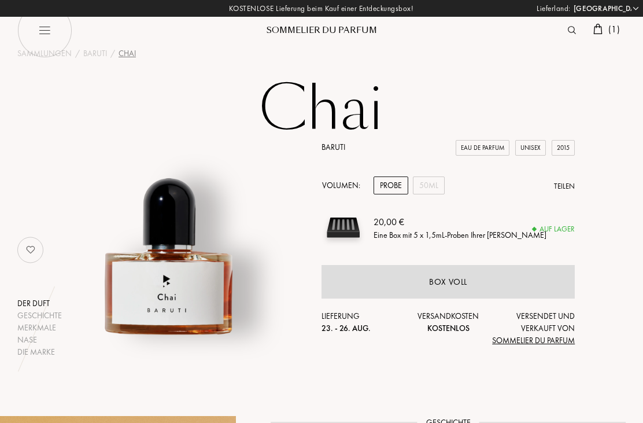
select select "DE"
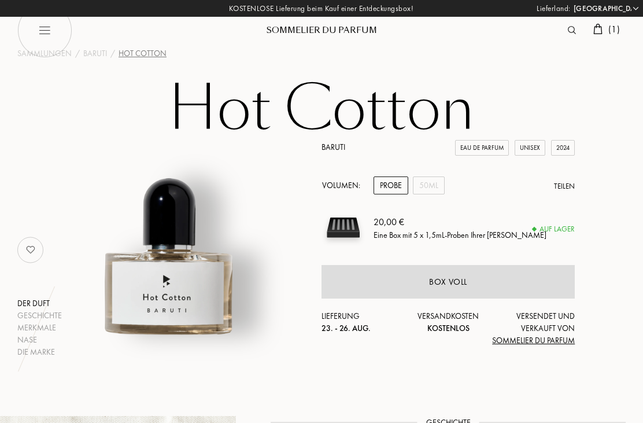
select select "DE"
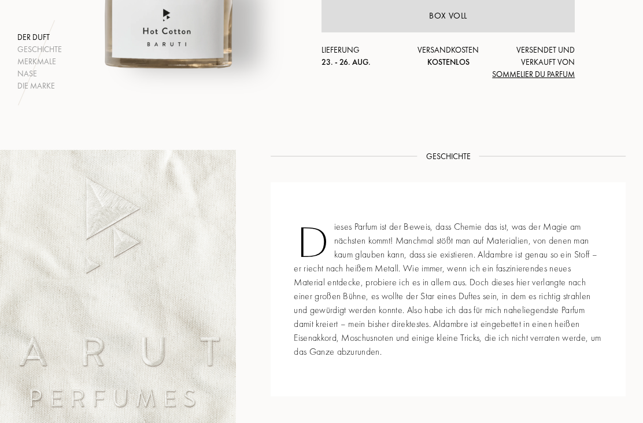
scroll to position [245, 0]
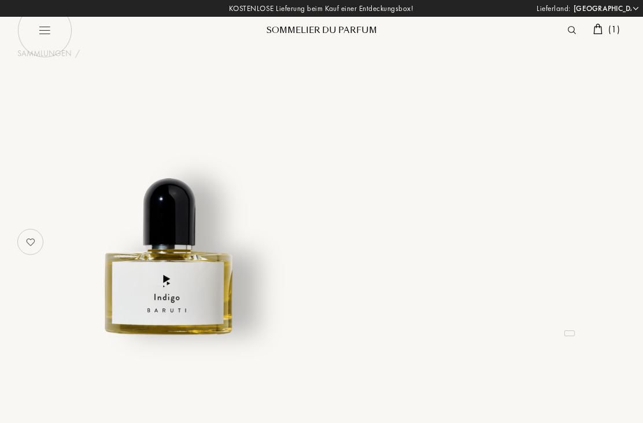
select select "DE"
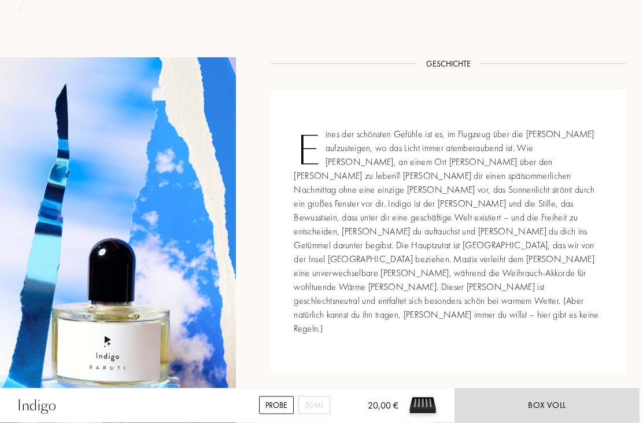
scroll to position [337, 0]
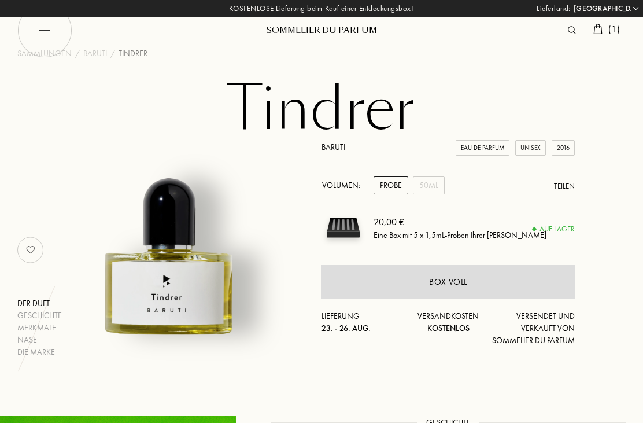
select select "DE"
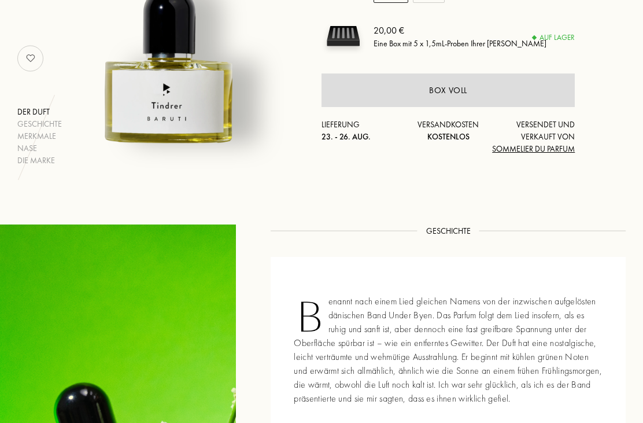
scroll to position [182, 0]
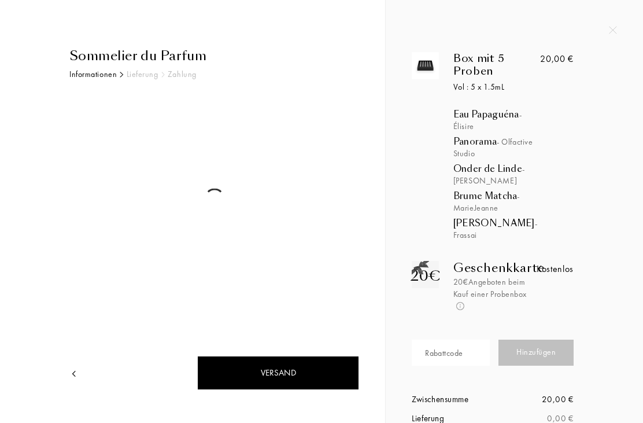
select select "DE"
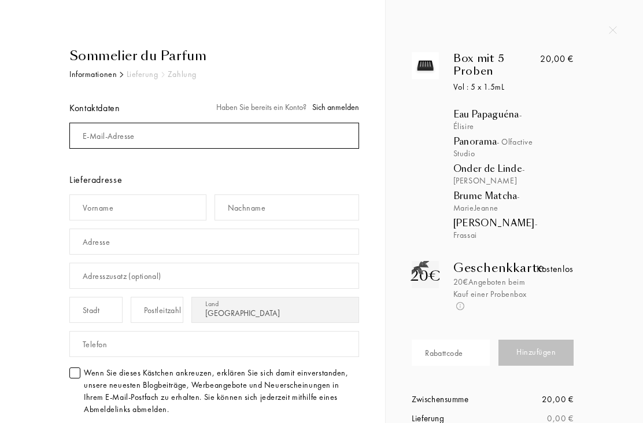
click at [186, 133] on input "mail" at bounding box center [214, 136] width 290 height 26
type input "[EMAIL_ADDRESS][DOMAIN_NAME]"
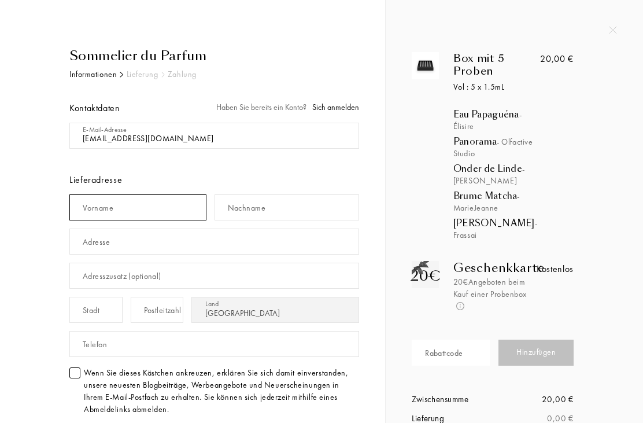
click at [172, 204] on input "text" at bounding box center [137, 207] width 137 height 26
click at [179, 213] on input "text" at bounding box center [137, 207] width 137 height 26
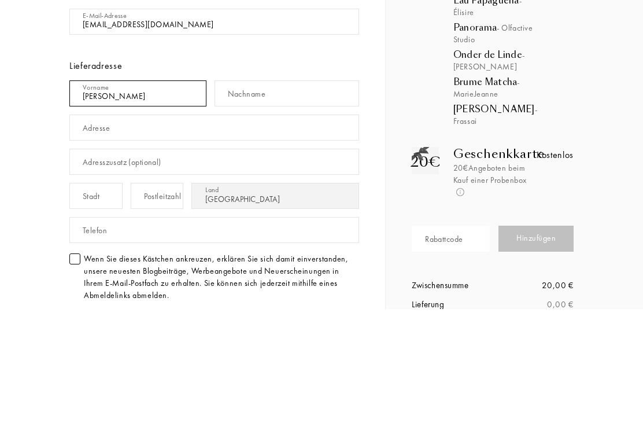
type input "Barbara"
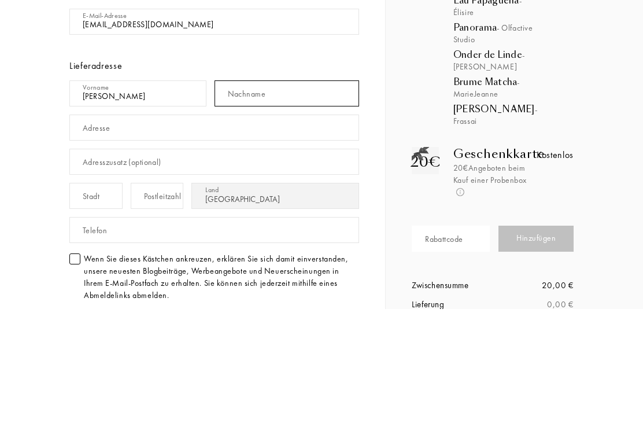
click at [295, 194] on input "text" at bounding box center [287, 207] width 145 height 26
type input "Nauerz"
click at [284, 228] on input "text" at bounding box center [214, 241] width 290 height 26
type input "[STREET_ADDRESS]"
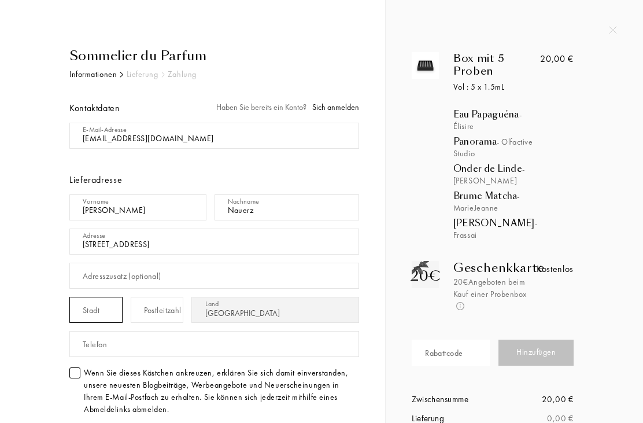
click at [102, 315] on input "text" at bounding box center [95, 310] width 53 height 26
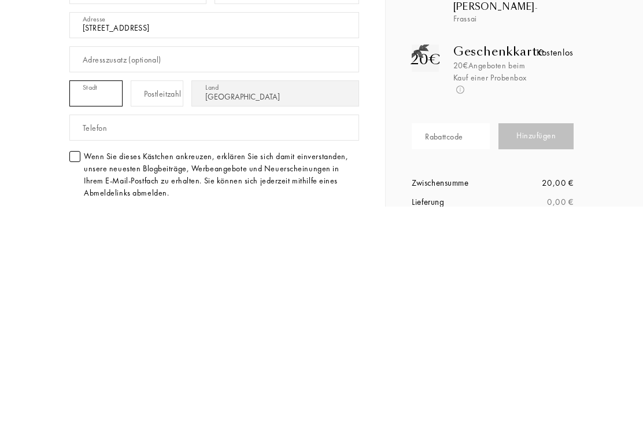
type input "Bad Vilbel"
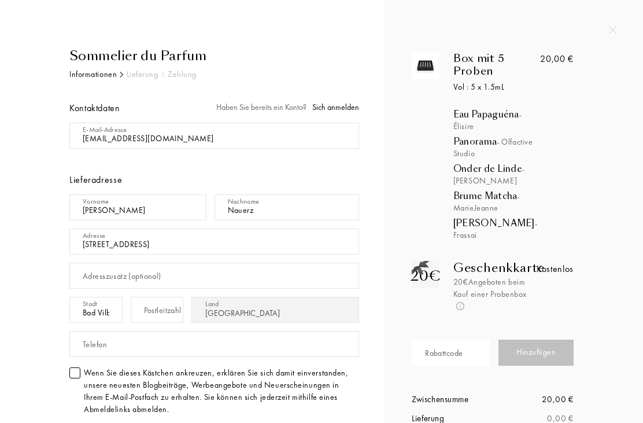
click at [150, 311] on div "Postleitzahl" at bounding box center [163, 310] width 38 height 12
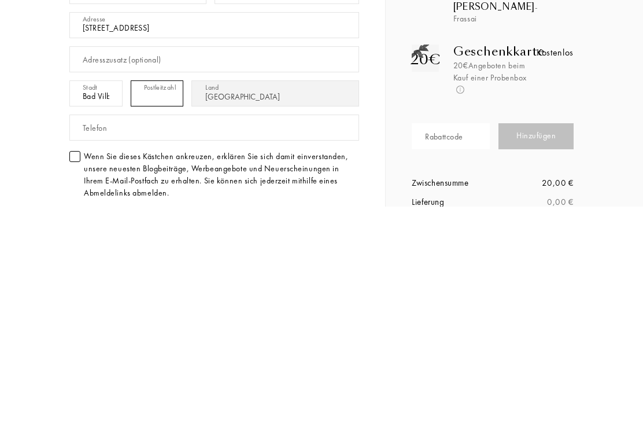
type input "61118"
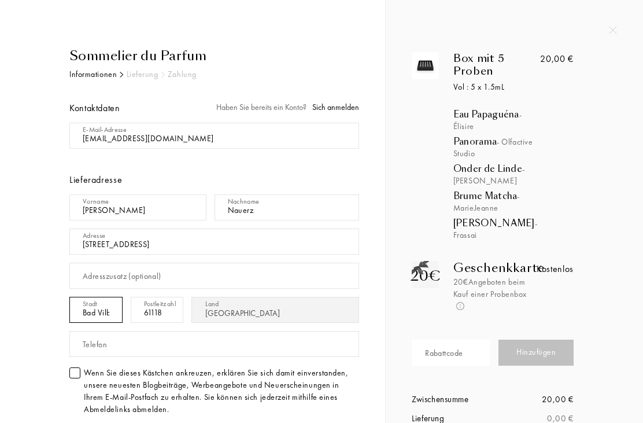
click at [109, 316] on input "Bad Vilbel" at bounding box center [95, 310] width 53 height 26
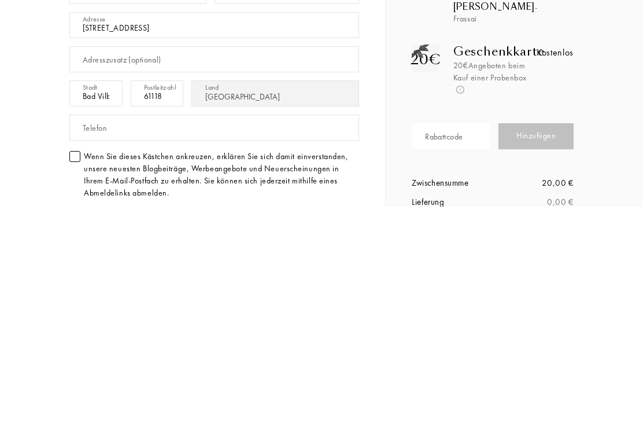
click at [31, 116] on div "Sommelier du Parfum Informationen Lieferung Zahlung Kontaktdaten Haben Sie bere…" at bounding box center [192, 351] width 333 height 610
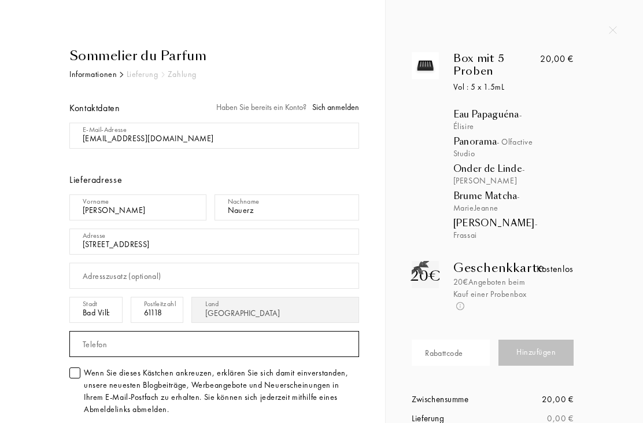
click at [157, 347] on input "text" at bounding box center [214, 344] width 290 height 26
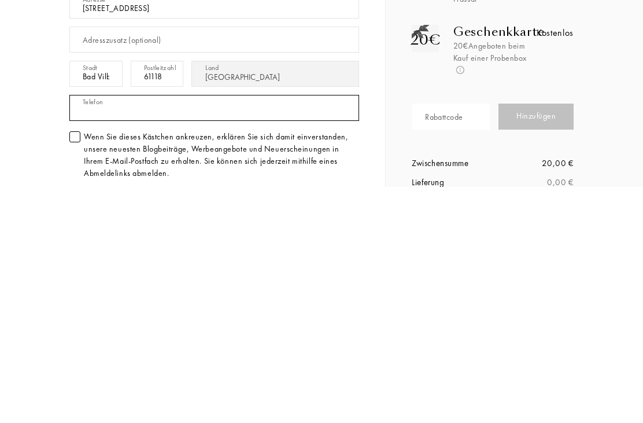
type input "017621005227"
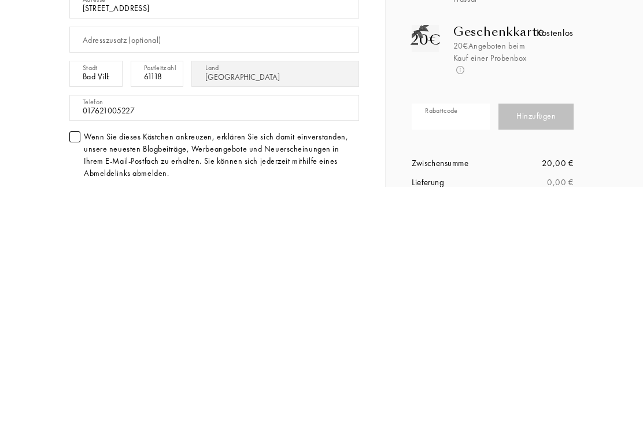
click at [35, 84] on div "Sommelier du Parfum Informationen Lieferung Zahlung Kontaktdaten Haben Sie bere…" at bounding box center [197, 351] width 324 height 610
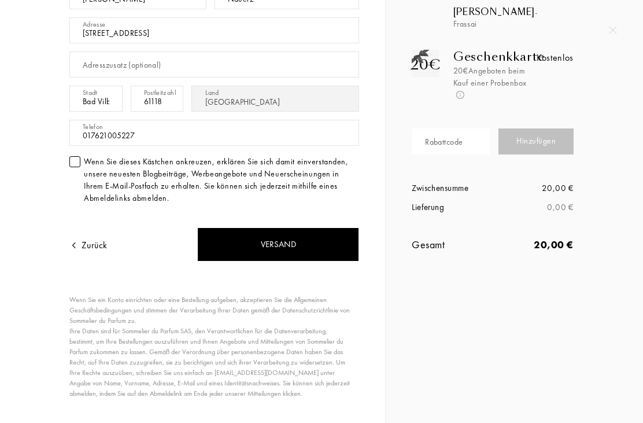
scroll to position [218, 0]
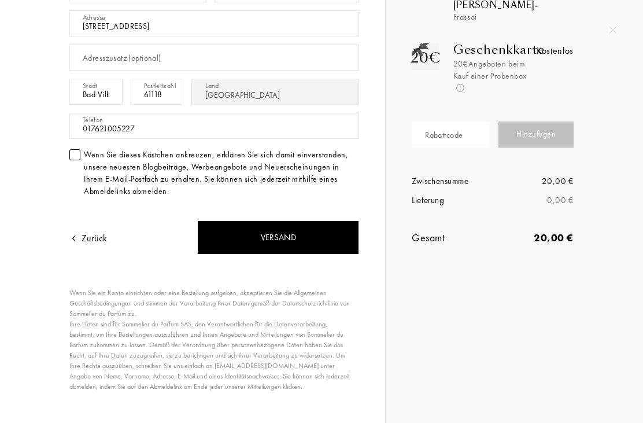
click at [283, 237] on div "Versand" at bounding box center [278, 237] width 162 height 34
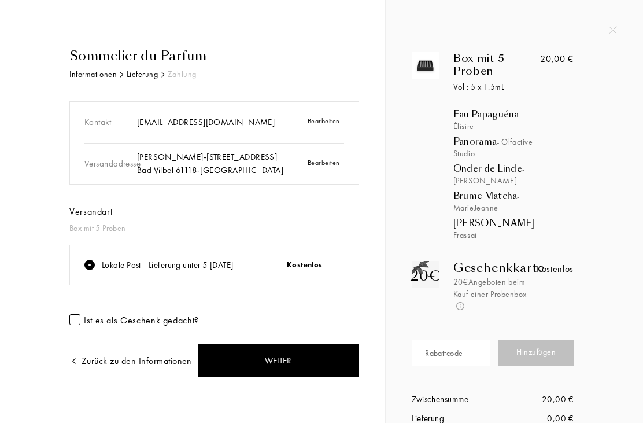
click at [265, 356] on div "Weiter" at bounding box center [278, 361] width 162 height 34
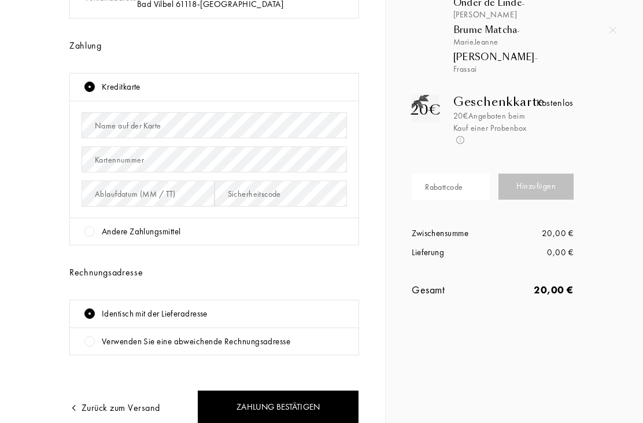
scroll to position [160, 0]
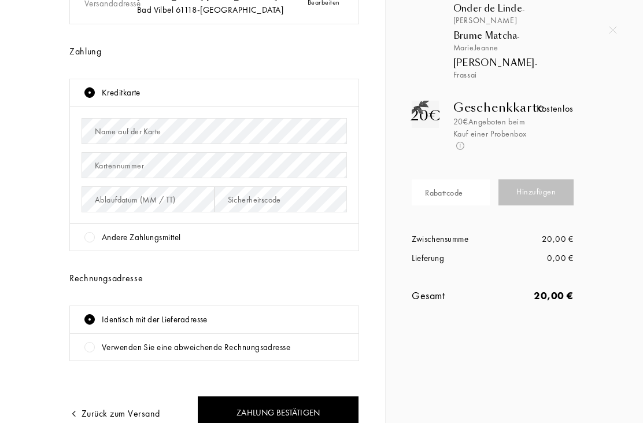
click at [94, 240] on div "Andere Zahlungsmittel" at bounding box center [215, 237] width 263 height 13
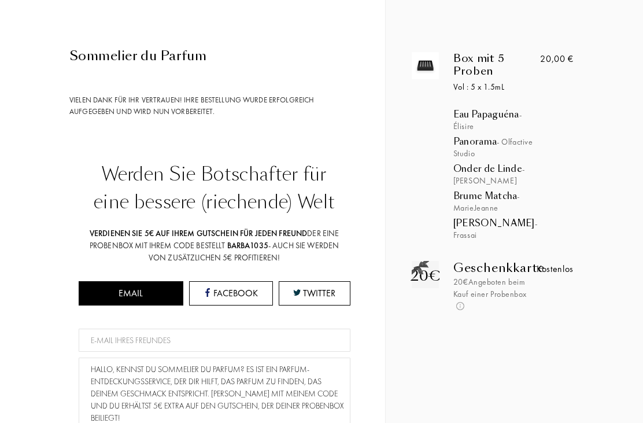
scroll to position [0, 0]
